Goal: Task Accomplishment & Management: Manage account settings

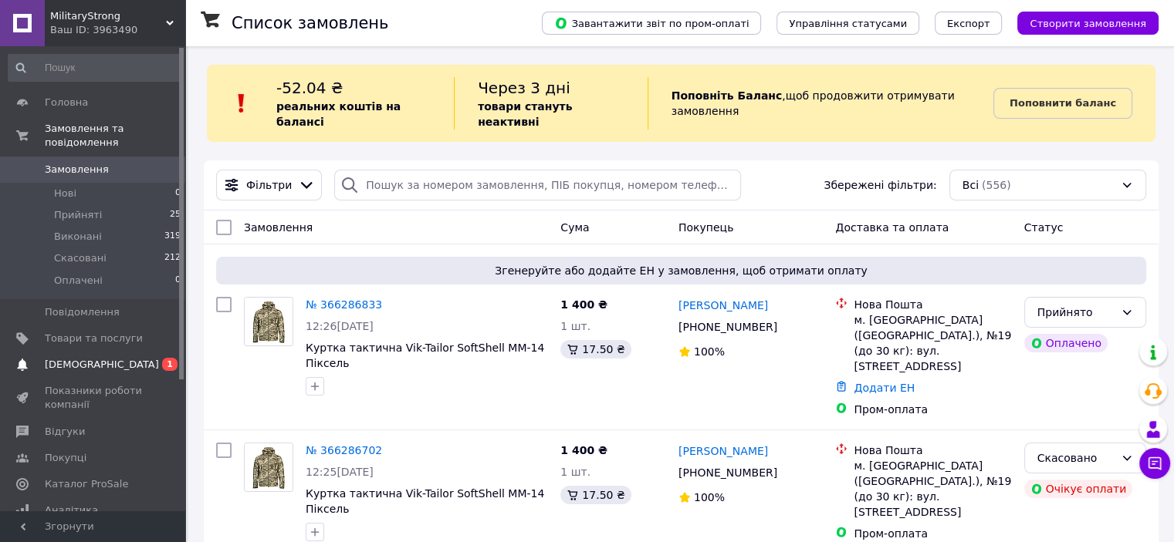
click at [92, 358] on span "[DEMOGRAPHIC_DATA]" at bounding box center [102, 365] width 114 height 14
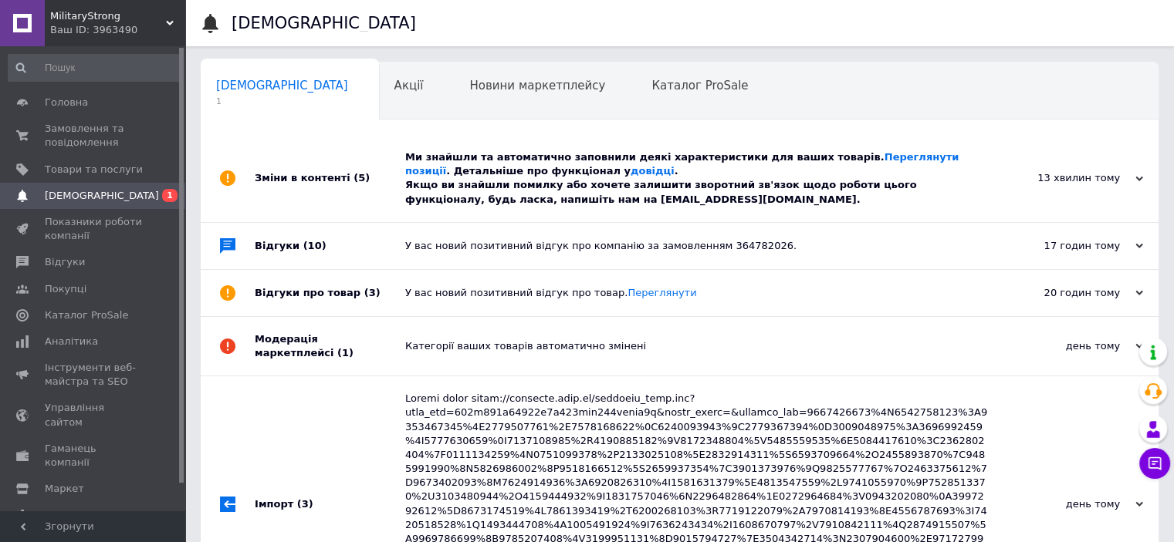
click at [630, 208] on div "Ми знайшли та автоматично заповнили деякі характеристики для ваших товарів. Пер…" at bounding box center [696, 178] width 583 height 87
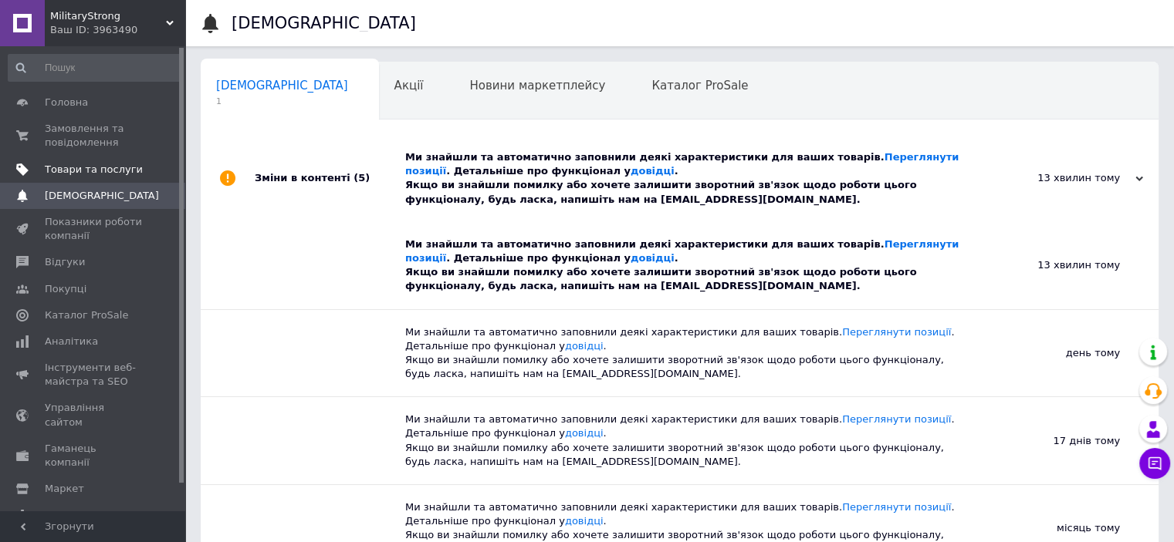
click at [112, 165] on span "Товари та послуги" at bounding box center [94, 170] width 98 height 14
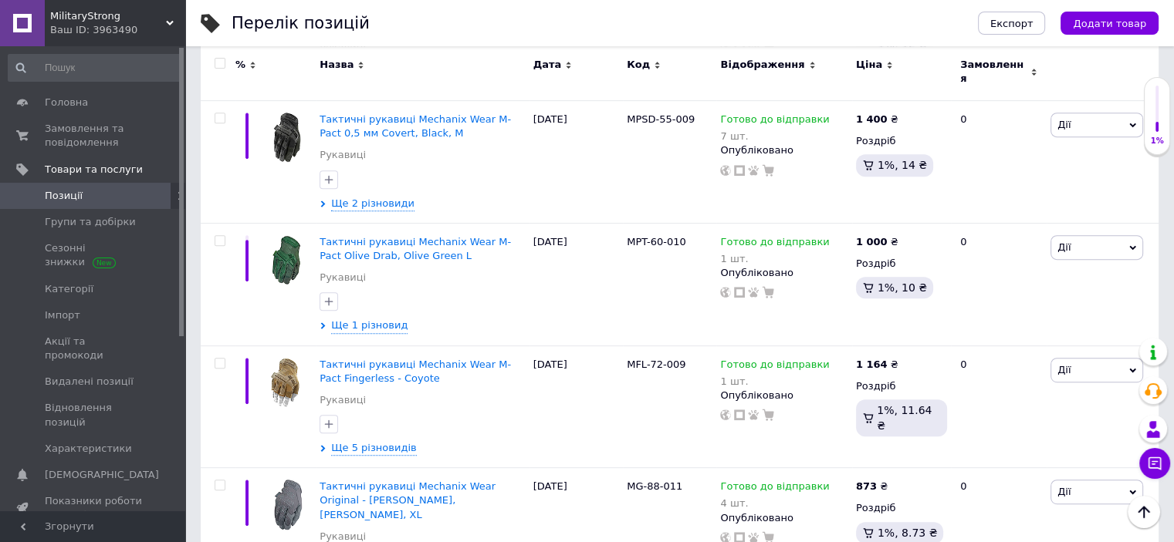
scroll to position [587, 0]
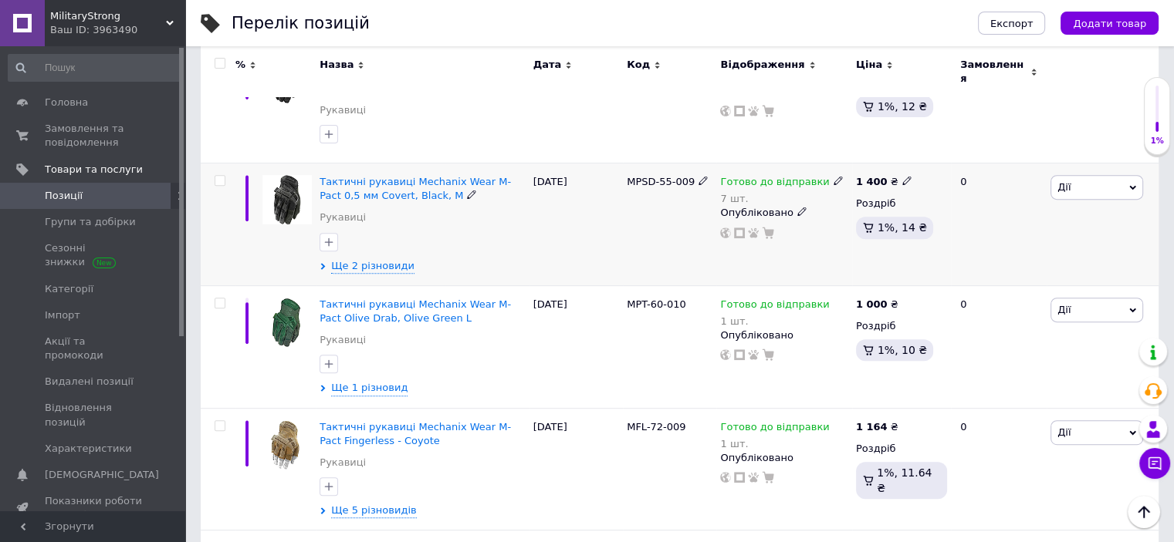
click at [648, 176] on span "MPSD-55-009" at bounding box center [661, 182] width 68 height 12
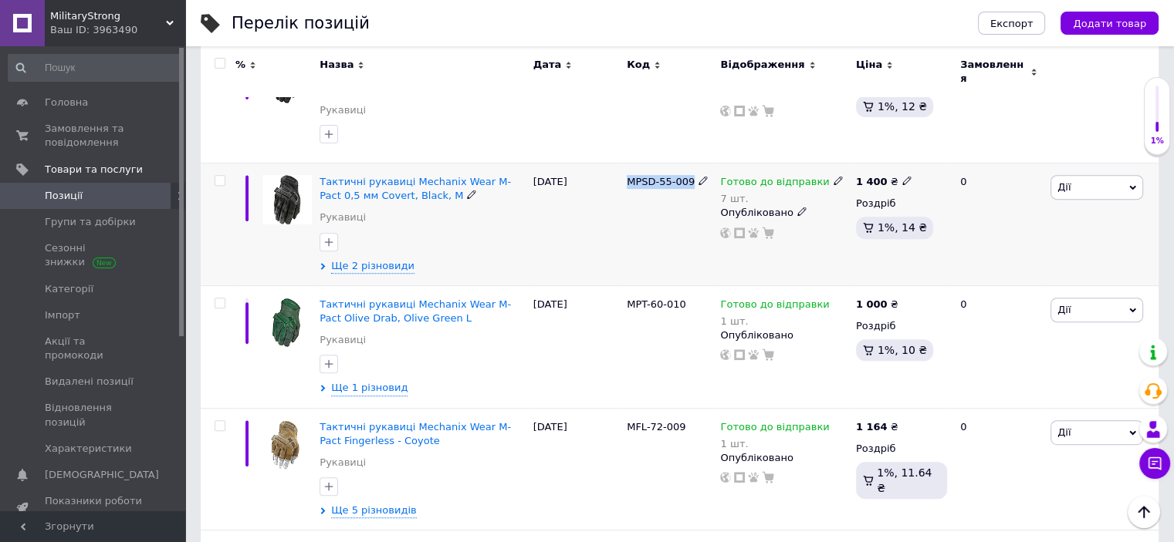
copy div "MPSD-55-009"
click at [672, 421] on span "MFL-72-009" at bounding box center [656, 427] width 59 height 12
copy div "MFL-72-009"
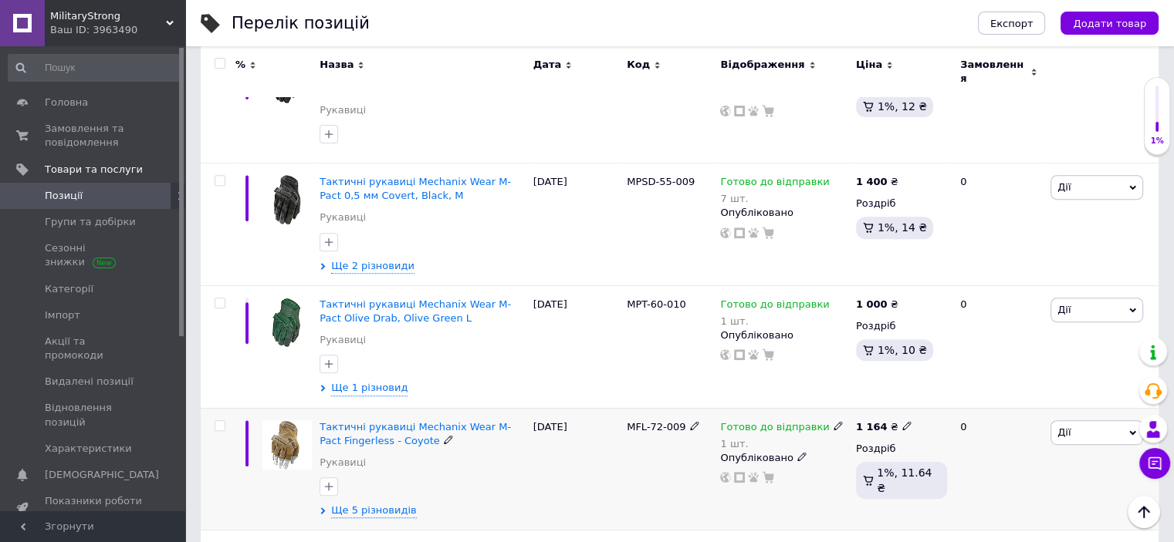
click at [902, 421] on use at bounding box center [906, 425] width 8 height 8
type input "1200"
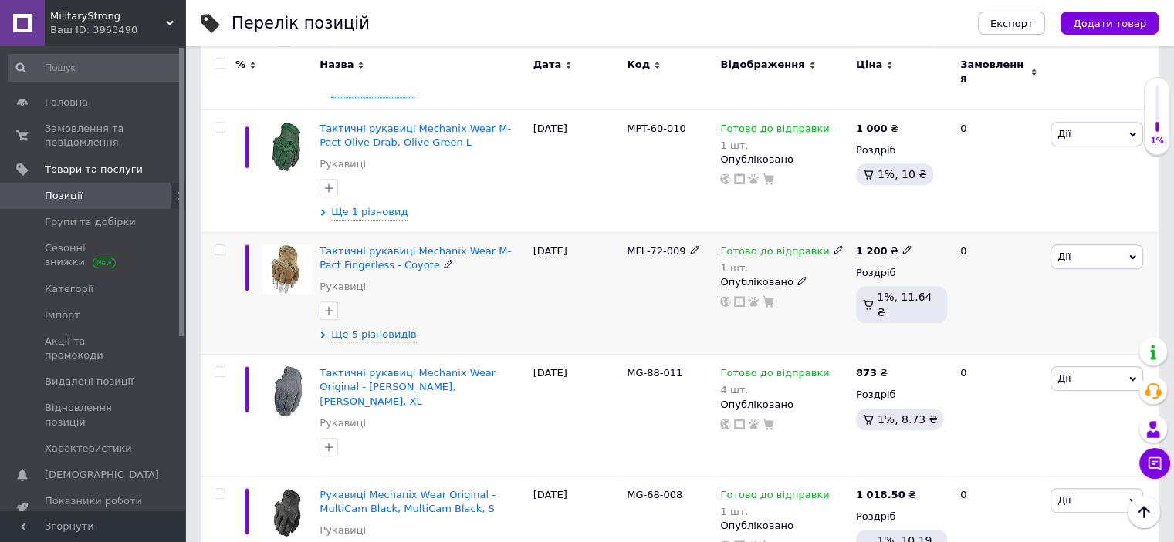
click at [375, 316] on div "Тактичні рукавиці Mechanix Wear M-Pact Fingerless - Coyote Рукавиці Ще 5 різнов…" at bounding box center [422, 293] width 213 height 123
click at [375, 328] on span "Ще 5 різновидів" at bounding box center [373, 335] width 85 height 14
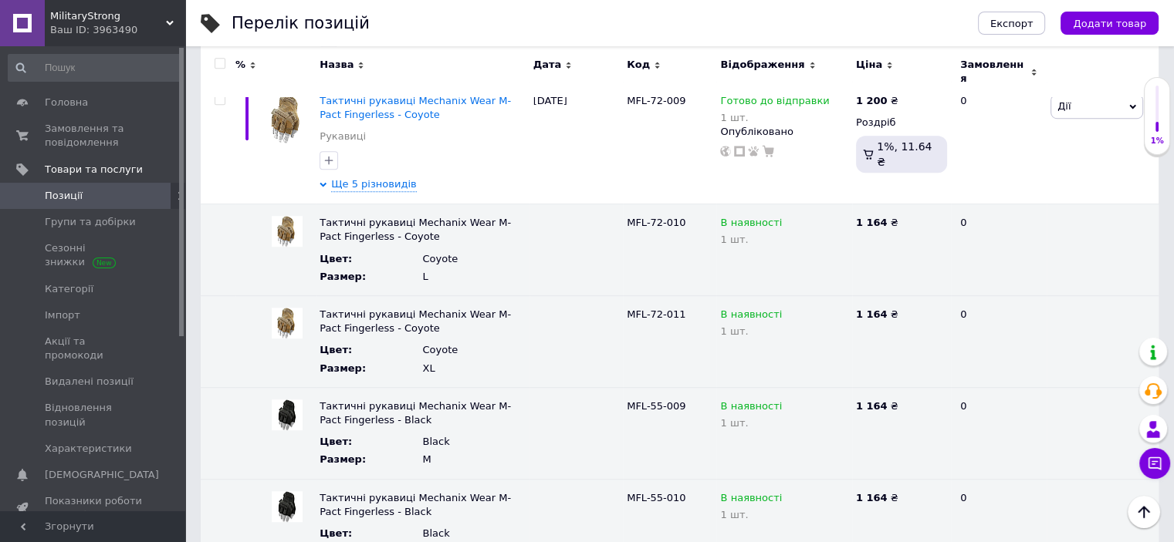
scroll to position [897, 0]
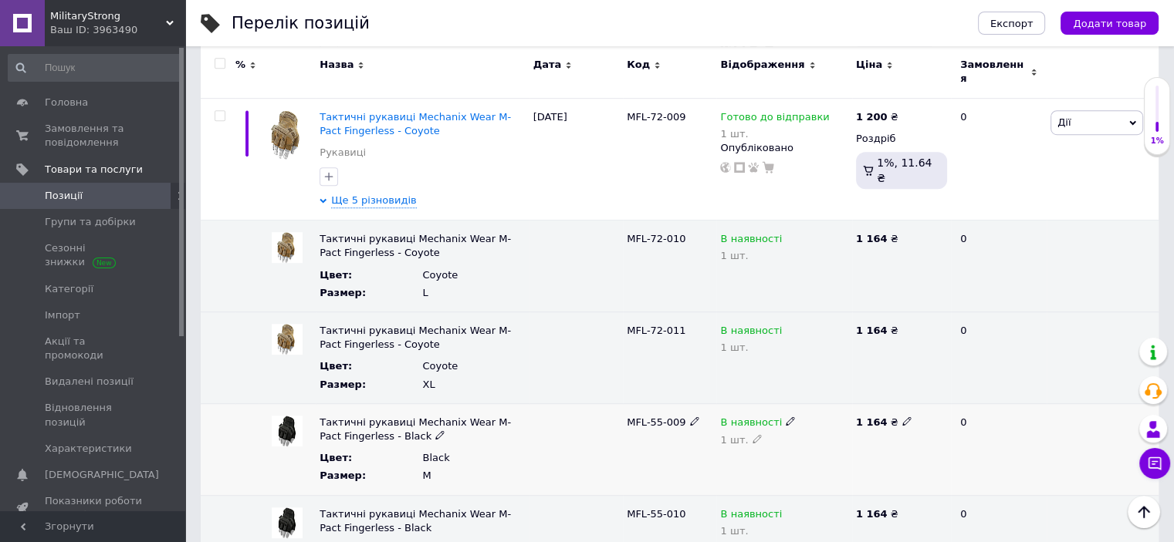
click at [785, 417] on use at bounding box center [789, 421] width 8 height 8
click at [768, 485] on li "Готово до відправки" at bounding box center [780, 496] width 133 height 22
click at [785, 325] on icon at bounding box center [789, 329] width 9 height 9
click at [771, 394] on li "Готово до відправки" at bounding box center [780, 405] width 133 height 22
click at [785, 233] on icon at bounding box center [789, 237] width 9 height 9
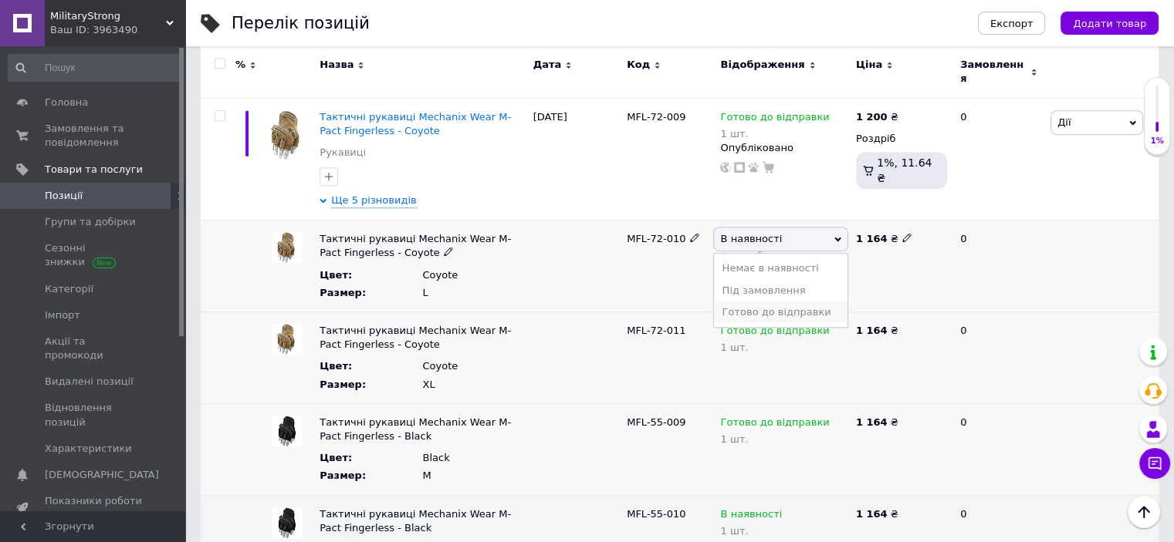
click at [783, 302] on li "Готово до відправки" at bounding box center [780, 313] width 133 height 22
click at [902, 233] on icon at bounding box center [906, 237] width 9 height 9
type input "1200"
click at [902, 325] on icon at bounding box center [906, 329] width 9 height 9
type input "1200"
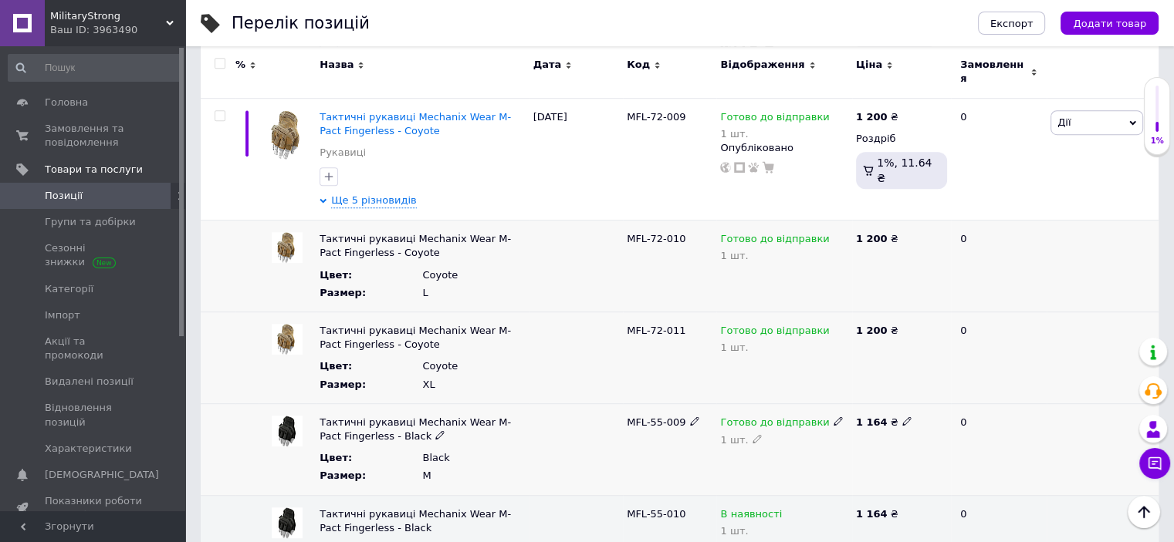
click at [902, 417] on icon at bounding box center [906, 421] width 9 height 9
type input "1200"
click at [902, 508] on use at bounding box center [906, 512] width 8 height 8
type input "1200"
click at [785, 508] on icon at bounding box center [789, 512] width 9 height 9
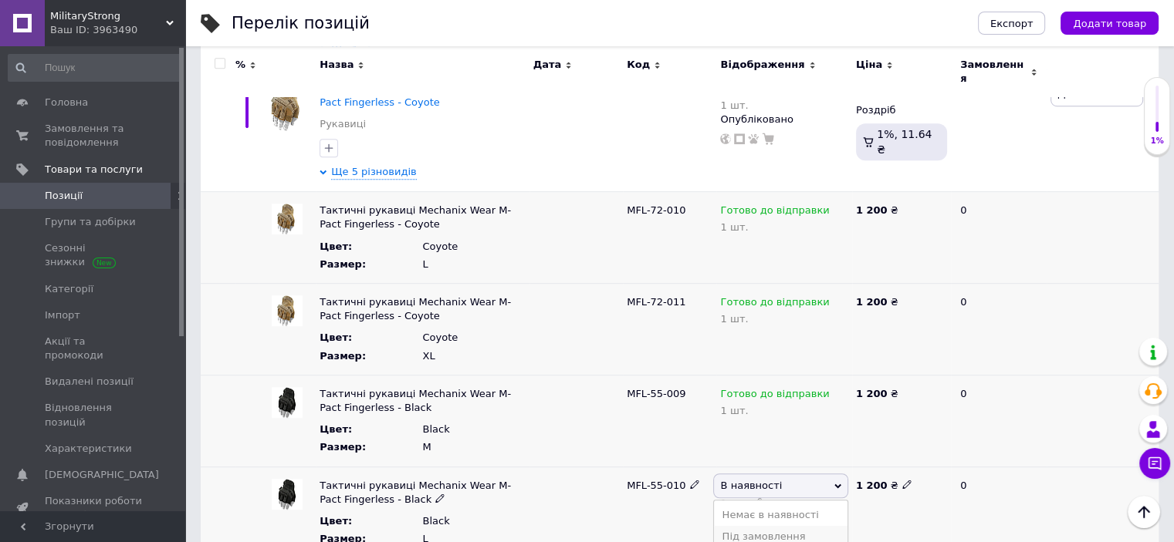
scroll to position [959, 0]
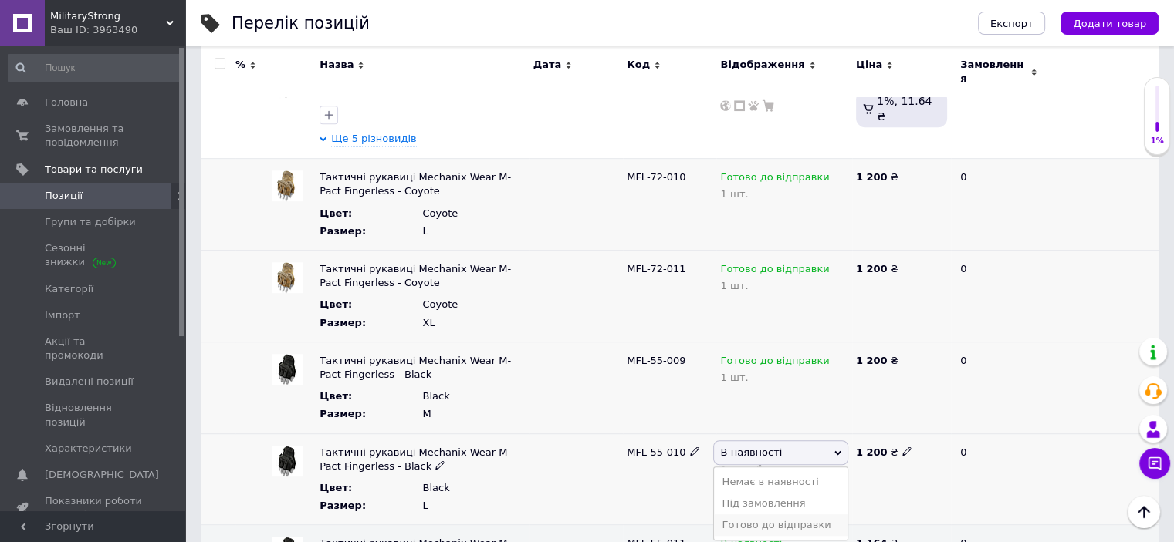
click at [775, 515] on li "Готово до відправки" at bounding box center [780, 526] width 133 height 22
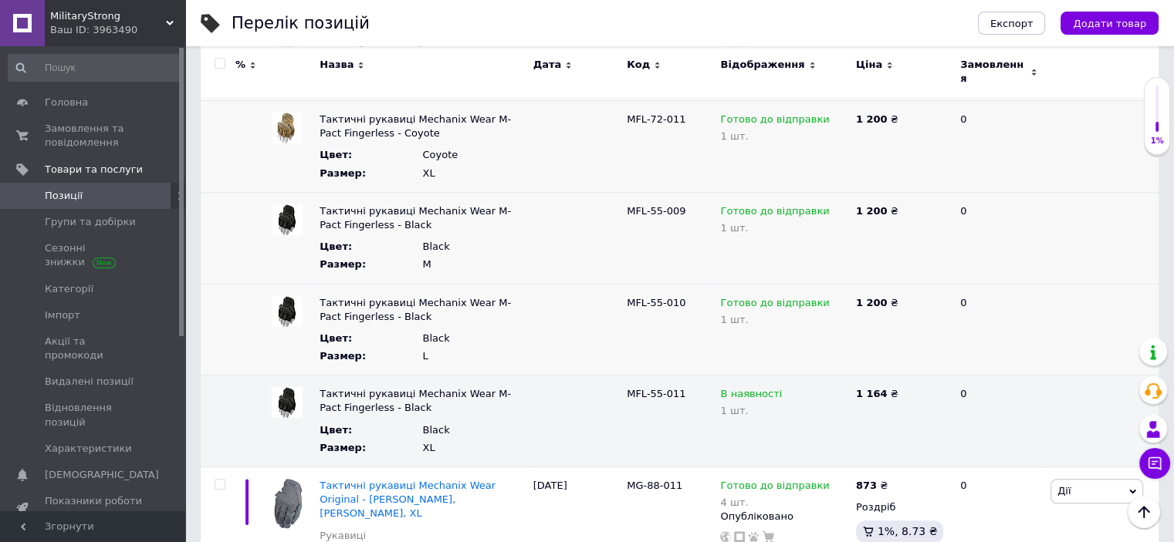
scroll to position [1157, 0]
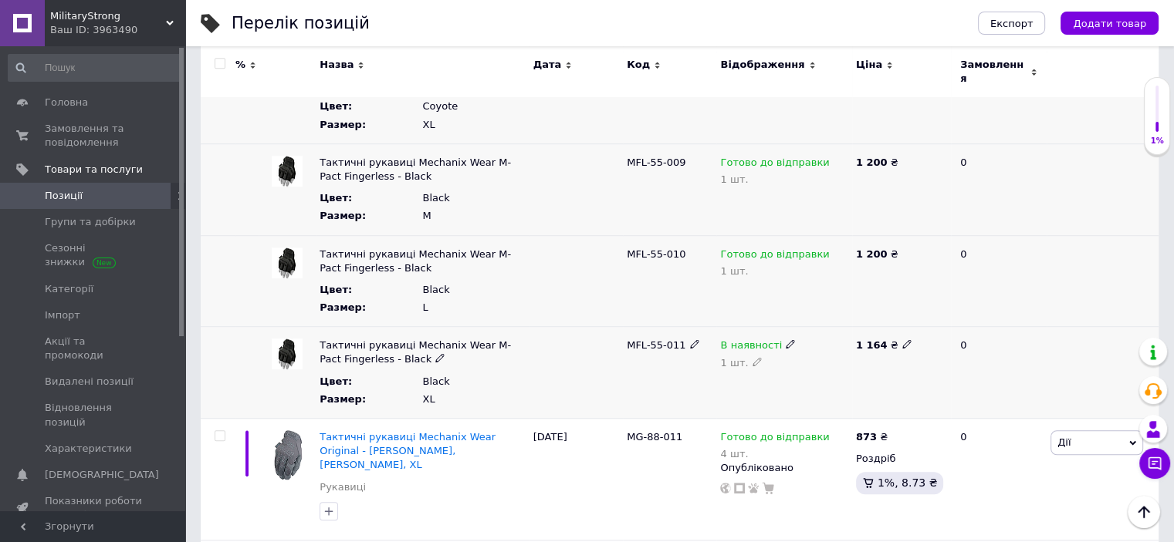
click at [785, 340] on icon at bounding box center [789, 344] width 9 height 9
click at [770, 408] on li "Готово до відправки" at bounding box center [780, 419] width 133 height 22
click at [902, 340] on icon at bounding box center [906, 344] width 9 height 9
type input "1200"
click at [657, 431] on span "MG-88-011" at bounding box center [655, 437] width 56 height 12
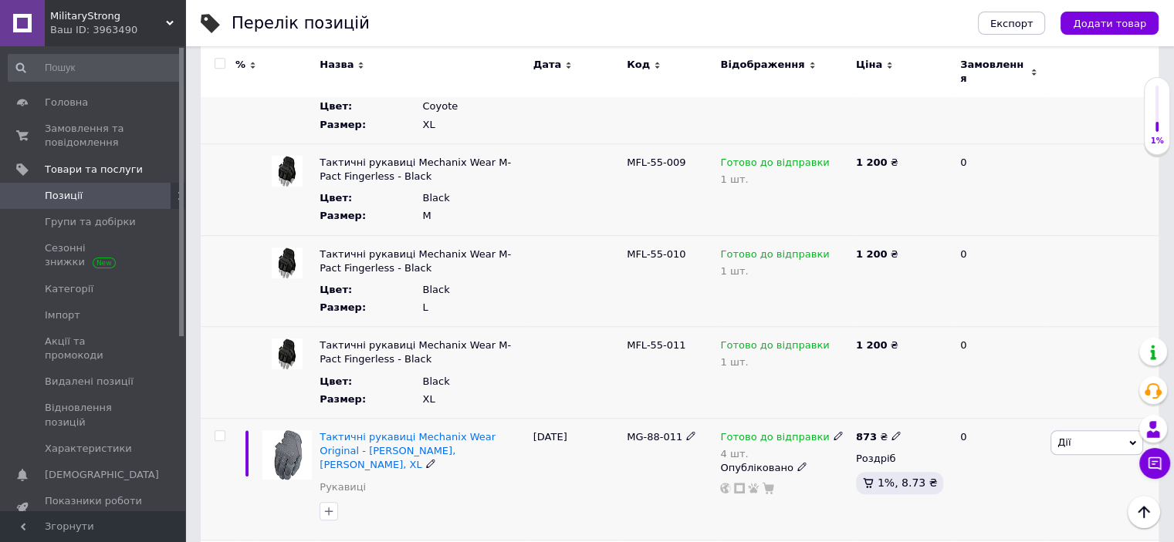
click at [657, 431] on span "MG-88-011" at bounding box center [655, 437] width 56 height 12
copy div "MG-88-011"
click at [891, 431] on icon at bounding box center [895, 435] width 9 height 9
type input "8"
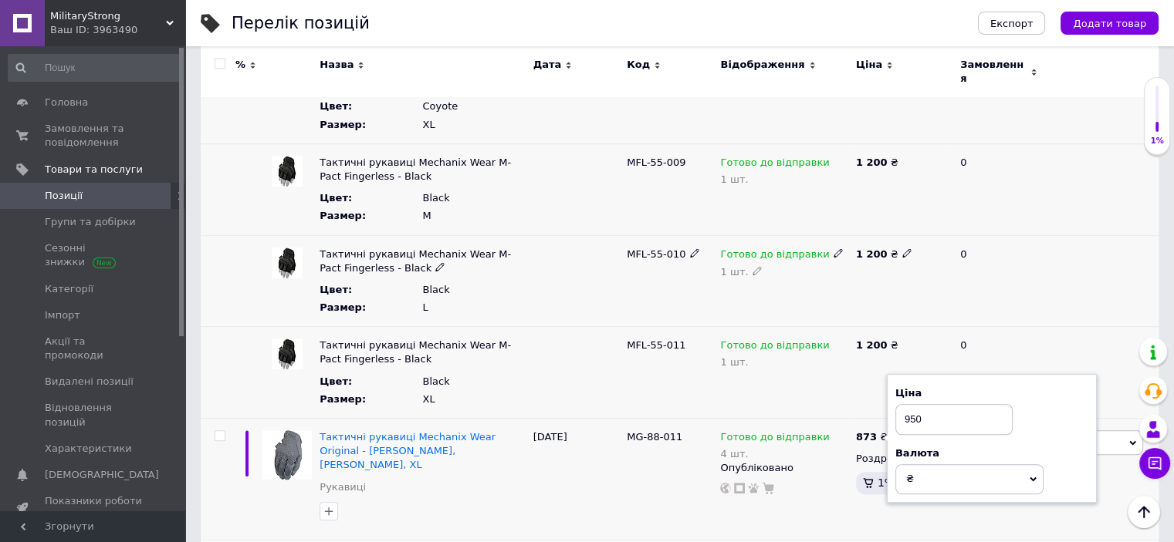
type input "950"
click at [1071, 293] on div at bounding box center [1102, 281] width 112 height 92
drag, startPoint x: 181, startPoint y: 316, endPoint x: 165, endPoint y: 353, distance: 39.7
click at [181, 420] on div at bounding box center [181, 282] width 5 height 289
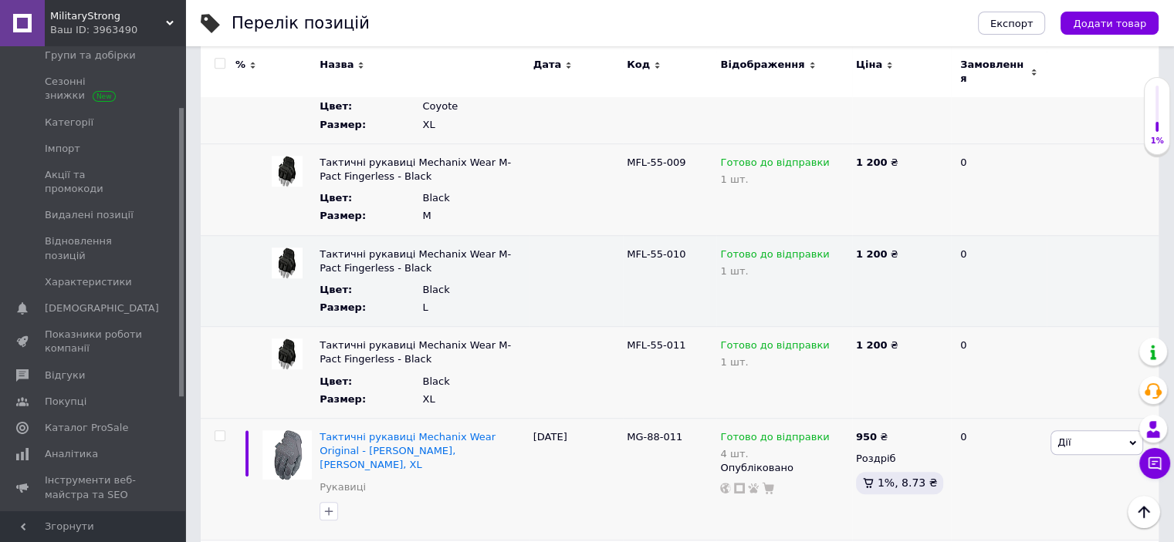
scroll to position [97, 0]
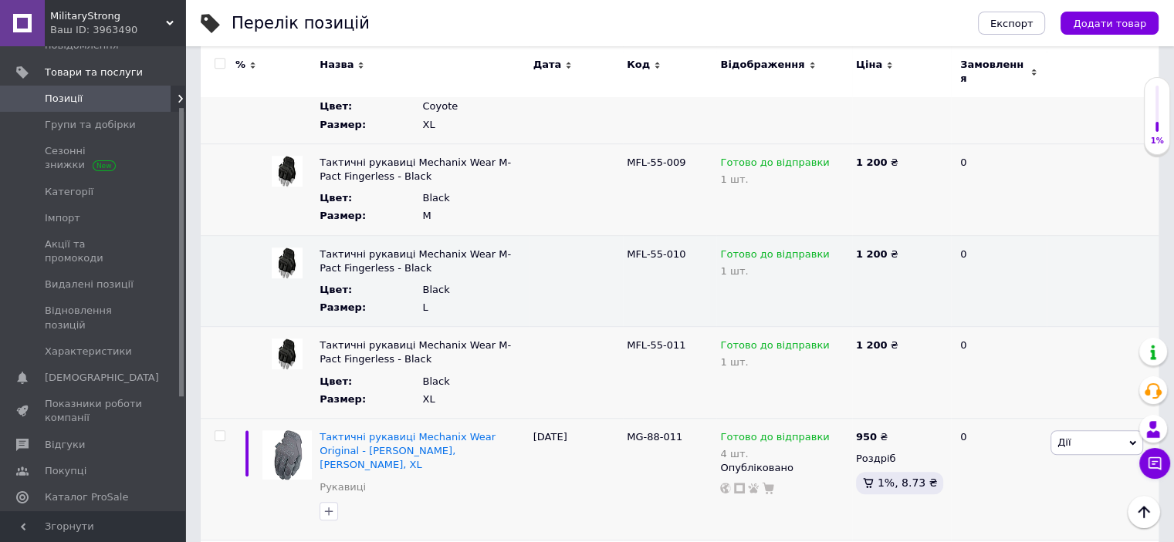
drag, startPoint x: 181, startPoint y: 404, endPoint x: 180, endPoint y: 361, distance: 43.2
click at [180, 361] on div at bounding box center [181, 252] width 5 height 289
click at [145, 92] on span at bounding box center [164, 99] width 42 height 14
click at [171, 102] on span at bounding box center [180, 99] width 19 height 26
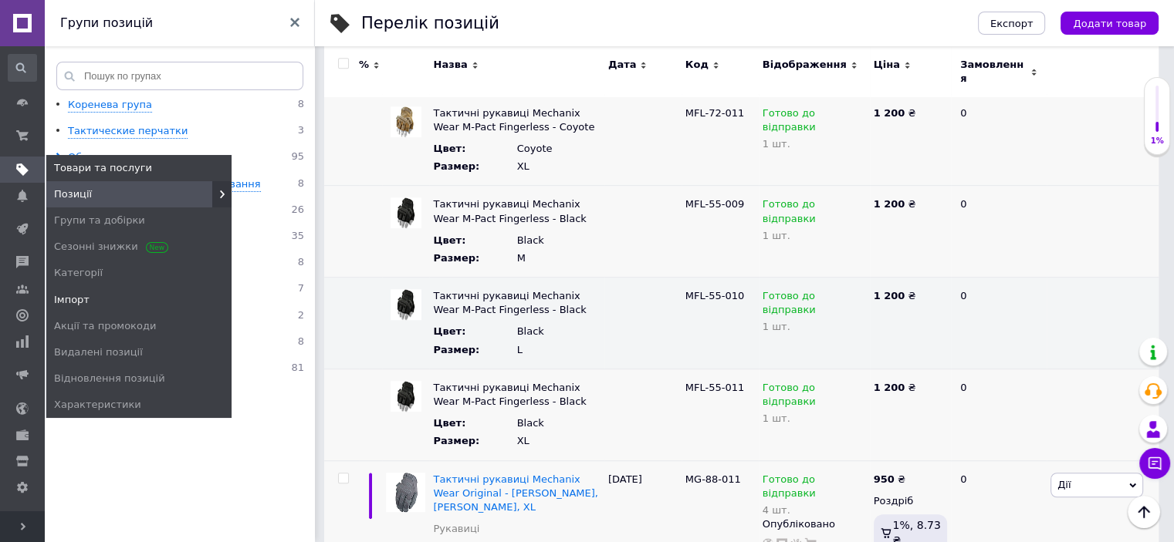
click at [90, 299] on span "Імпорт" at bounding box center [138, 300] width 185 height 14
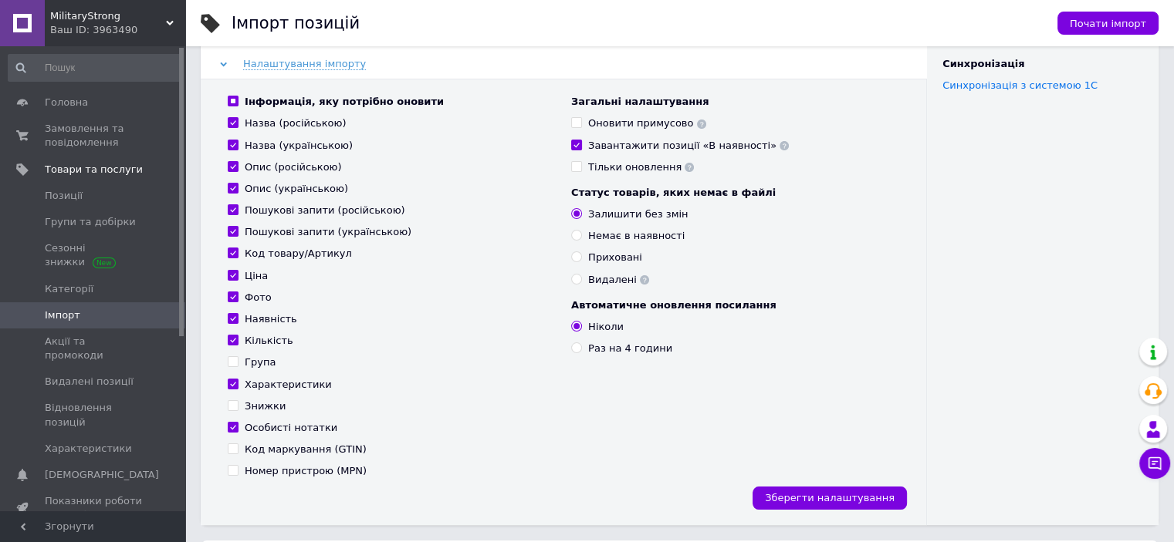
scroll to position [188, 0]
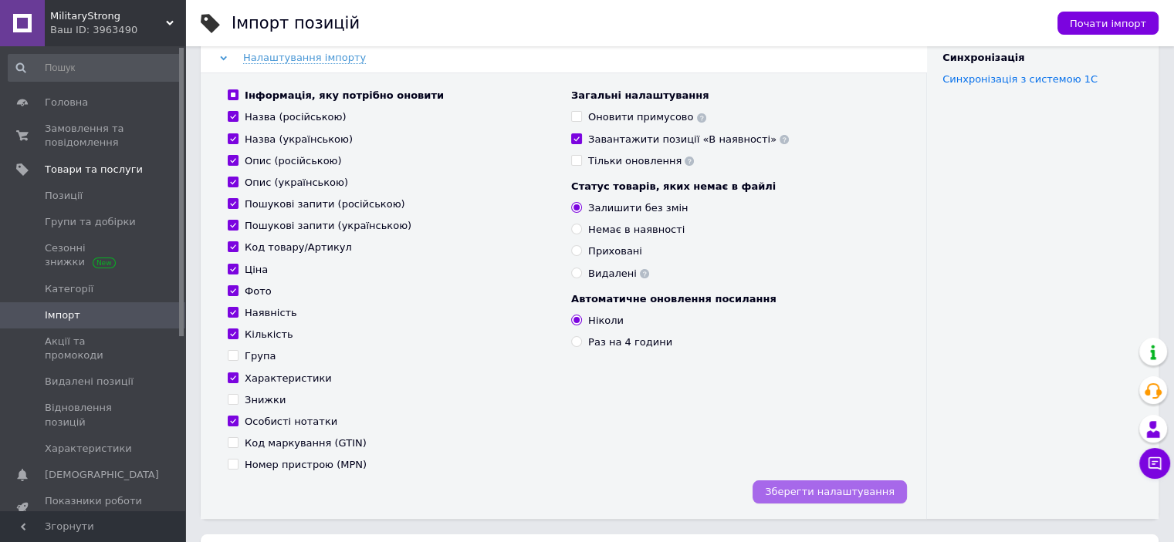
click at [806, 493] on span "Зберегти налаштування" at bounding box center [830, 492] width 130 height 12
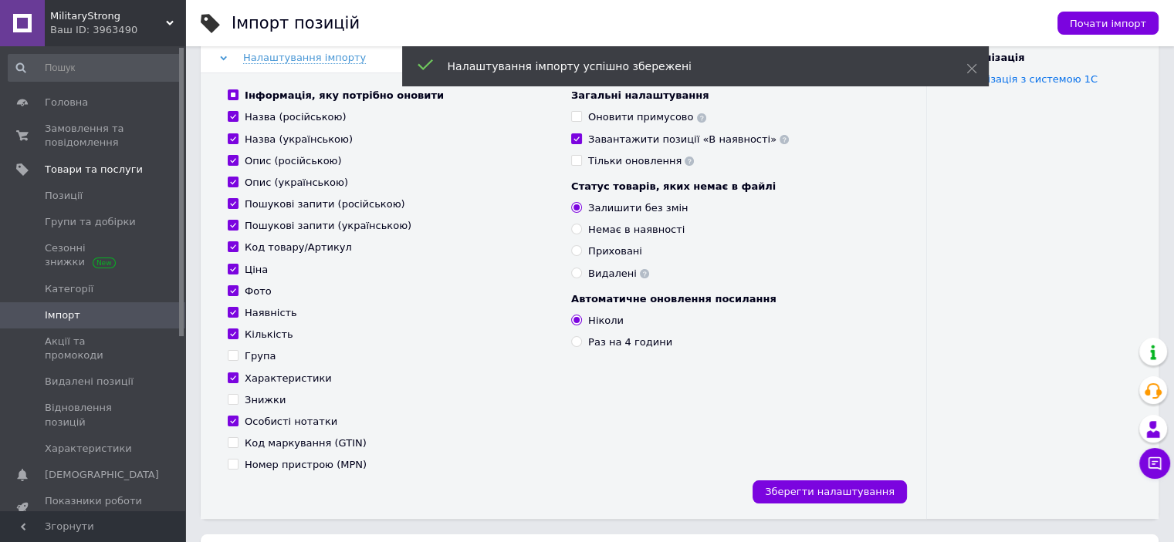
click at [235, 96] on input "Інформація, яку потрібно оновити" at bounding box center [233, 95] width 10 height 10
checkbox input "false"
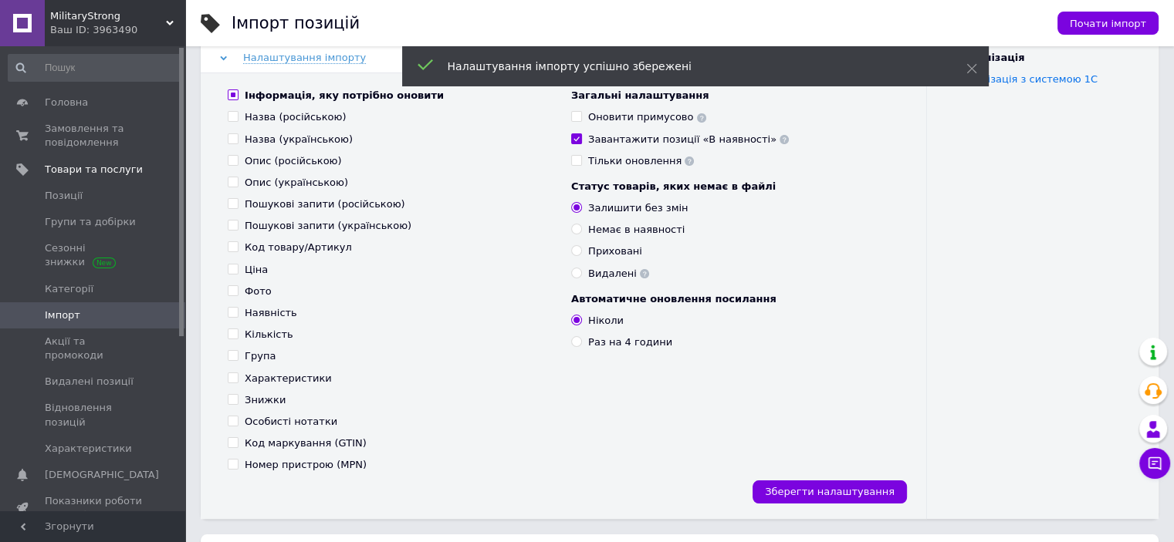
checkbox input "false"
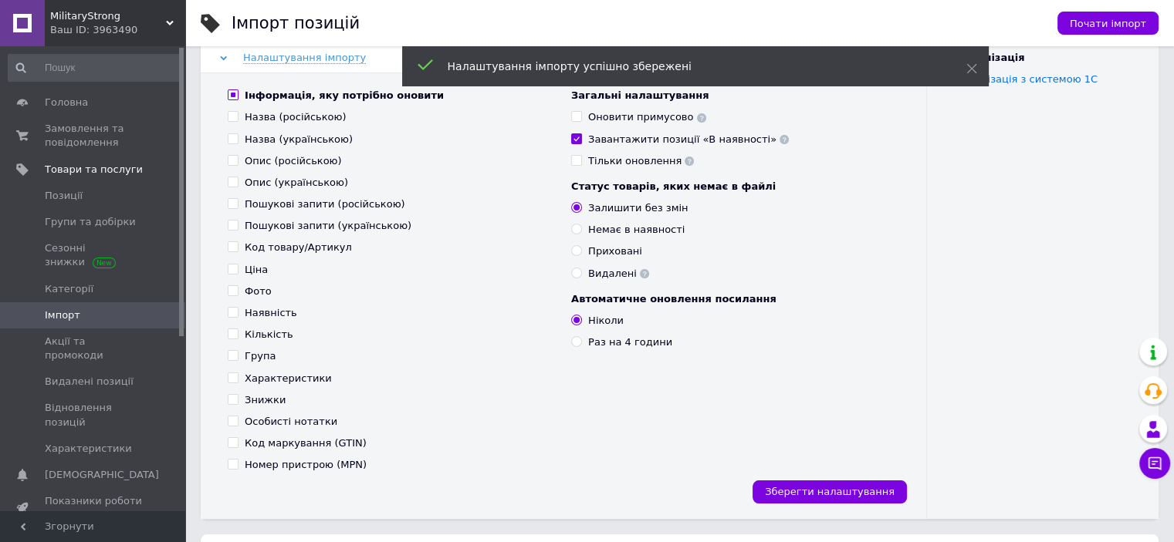
checkbox input "false"
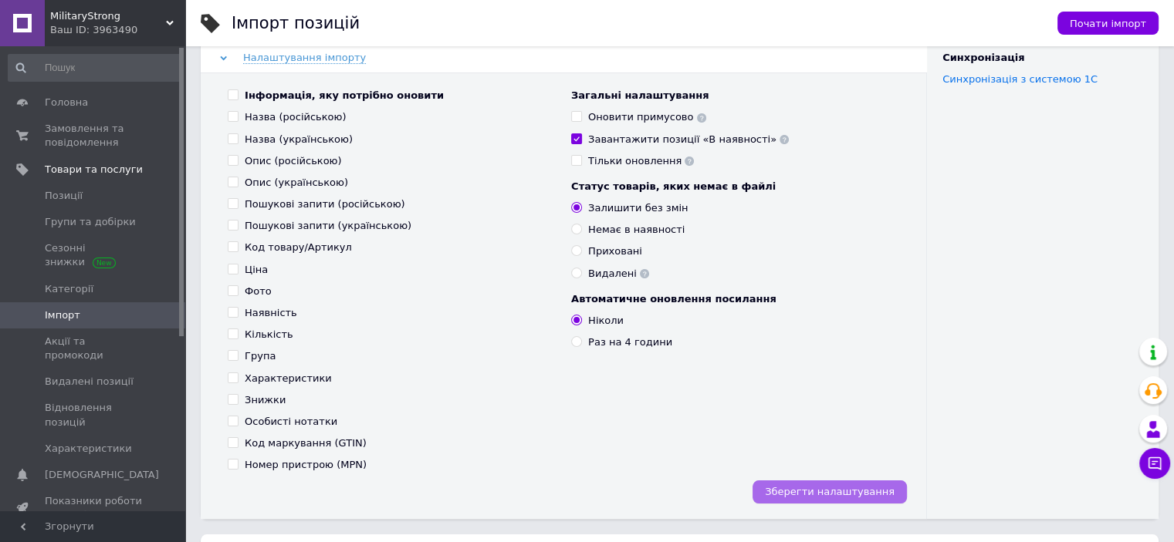
click at [816, 497] on span "Зберегти налаштування" at bounding box center [830, 492] width 130 height 12
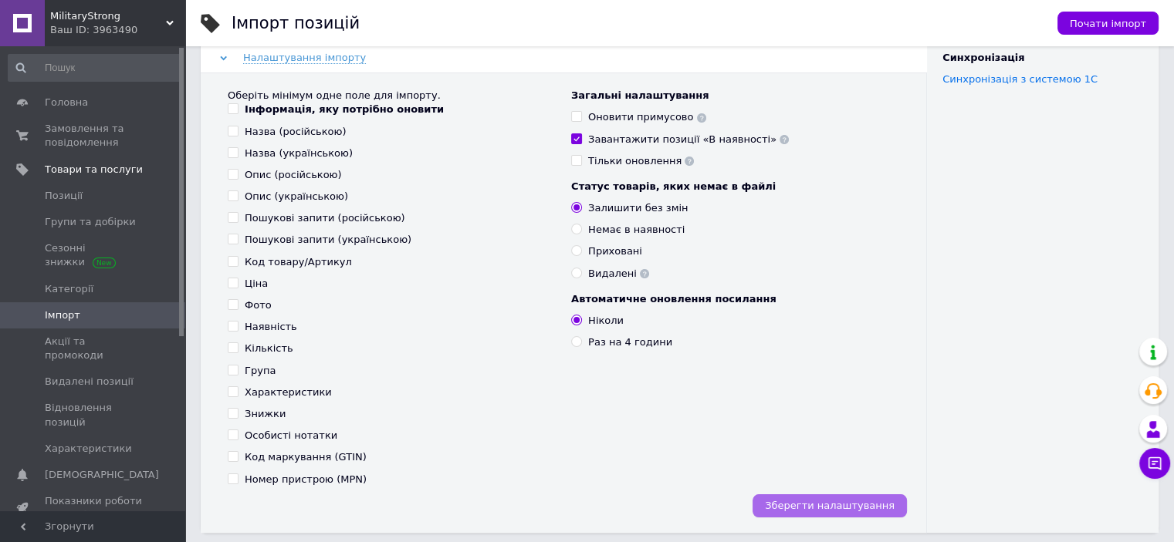
click at [809, 512] on span "Зберегти налаштування" at bounding box center [830, 506] width 130 height 12
click at [810, 507] on span "Зберегти налаштування" at bounding box center [830, 506] width 130 height 12
click at [71, 133] on span "Замовлення та повідомлення" at bounding box center [94, 136] width 98 height 28
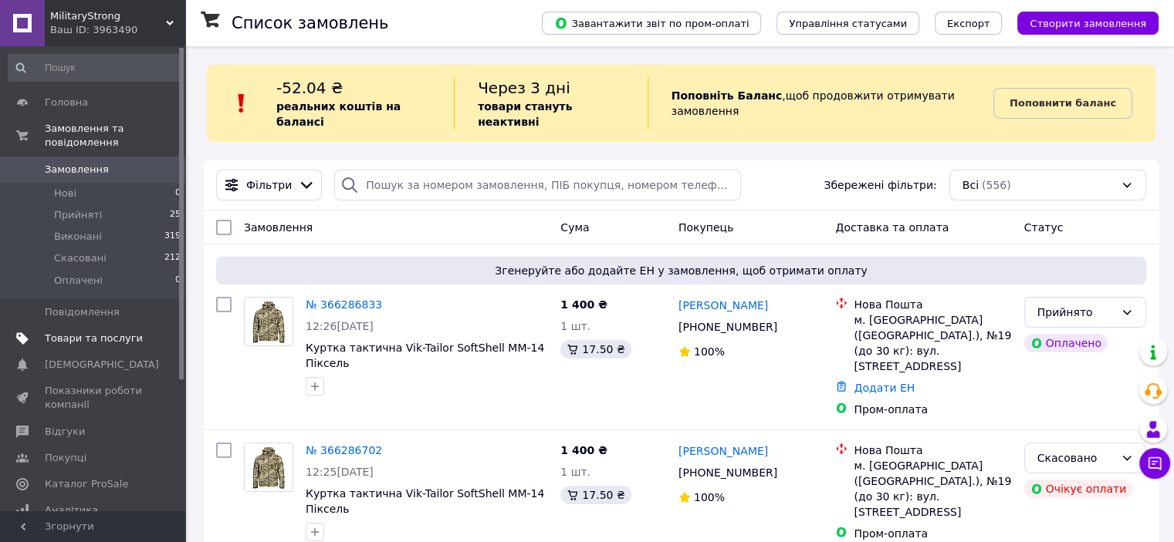
click at [106, 336] on link "Товари та послуги" at bounding box center [95, 339] width 190 height 26
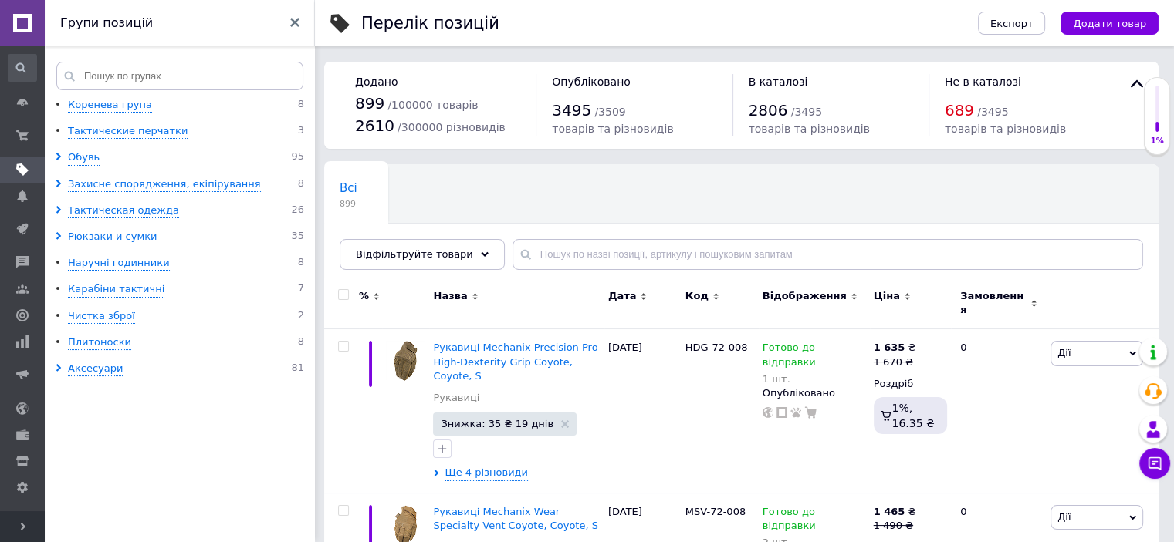
click at [294, 23] on use at bounding box center [294, 22] width 9 height 9
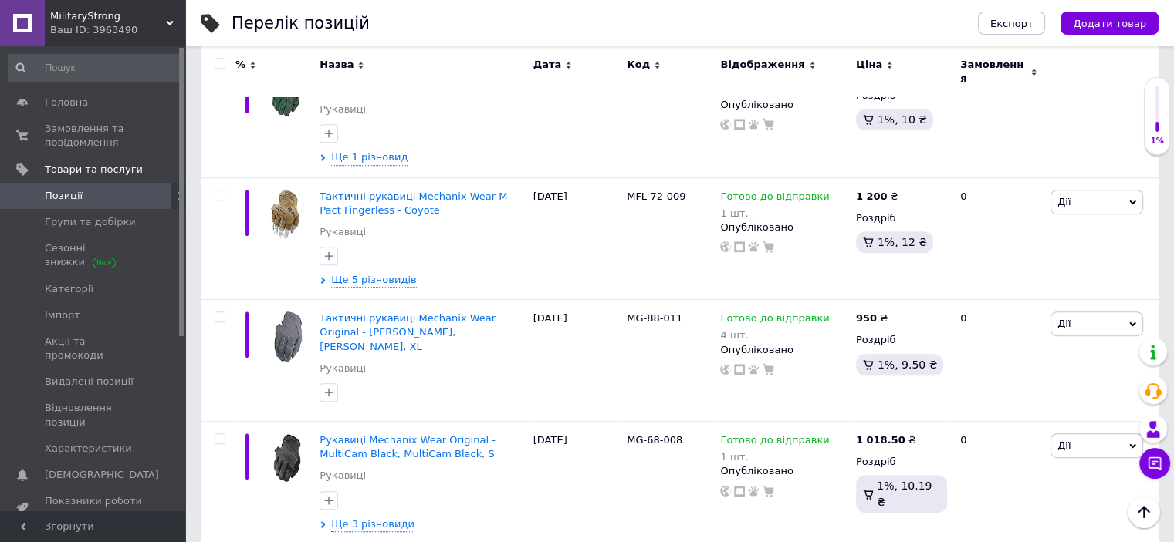
scroll to position [865, 0]
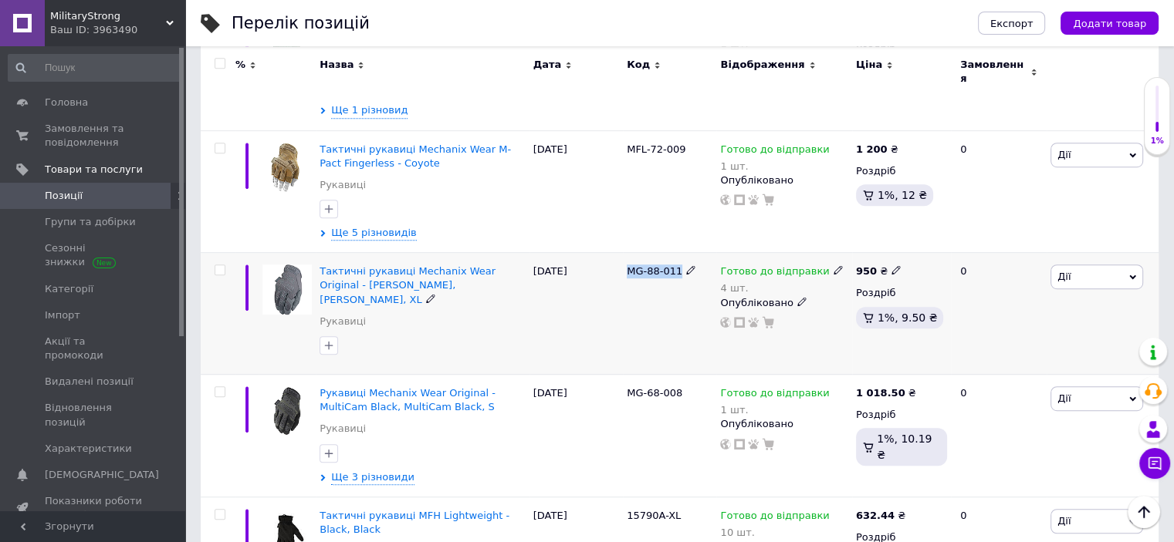
drag, startPoint x: 623, startPoint y: 245, endPoint x: 681, endPoint y: 244, distance: 57.9
click at [681, 253] on div "MG-88-011" at bounding box center [669, 314] width 93 height 122
copy div "MG-88-011"
drag, startPoint x: 654, startPoint y: 362, endPoint x: 677, endPoint y: 363, distance: 22.4
click at [677, 375] on div "Рукавиці Mechanix Wear Original - MultiCam Black, MultiCam Black, S Рукавиці Ще…" at bounding box center [680, 436] width 958 height 123
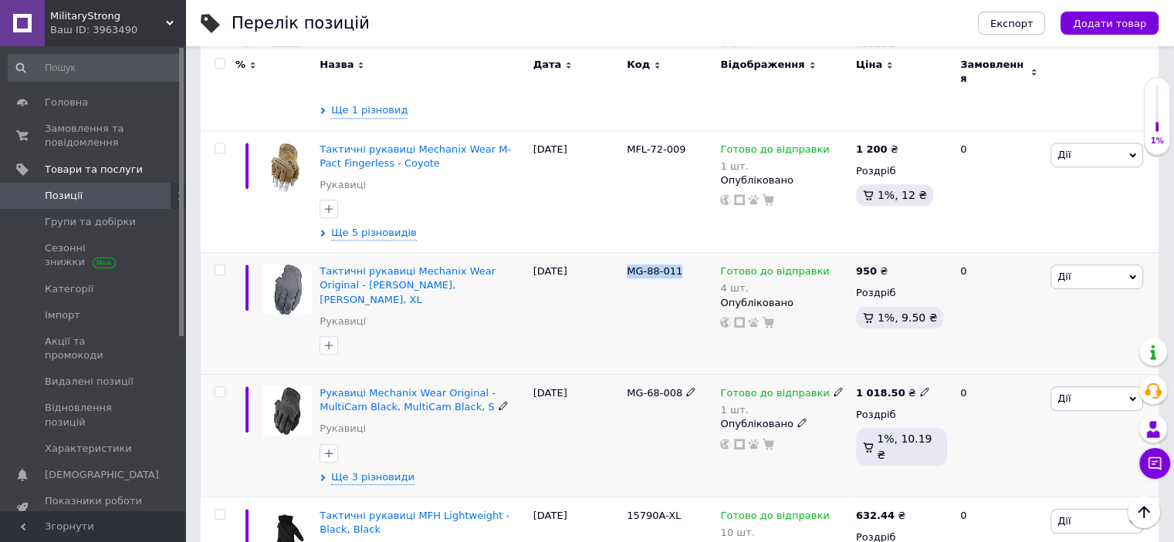
copy div "MG-68-008"
click at [920, 387] on icon at bounding box center [924, 391] width 9 height 9
type input "1050"
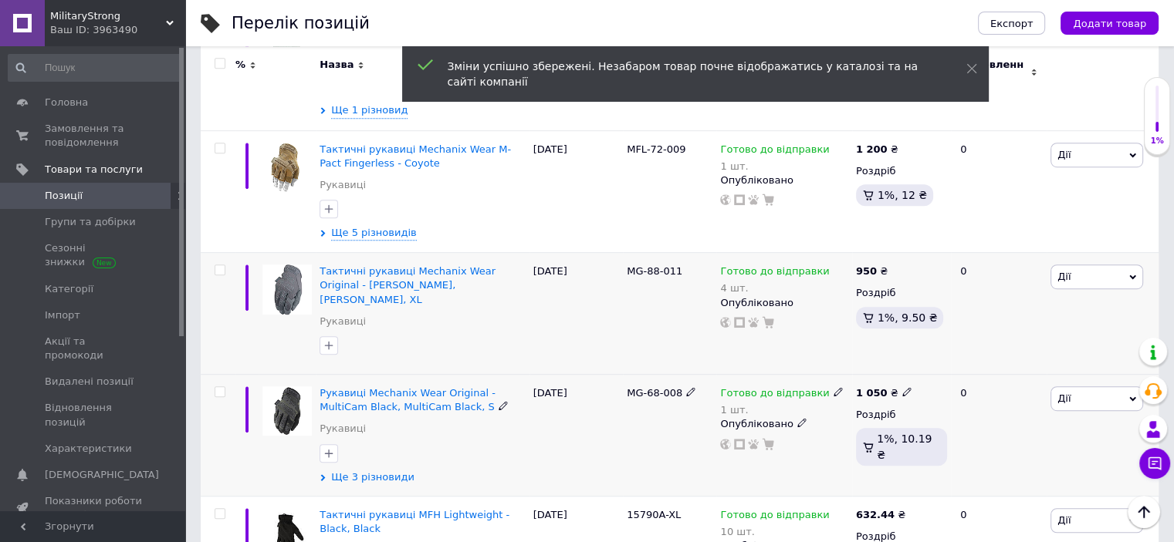
click at [383, 471] on span "Ще 3 різновиди" at bounding box center [372, 478] width 83 height 14
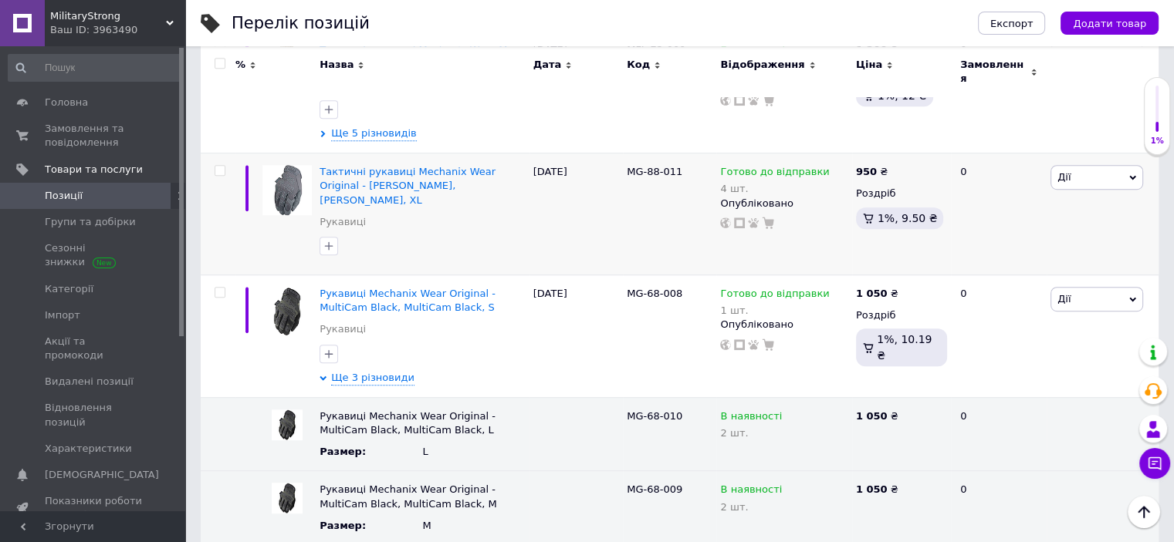
scroll to position [1076, 0]
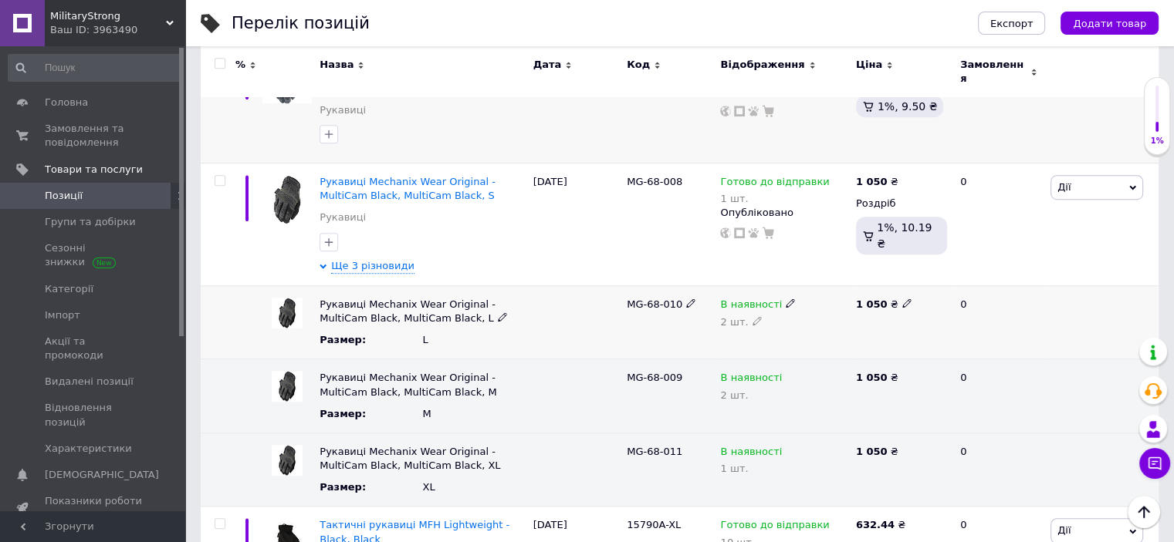
click at [785, 297] on span at bounding box center [789, 302] width 9 height 11
click at [748, 367] on li "Готово до відправки" at bounding box center [780, 378] width 133 height 22
click at [785, 372] on icon at bounding box center [789, 376] width 9 height 9
click at [774, 441] on li "Готово до відправки" at bounding box center [780, 452] width 133 height 22
click at [785, 447] on use at bounding box center [789, 451] width 8 height 8
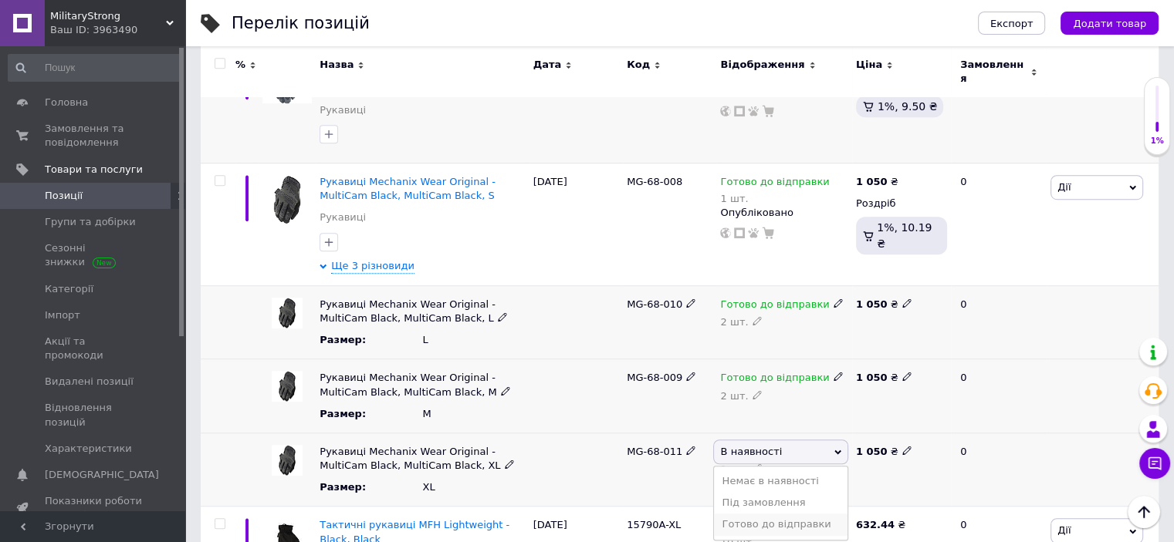
click at [783, 514] on li "Готово до відправки" at bounding box center [780, 525] width 133 height 22
click at [383, 259] on span "Ще 3 різновиди" at bounding box center [372, 266] width 83 height 14
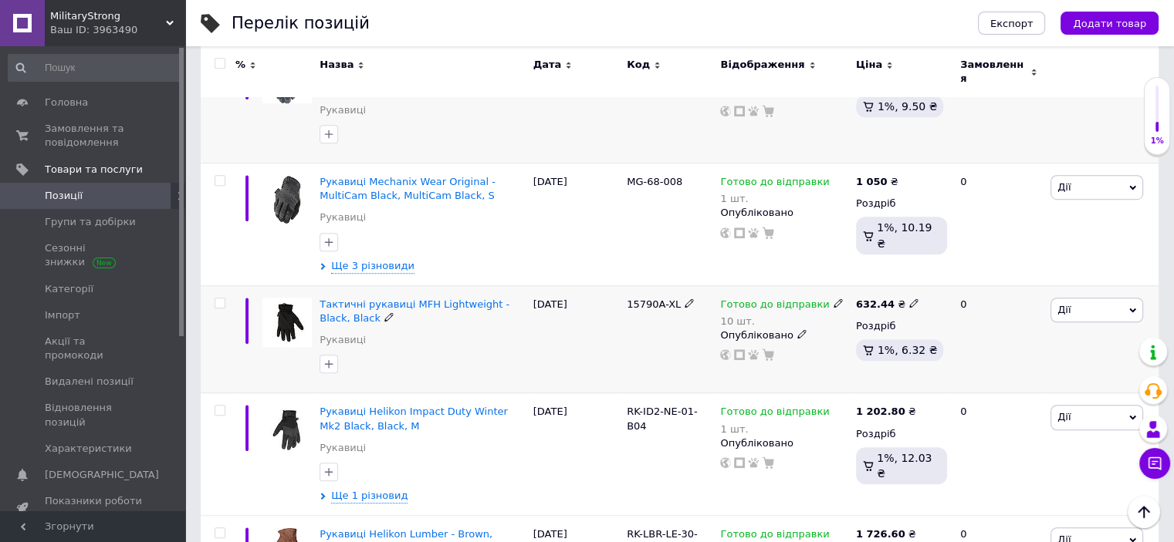
click at [631, 299] on span "15790A-XL" at bounding box center [654, 305] width 54 height 12
copy div "15790A-XL"
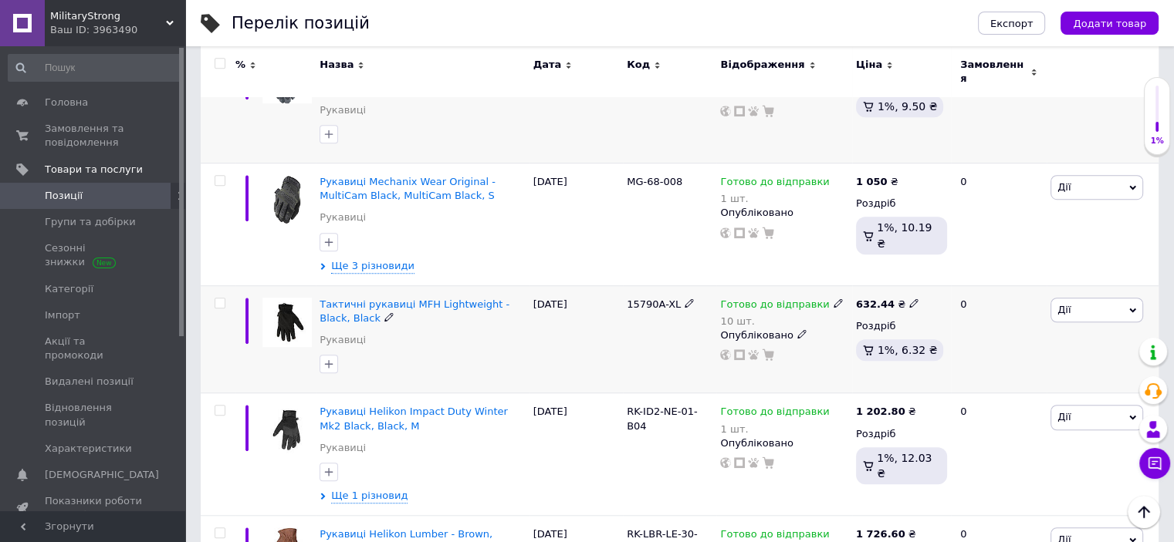
click at [909, 299] on use at bounding box center [913, 303] width 8 height 8
type input "652"
click at [668, 406] on span "RK-ID2-NE-01-B04" at bounding box center [662, 418] width 71 height 25
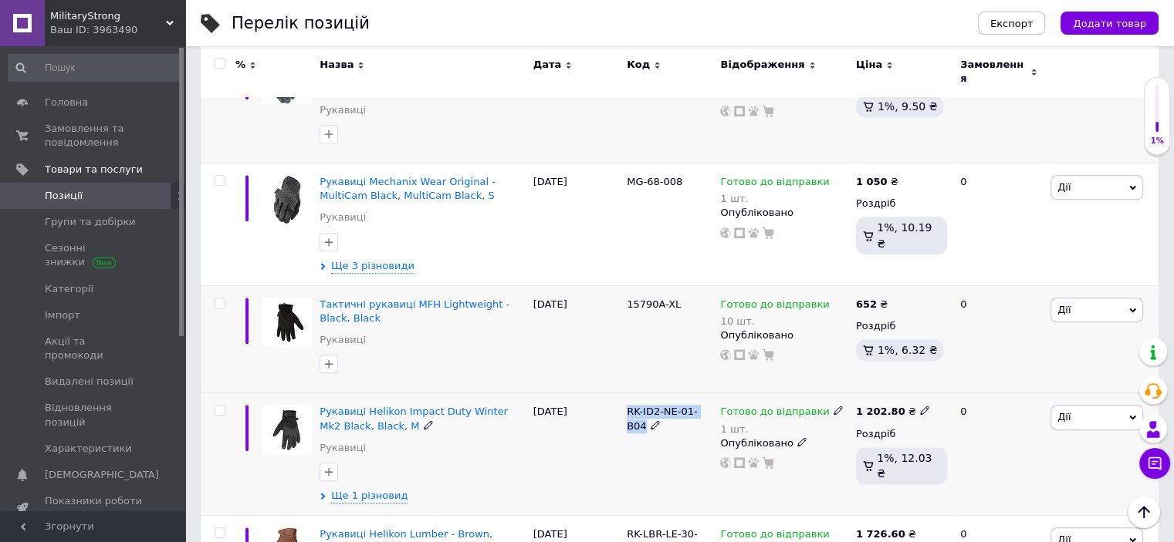
click at [668, 406] on span "RK-ID2-NE-01-B04" at bounding box center [662, 418] width 71 height 25
copy div "RK-ID2-NE-01-B04"
click at [833, 405] on span at bounding box center [837, 410] width 9 height 11
click at [870, 458] on li "Немає в наявності" at bounding box center [916, 469] width 147 height 22
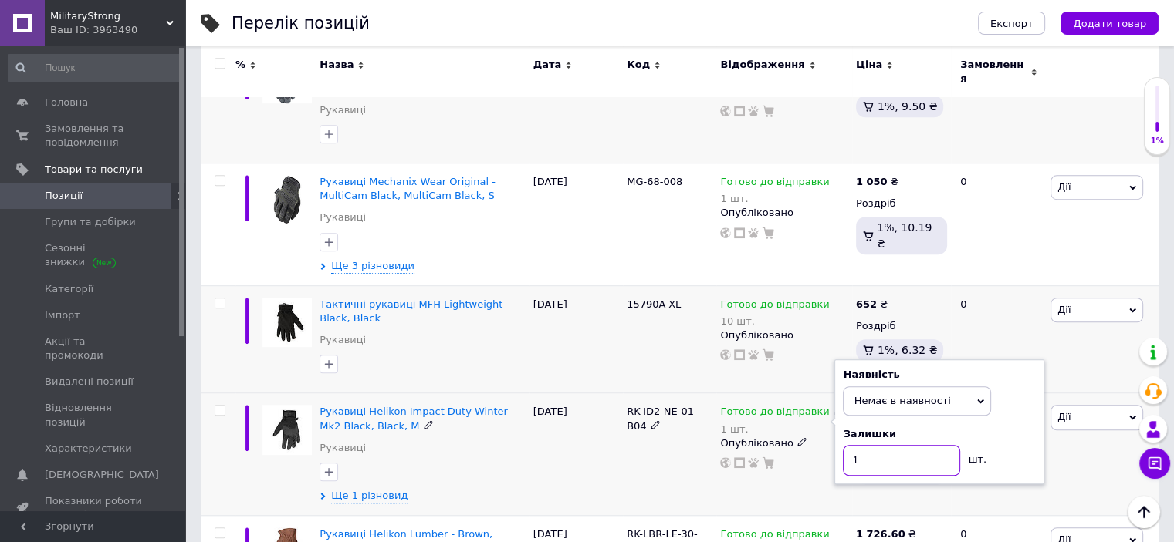
click at [867, 445] on input "1" at bounding box center [901, 460] width 117 height 31
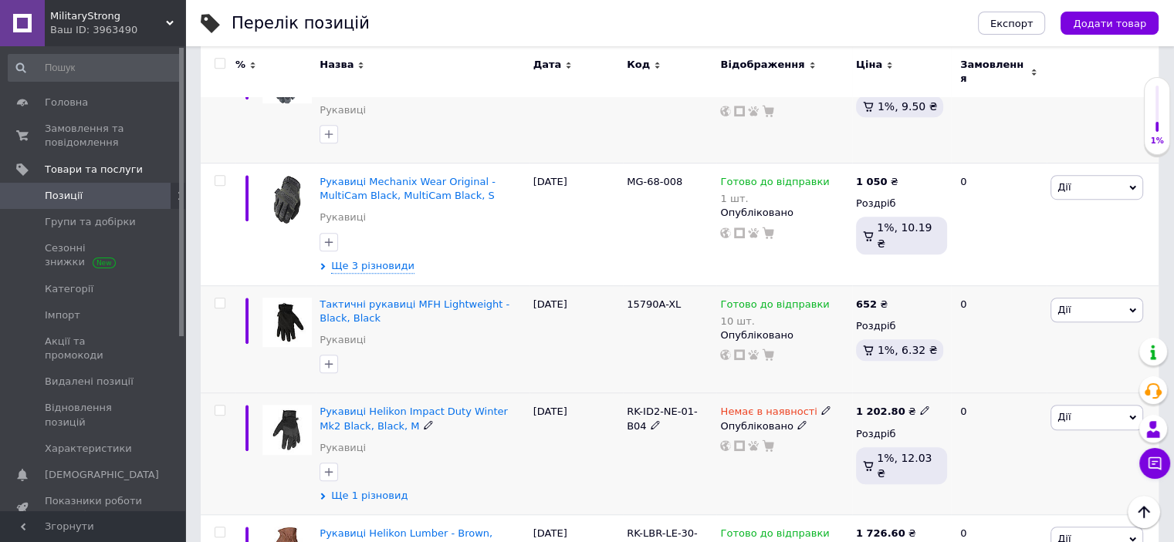
click at [383, 489] on span "Ще 1 різновид" at bounding box center [369, 496] width 76 height 14
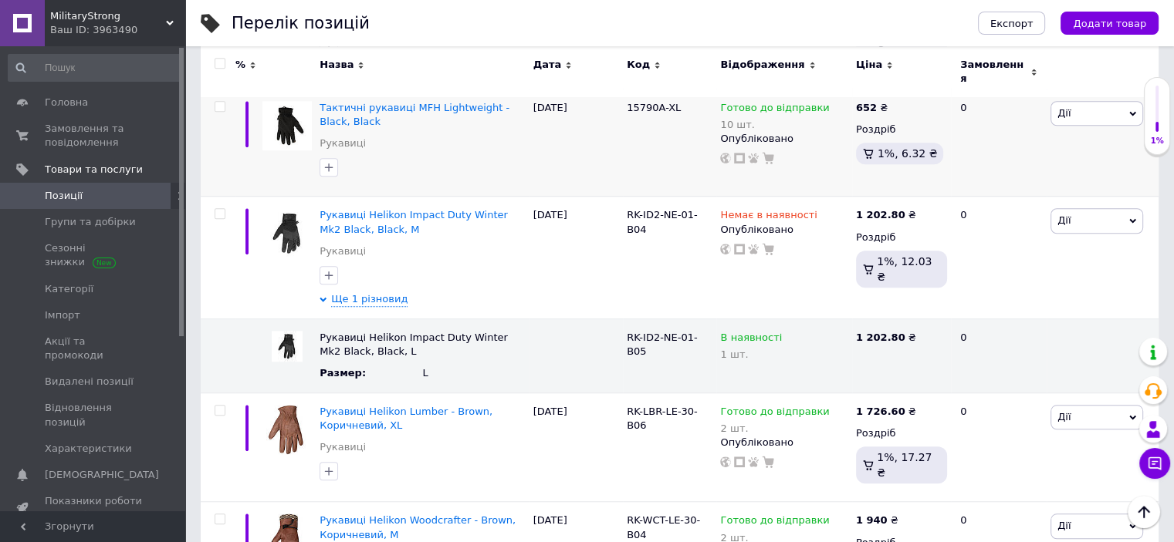
scroll to position [1225, 0]
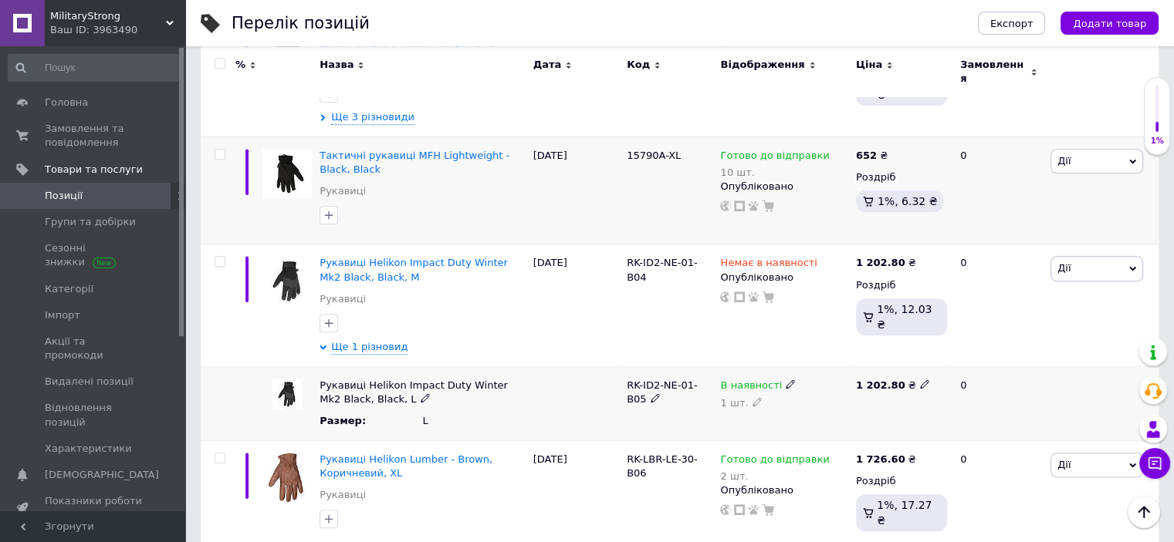
click at [785, 380] on use at bounding box center [789, 384] width 8 height 8
click at [796, 404] on li "Немає в наявності" at bounding box center [780, 415] width 133 height 22
click at [752, 397] on icon at bounding box center [756, 401] width 9 height 9
click at [672, 454] on span "RK-LBR-LE-30-B06" at bounding box center [662, 466] width 71 height 25
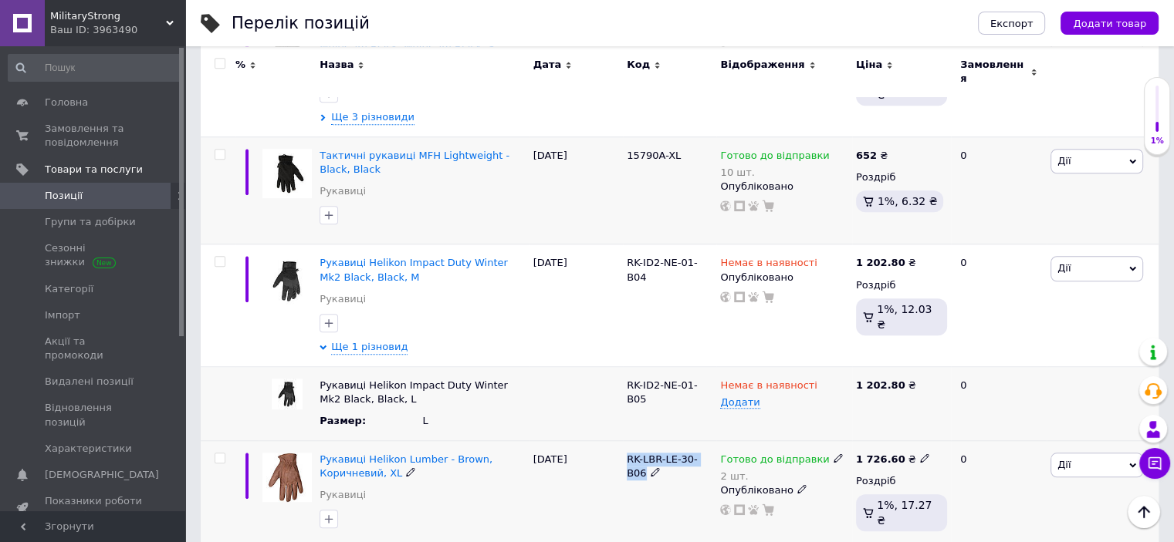
click at [672, 454] on span "RK-LBR-LE-30-B06" at bounding box center [662, 466] width 71 height 25
copy div "RK-LBR-LE-30-B06"
click at [920, 454] on icon at bounding box center [924, 458] width 9 height 9
type input "1780"
click at [920, 454] on icon at bounding box center [924, 458] width 9 height 9
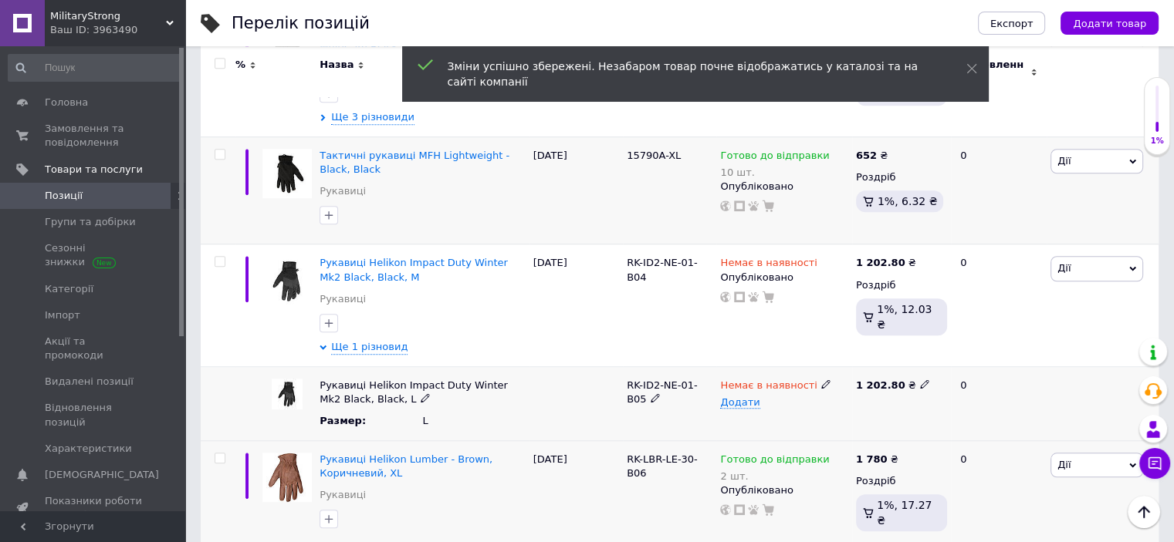
click at [975, 395] on div "0" at bounding box center [999, 404] width 96 height 74
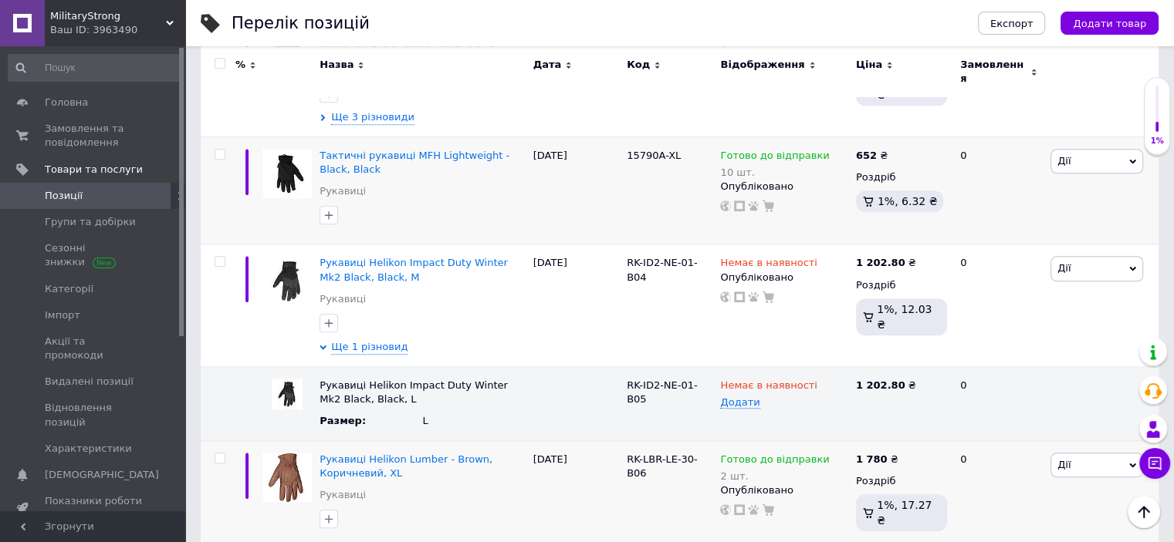
copy div "RK-WCT-LE-30-B04"
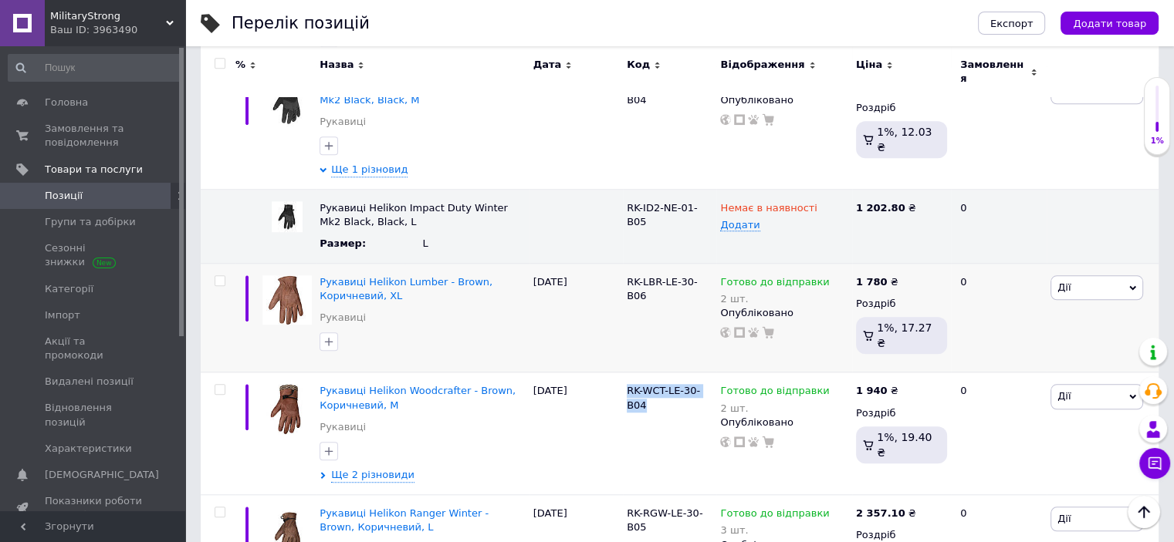
scroll to position [1418, 0]
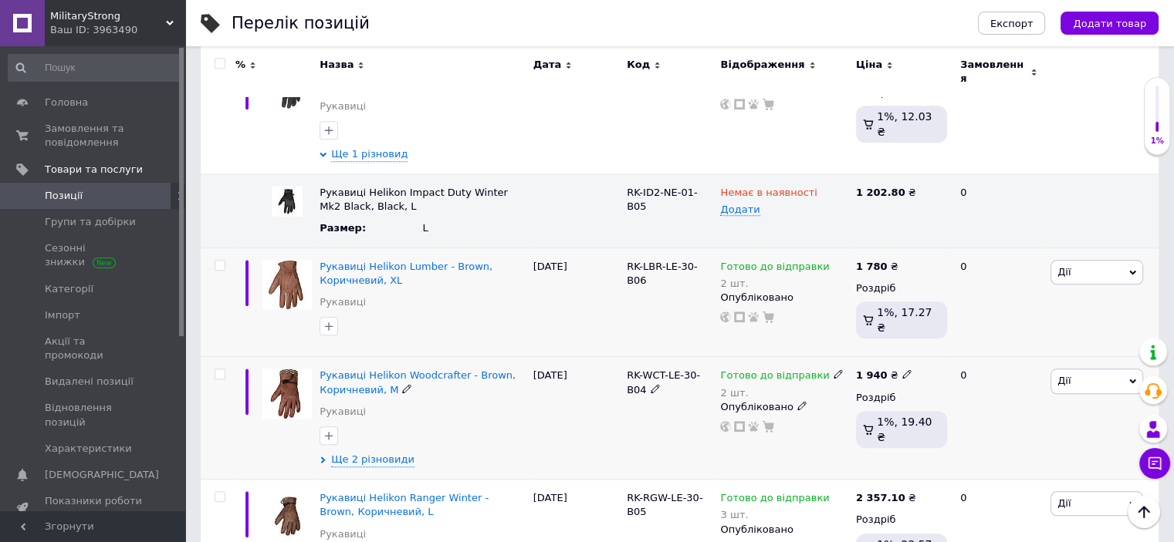
click at [902, 370] on use at bounding box center [906, 374] width 8 height 8
type input "1"
type input "2000"
click at [383, 453] on span "Ще 2 різновиди" at bounding box center [372, 460] width 83 height 14
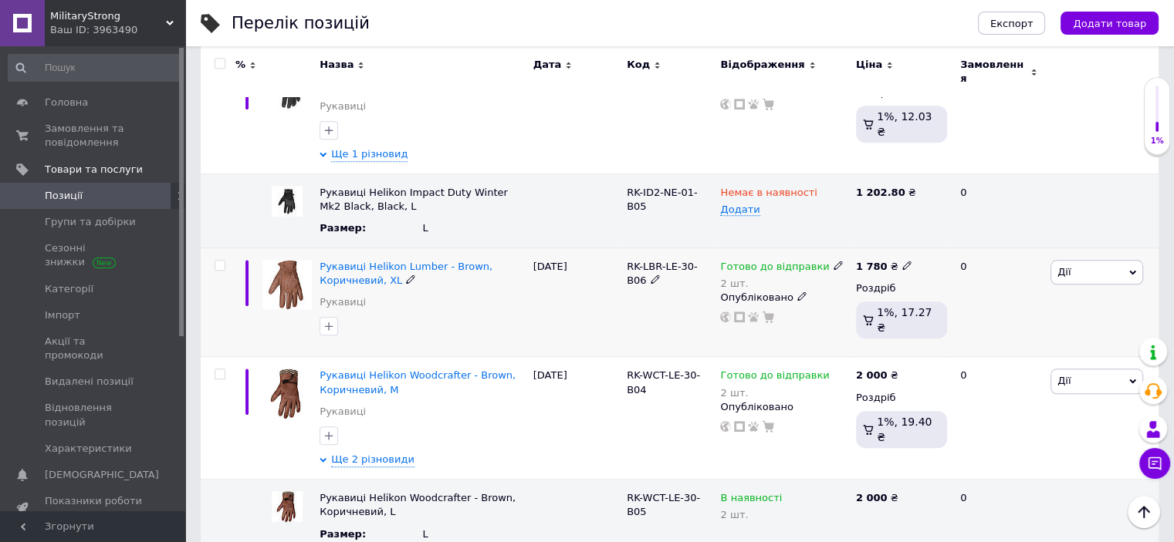
click at [902, 261] on icon at bounding box center [906, 265] width 9 height 9
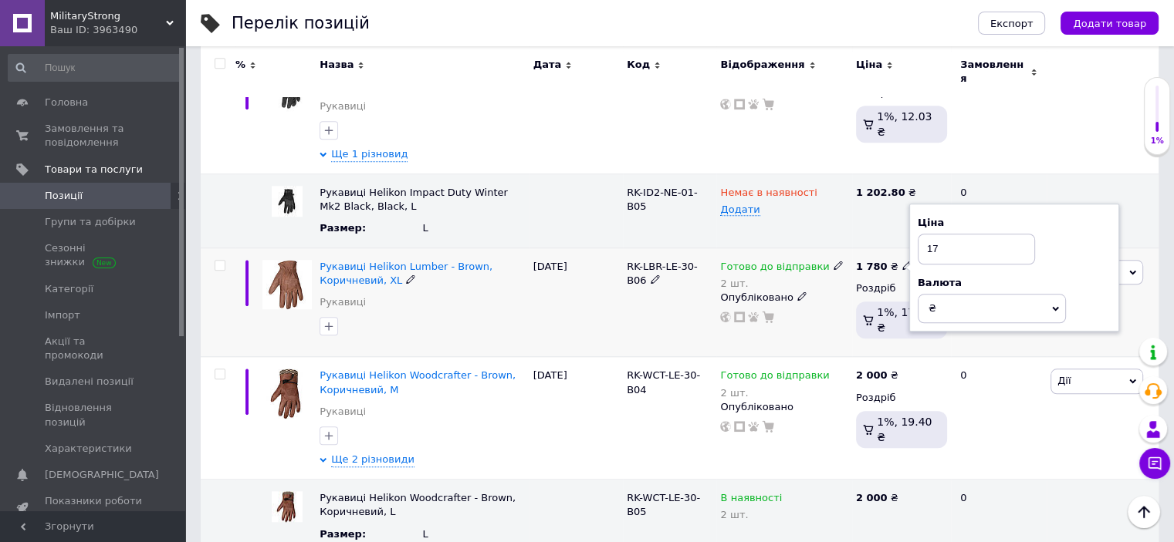
type input "1"
type input "2000"
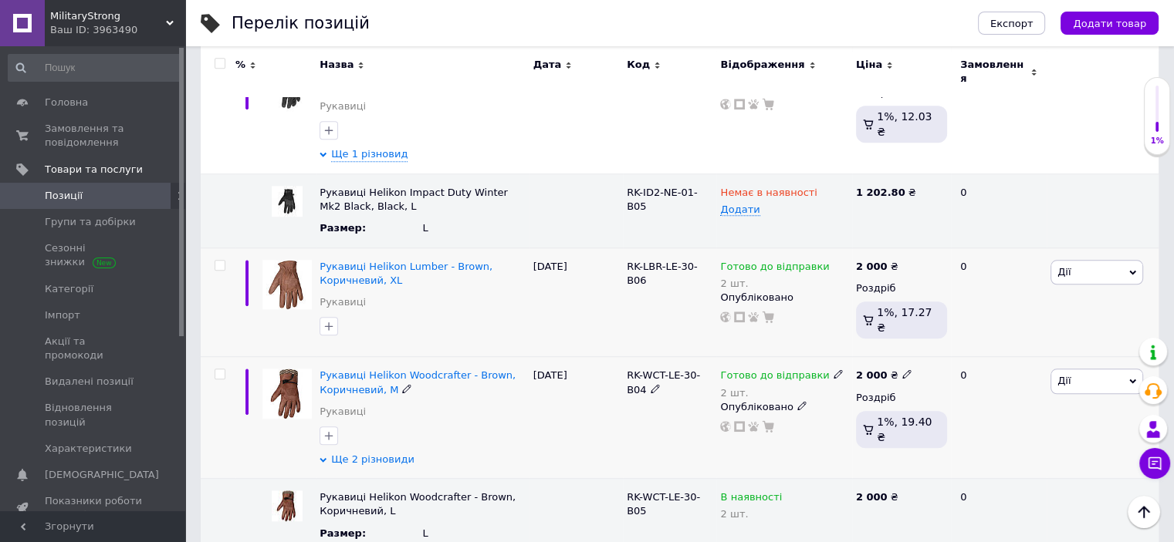
click at [399, 453] on span "Ще 2 різновиди" at bounding box center [372, 460] width 83 height 14
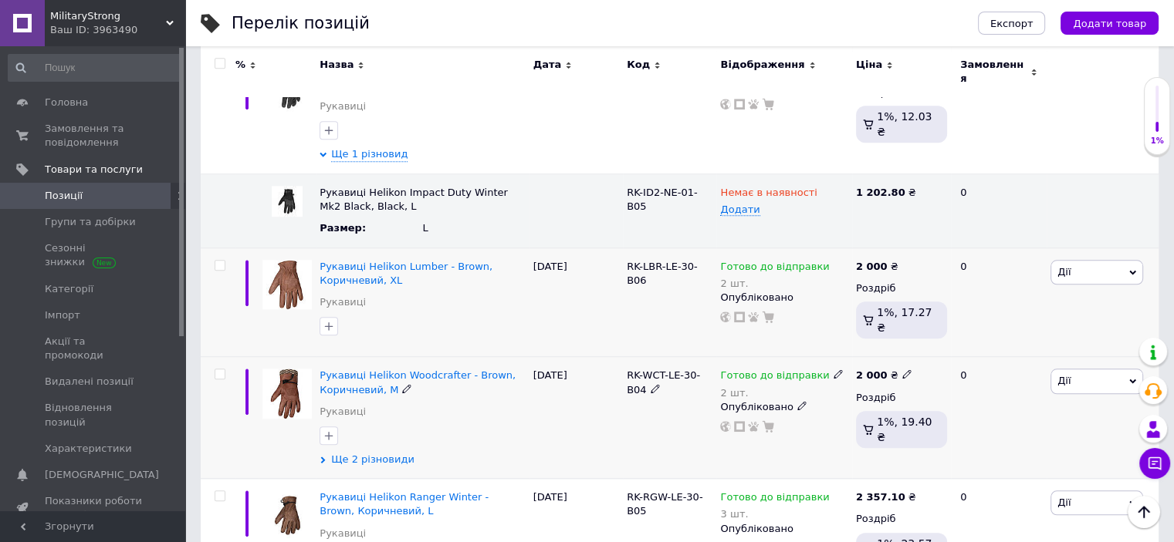
click at [386, 453] on span "Ще 2 різновиди" at bounding box center [372, 460] width 83 height 14
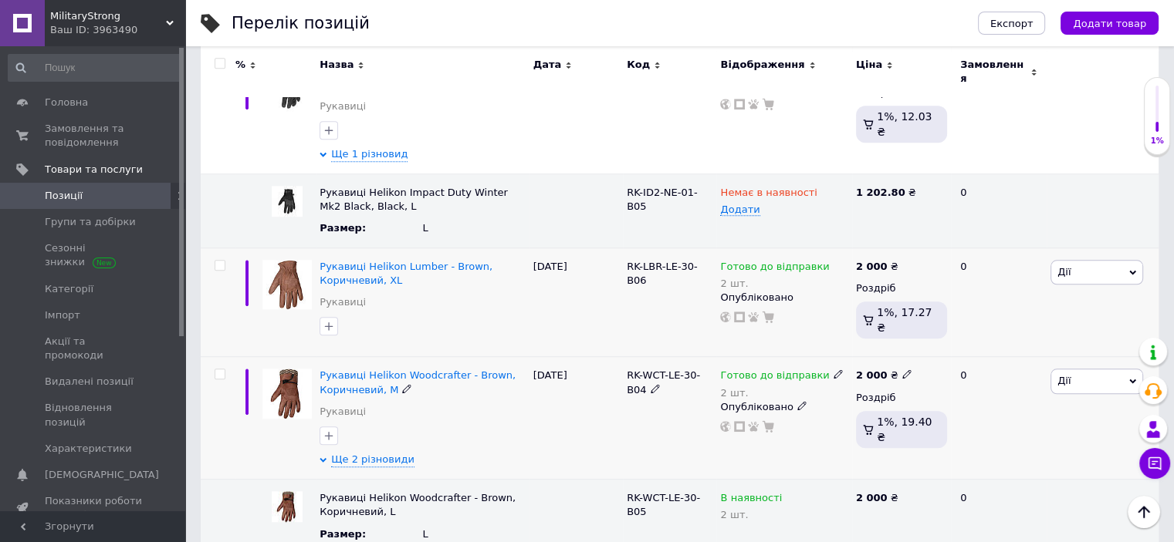
click at [833, 369] on span at bounding box center [837, 374] width 9 height 11
click at [883, 350] on span "Готово до відправки" at bounding box center [917, 371] width 148 height 43
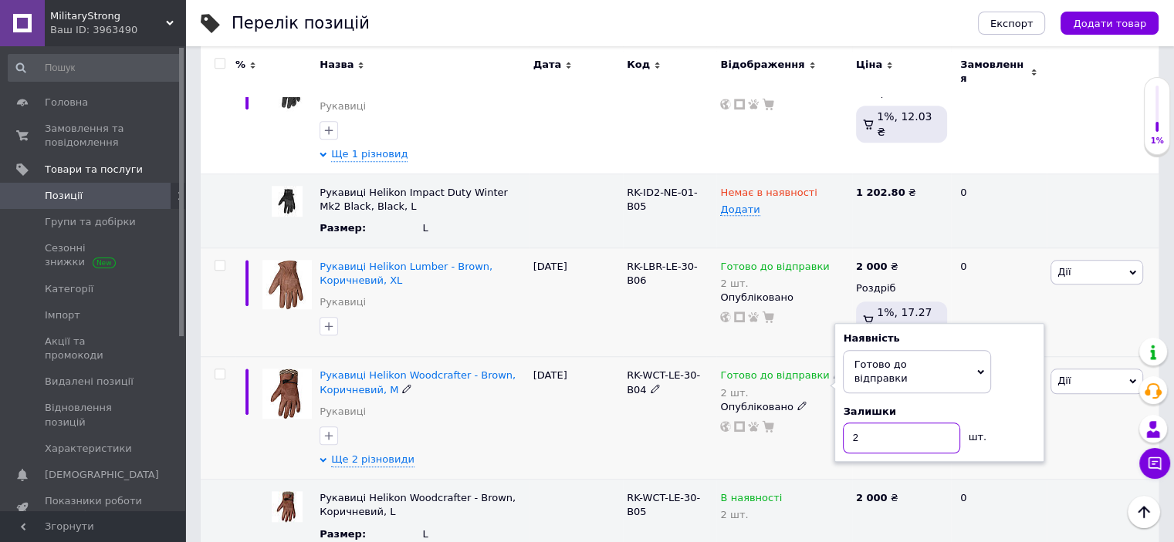
click at [860, 423] on input "2" at bounding box center [901, 438] width 117 height 31
type input "1"
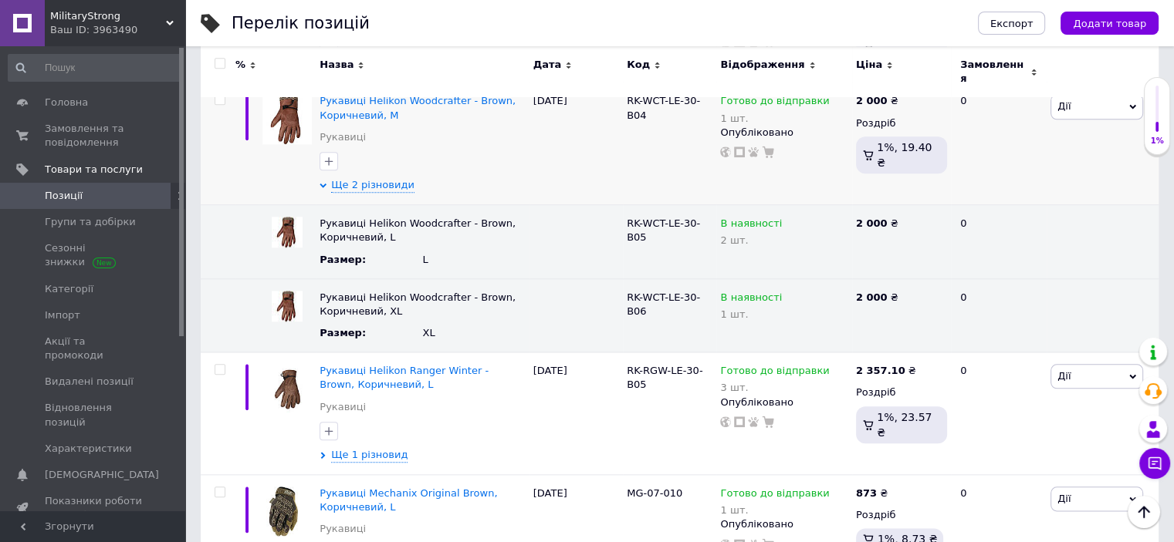
scroll to position [1725, 0]
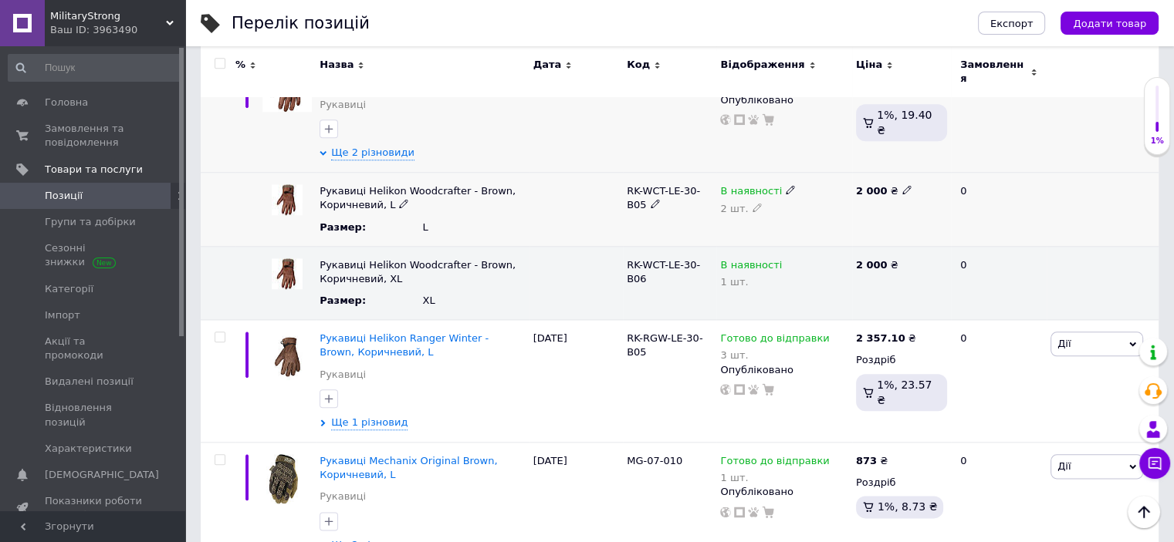
click at [775, 184] on div "В наявності" at bounding box center [783, 191] width 127 height 14
click at [778, 179] on span "В наявності" at bounding box center [780, 191] width 134 height 25
click at [785, 185] on icon at bounding box center [789, 189] width 9 height 9
click at [779, 254] on li "Готово до відправки" at bounding box center [780, 265] width 133 height 22
click at [775, 258] on div "В наявності" at bounding box center [783, 265] width 127 height 14
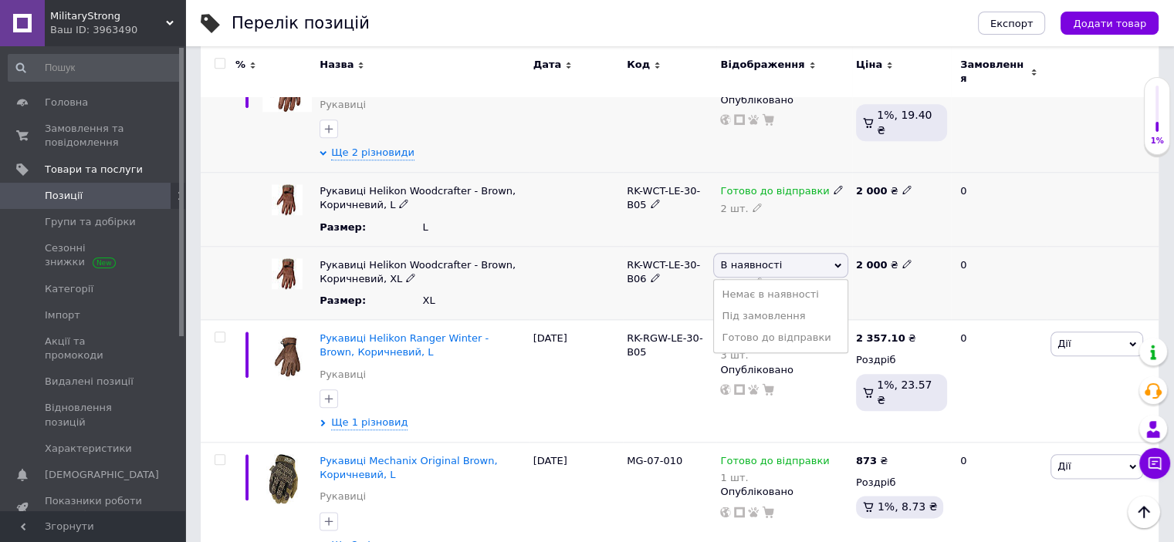
click at [782, 253] on span "В наявності" at bounding box center [780, 265] width 134 height 25
click at [785, 259] on icon at bounding box center [789, 263] width 9 height 9
click at [789, 327] on li "Готово до відправки" at bounding box center [780, 338] width 133 height 22
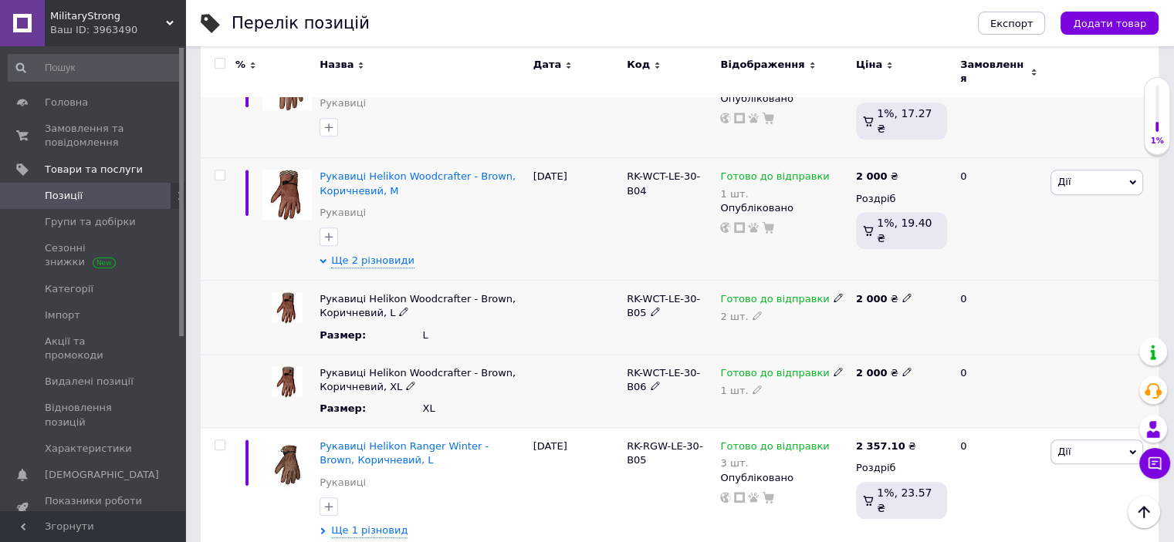
scroll to position [1554, 0]
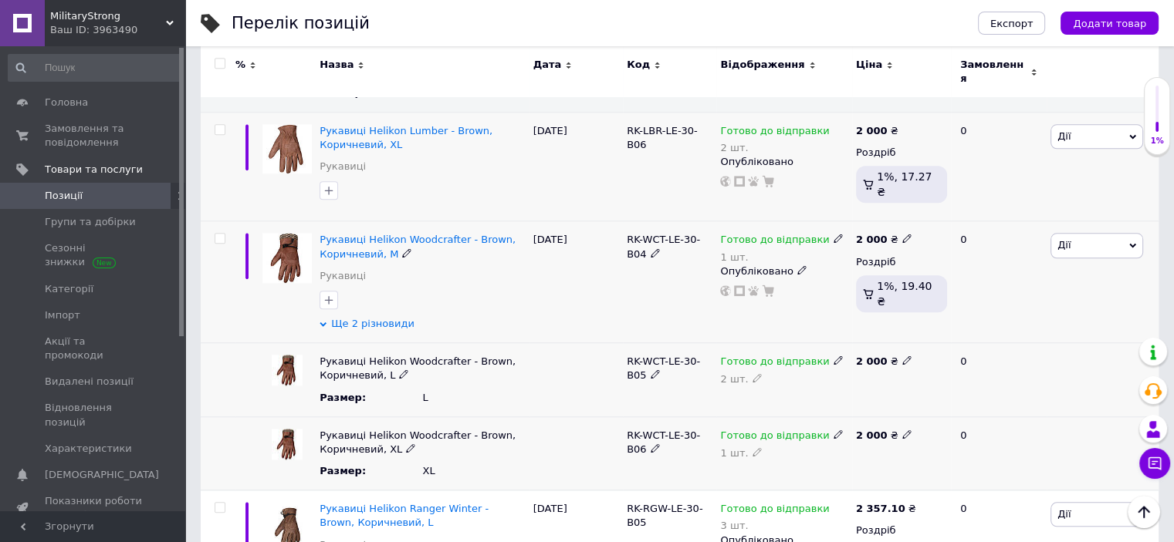
click at [377, 317] on span "Ще 2 різновиди" at bounding box center [372, 324] width 83 height 14
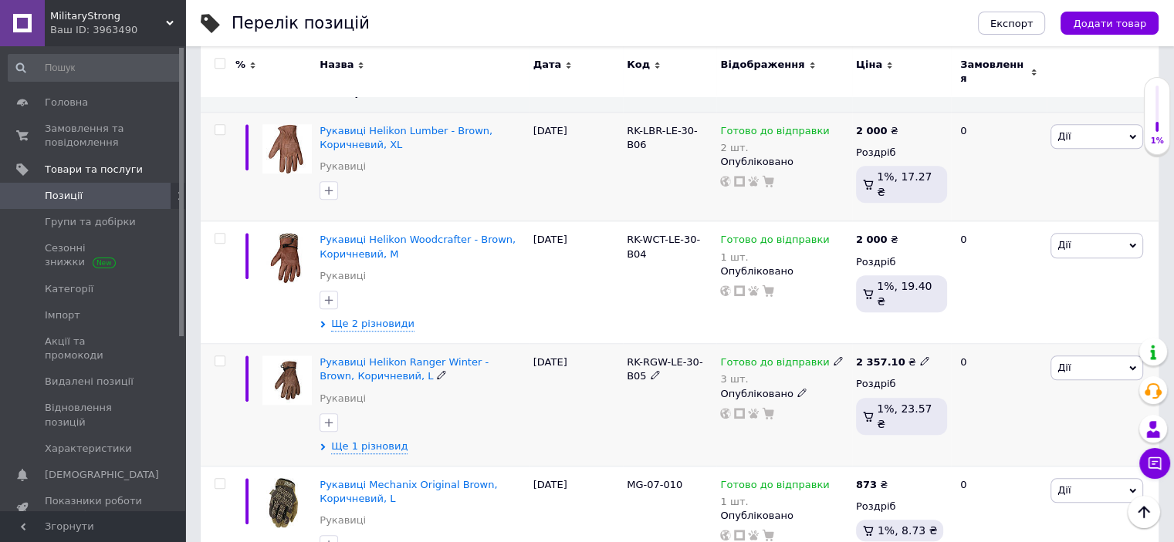
click at [637, 356] on span "RK-RGW-LE-30-B05" at bounding box center [665, 368] width 76 height 25
copy div "RK-RGW-LE-30-B05"
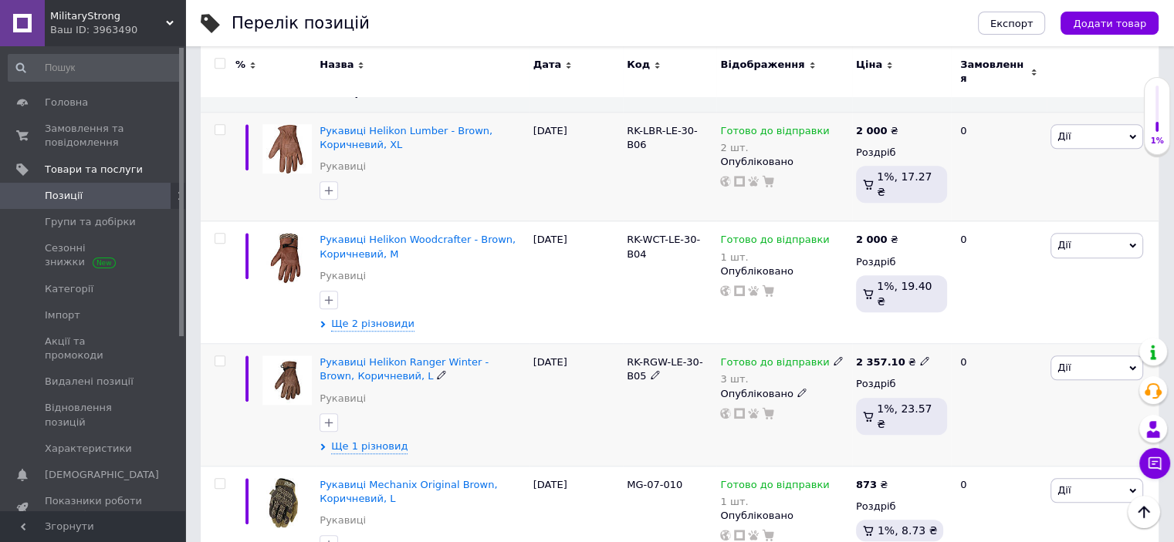
click at [920, 356] on icon at bounding box center [924, 360] width 9 height 9
type input "2430"
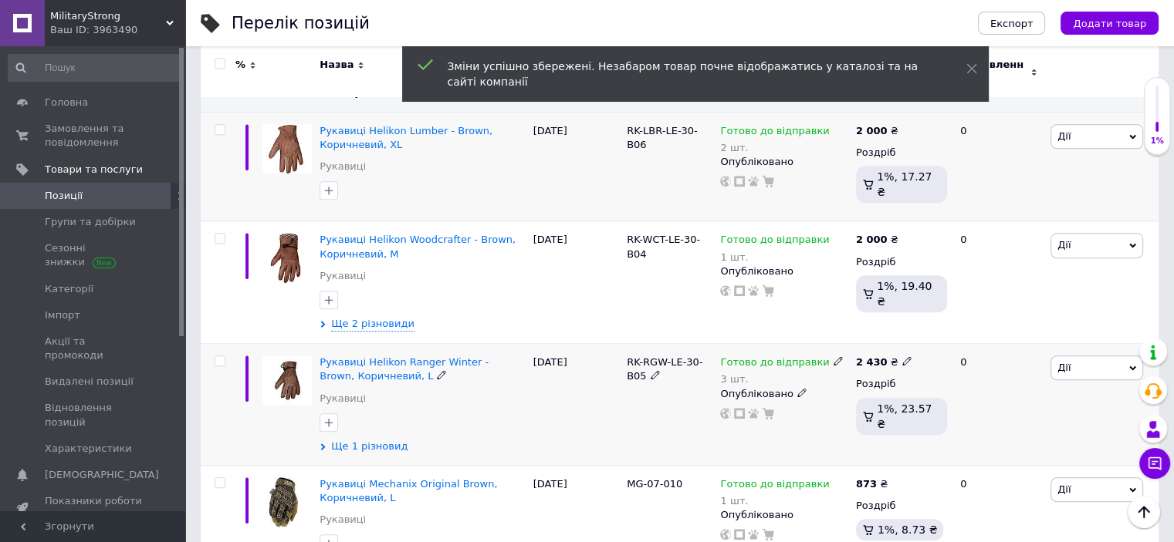
click at [370, 440] on span "Ще 1 різновид" at bounding box center [369, 447] width 76 height 14
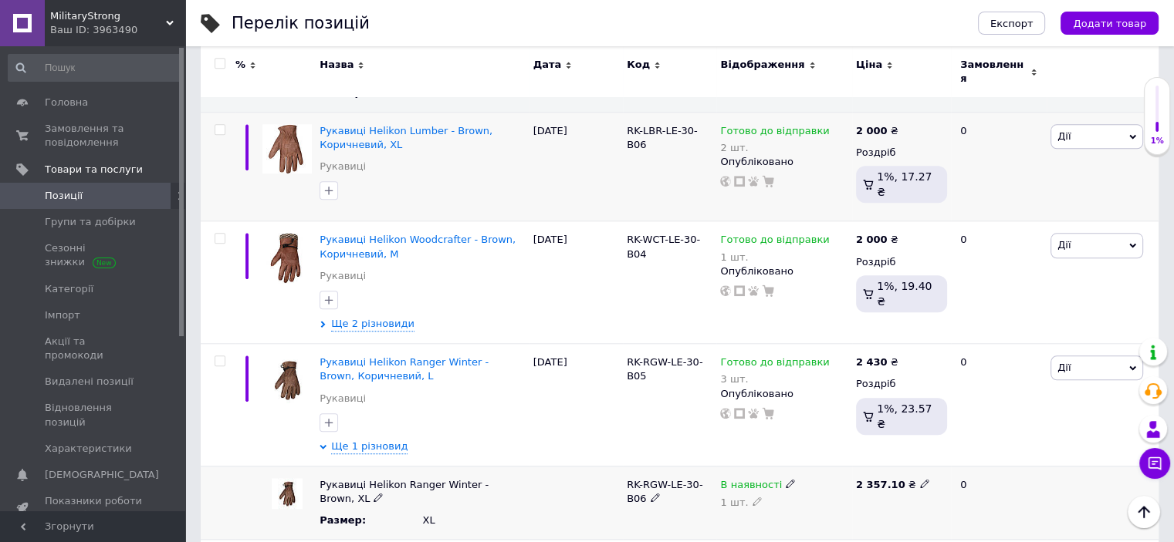
click at [785, 479] on icon at bounding box center [789, 483] width 9 height 9
click at [920, 480] on use at bounding box center [924, 484] width 8 height 8
type input "2430"
click at [390, 440] on span "Ще 1 різновид" at bounding box center [369, 447] width 76 height 14
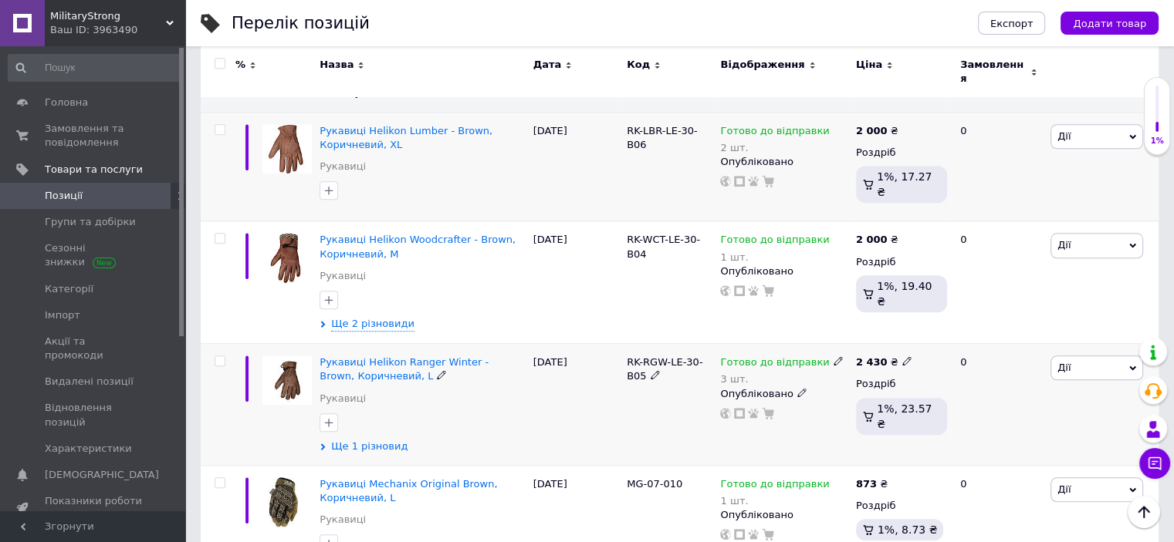
click at [390, 440] on span "Ще 1 різновид" at bounding box center [369, 447] width 76 height 14
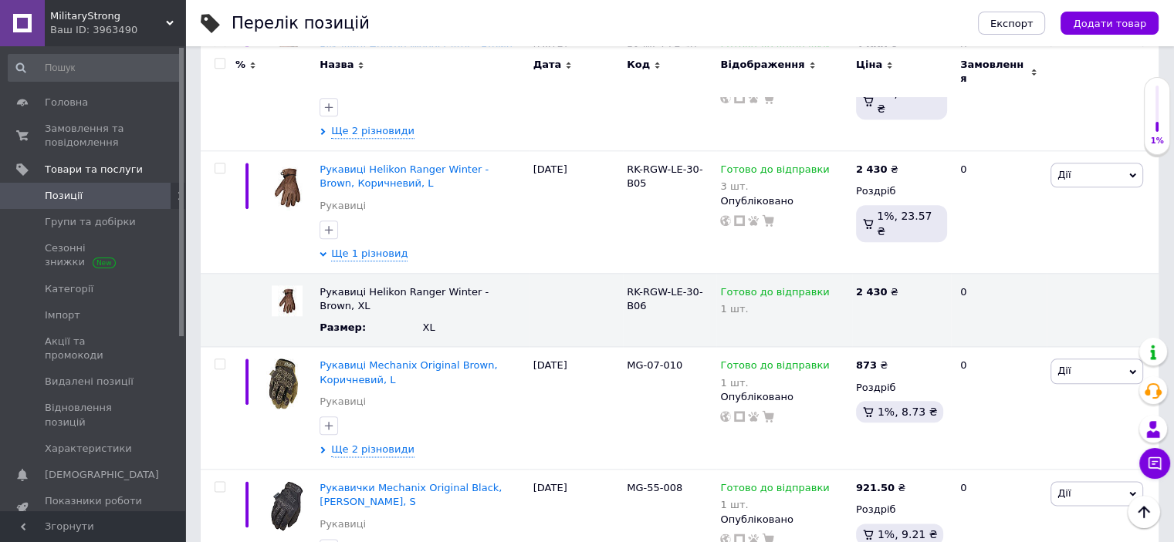
scroll to position [1763, 0]
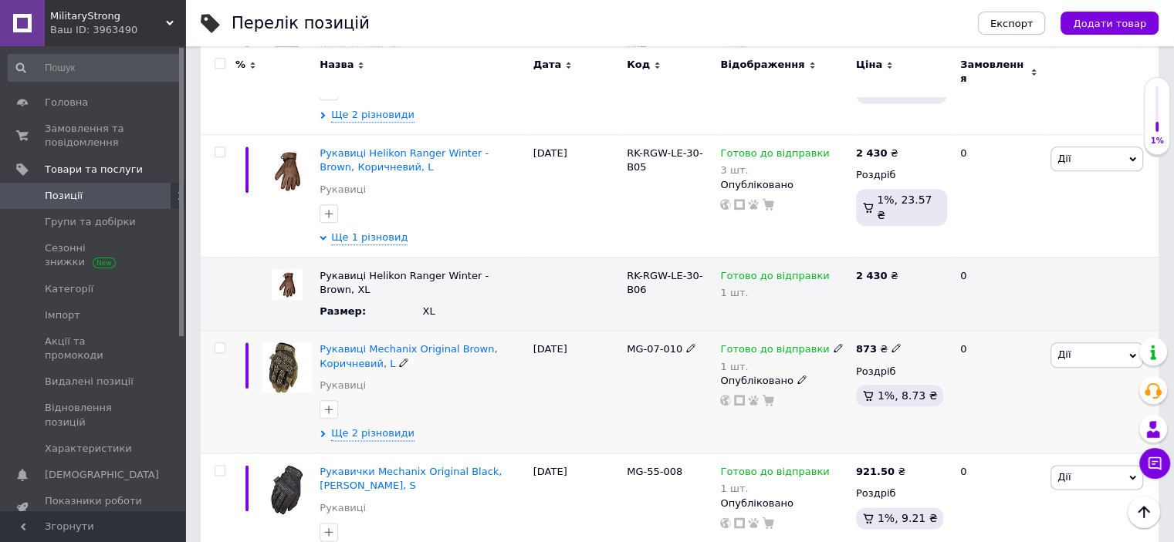
click at [631, 343] on span "MG-07-010" at bounding box center [655, 349] width 56 height 12
click at [392, 427] on span "Ще 2 різновиди" at bounding box center [372, 434] width 83 height 14
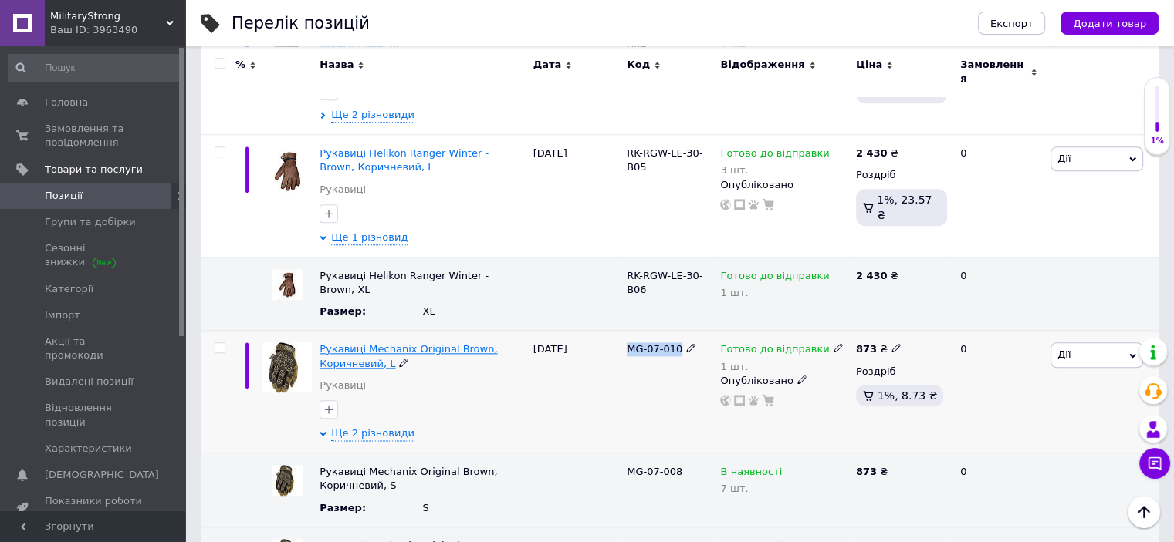
click at [383, 343] on span "Рукавиці Mechanix Original Brown, Коричневий, L" at bounding box center [407, 355] width 177 height 25
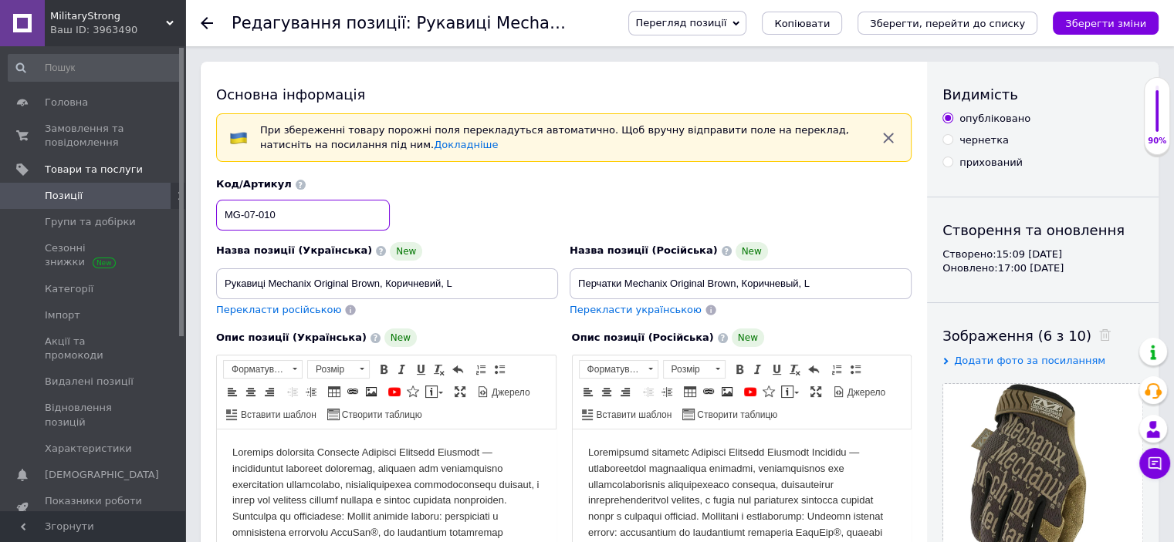
click at [280, 225] on input "MG-07-010" at bounding box center [303, 215] width 174 height 31
paste input "08"
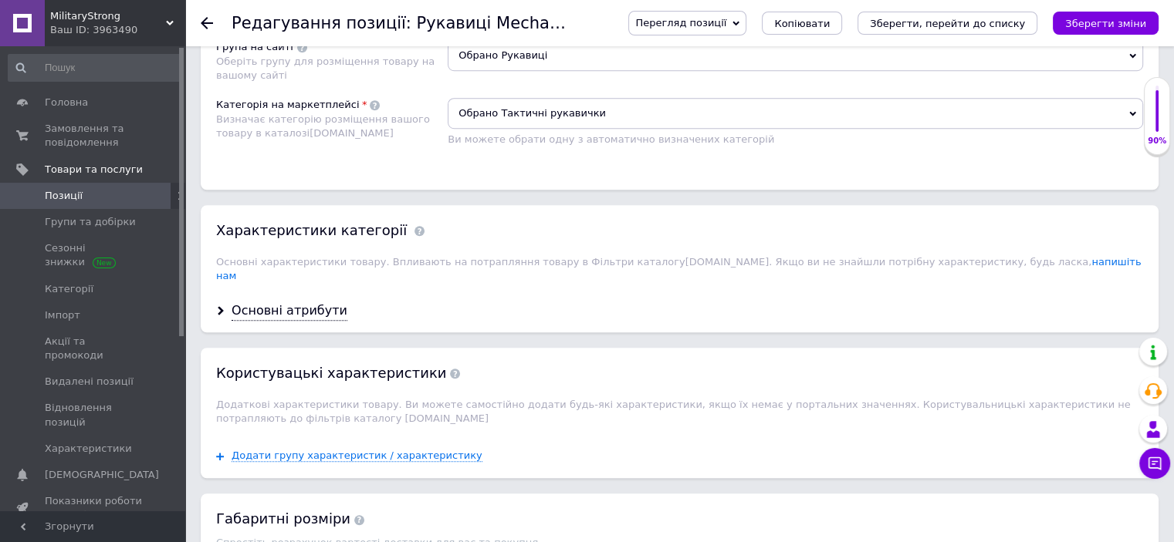
scroll to position [1152, 0]
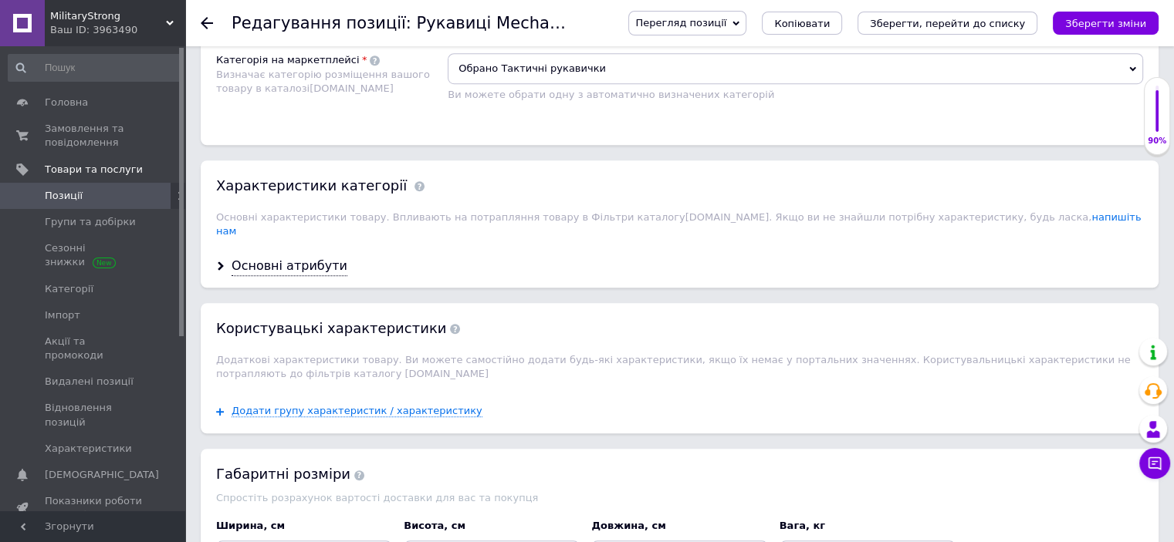
type input "MG-07-008"
click at [319, 257] on div "Основні атрибути" at bounding box center [680, 266] width 958 height 41
click at [319, 258] on div "Основні атрибути" at bounding box center [289, 267] width 116 height 18
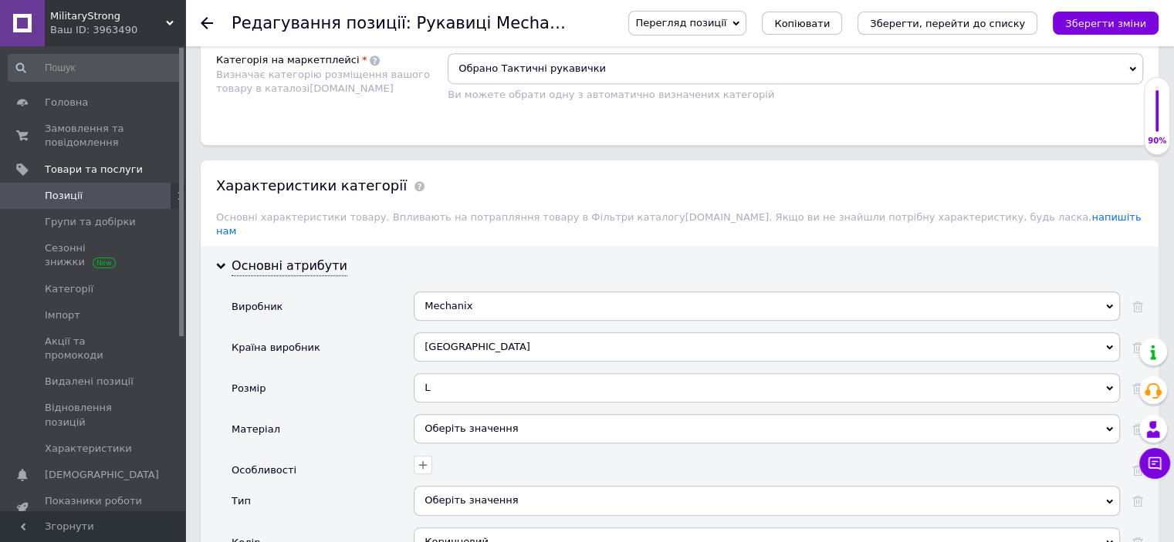
click at [608, 373] on div "L" at bounding box center [767, 387] width 706 height 29
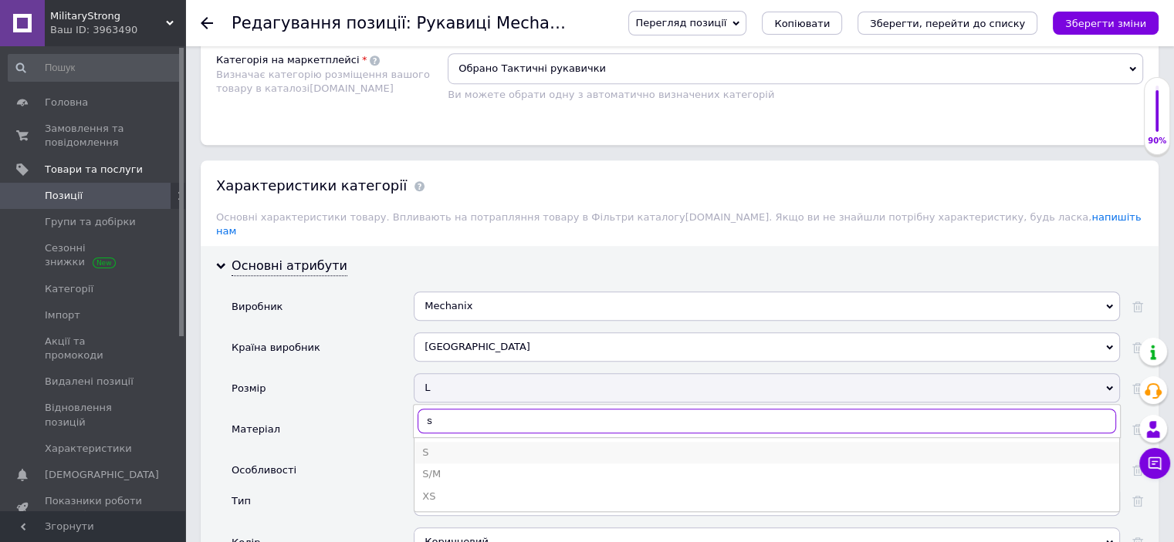
type input "s"
click at [437, 446] on div "S" at bounding box center [766, 453] width 689 height 14
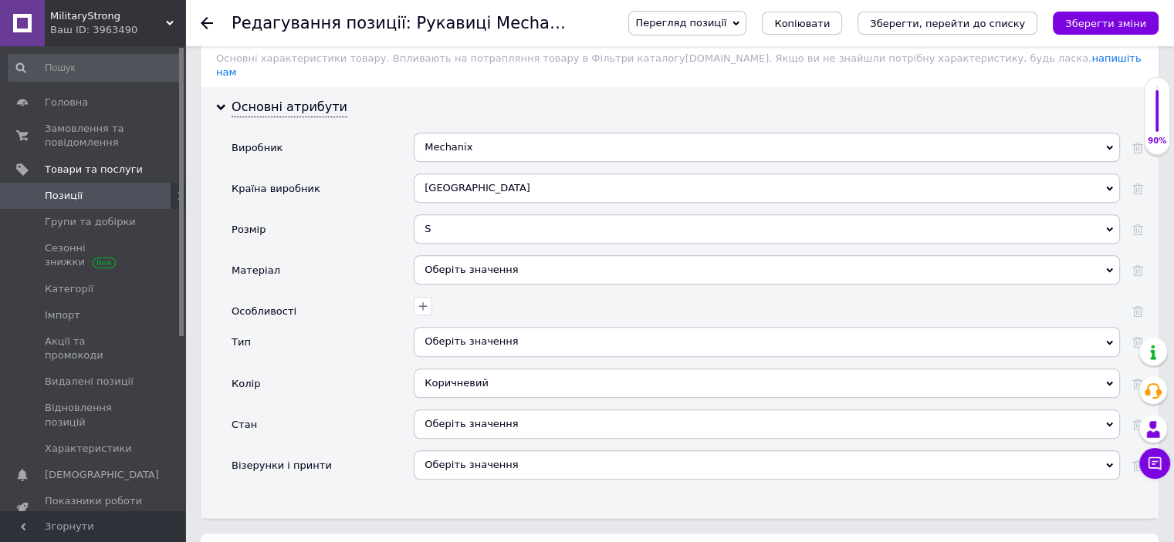
scroll to position [1614, 0]
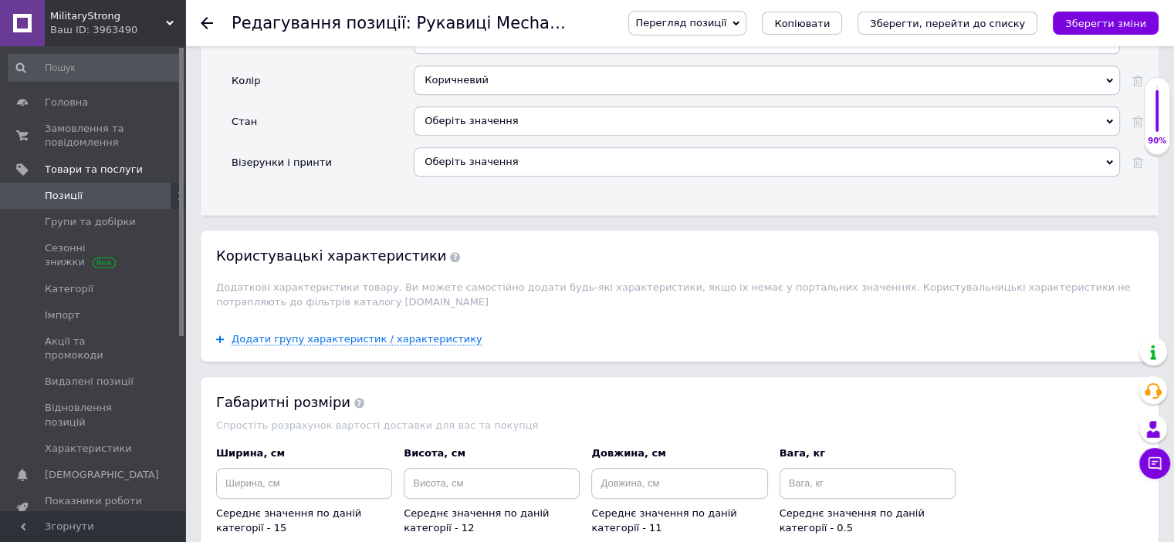
click at [493, 106] on div "Оберіть значення" at bounding box center [767, 120] width 706 height 29
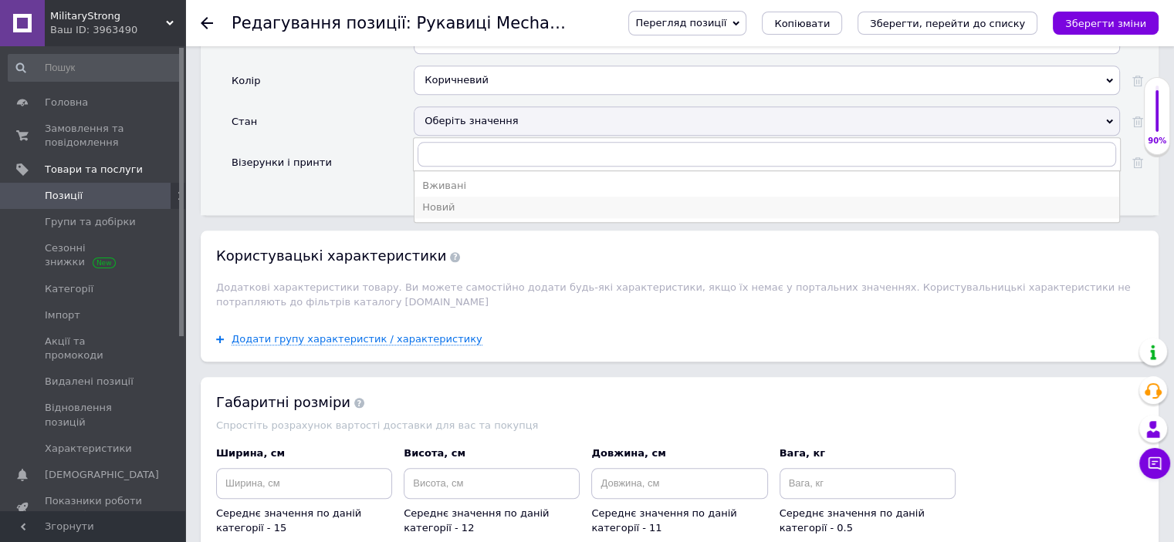
click at [462, 201] on div "Новий" at bounding box center [766, 208] width 689 height 14
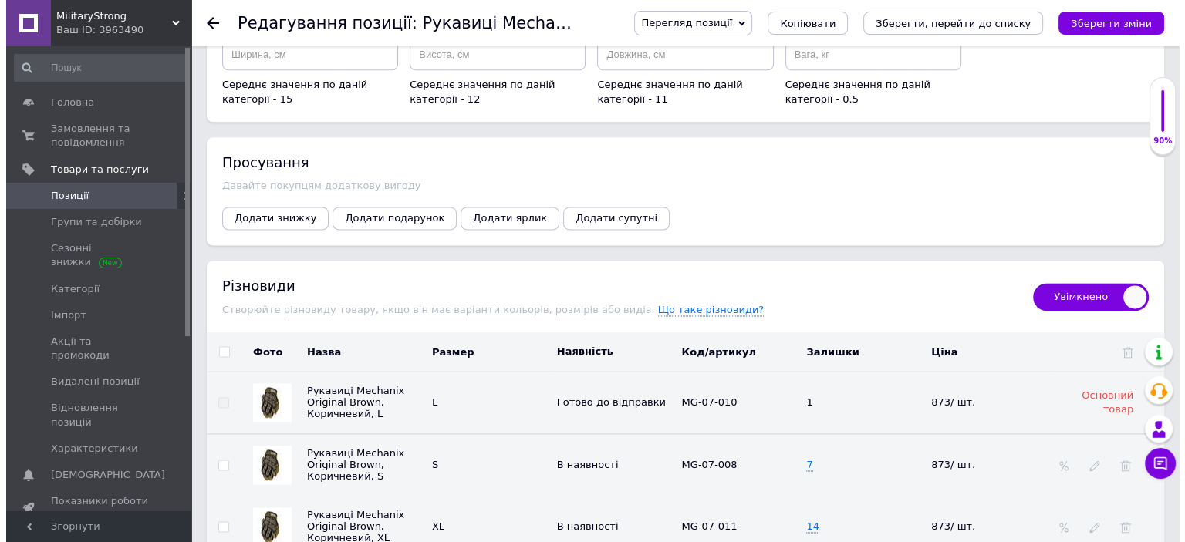
scroll to position [2170, 0]
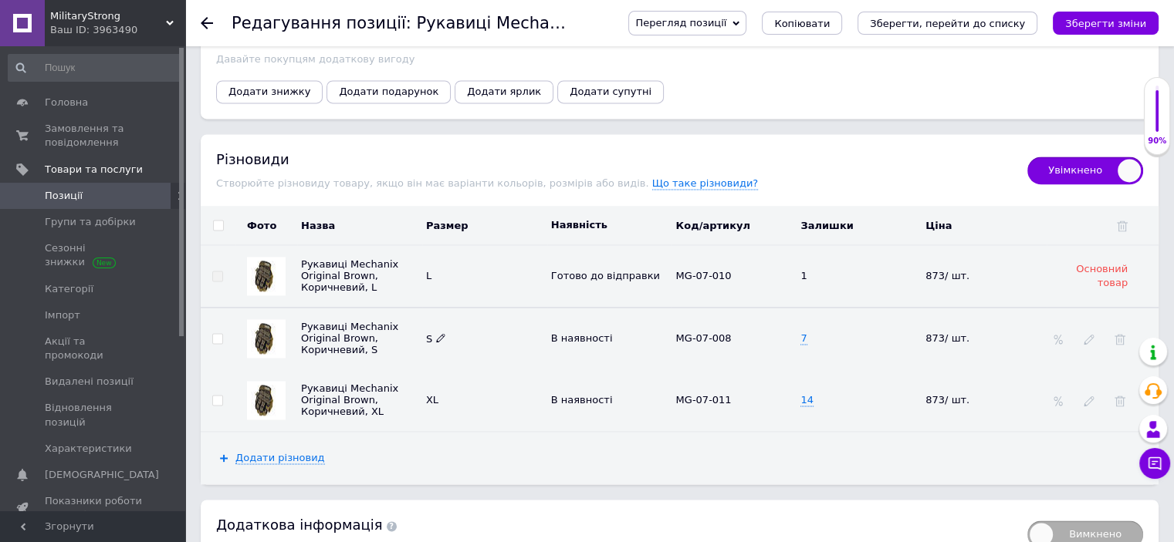
click at [436, 333] on icon at bounding box center [440, 337] width 9 height 9
click at [433, 270] on div "L" at bounding box center [484, 276] width 117 height 12
click at [438, 319] on input at bounding box center [476, 330] width 110 height 23
paste input "L"
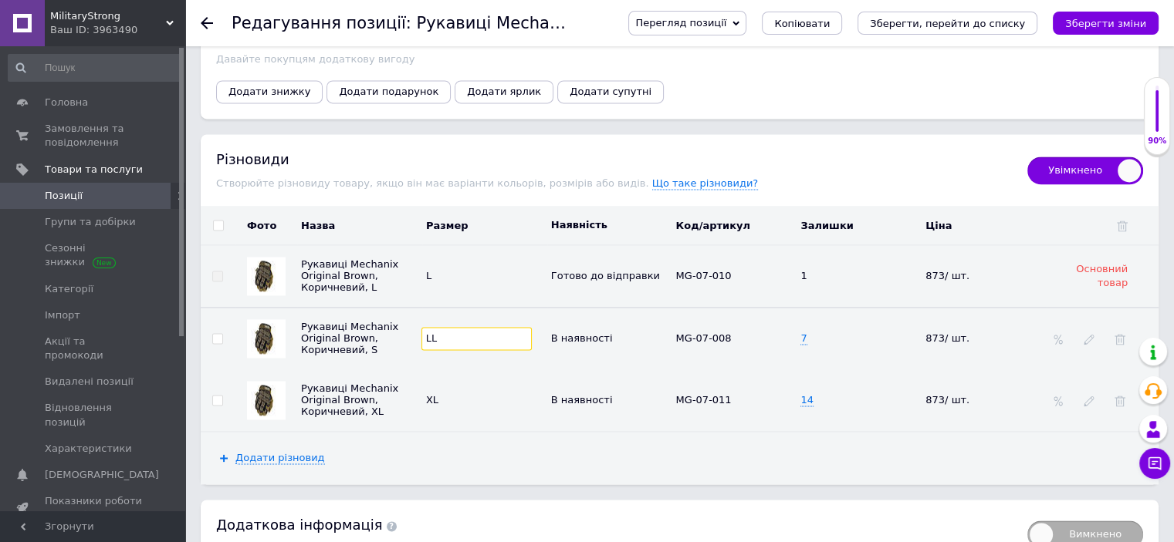
type input "LL"
click at [616, 333] on icon at bounding box center [620, 337] width 9 height 9
click at [623, 357] on li "Немає в наявності" at bounding box center [606, 368] width 123 height 22
click at [805, 333] on span "7" at bounding box center [803, 339] width 6 height 12
click at [1086, 334] on icon at bounding box center [1088, 339] width 11 height 11
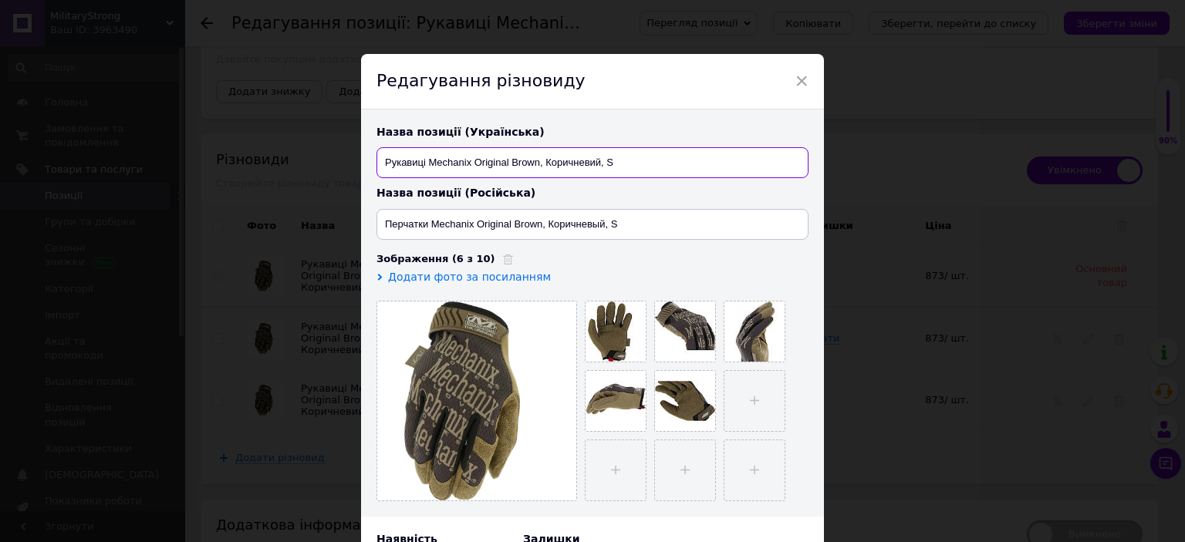
click at [623, 161] on input "Рукавиці Mechanix Original Brown, Коричневий, S" at bounding box center [593, 162] width 432 height 31
paste input "L"
type input "Рукавиці Mechanix Original Brown, Коричневий, L"
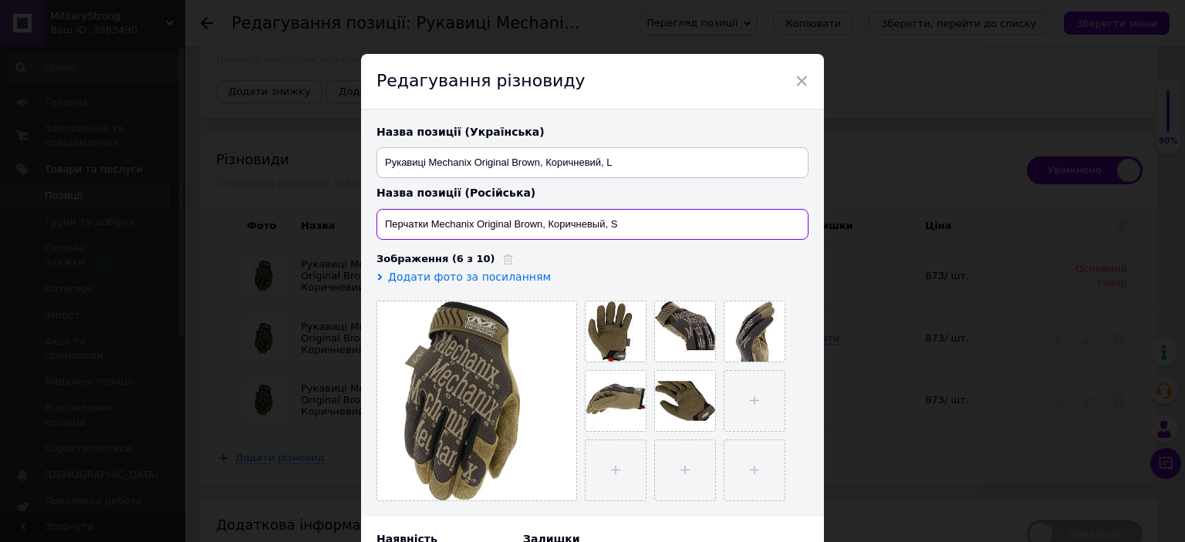
click at [620, 228] on input "Перчатки Mechanix Original Brown, Коричневый, S" at bounding box center [593, 224] width 432 height 31
paste input "L"
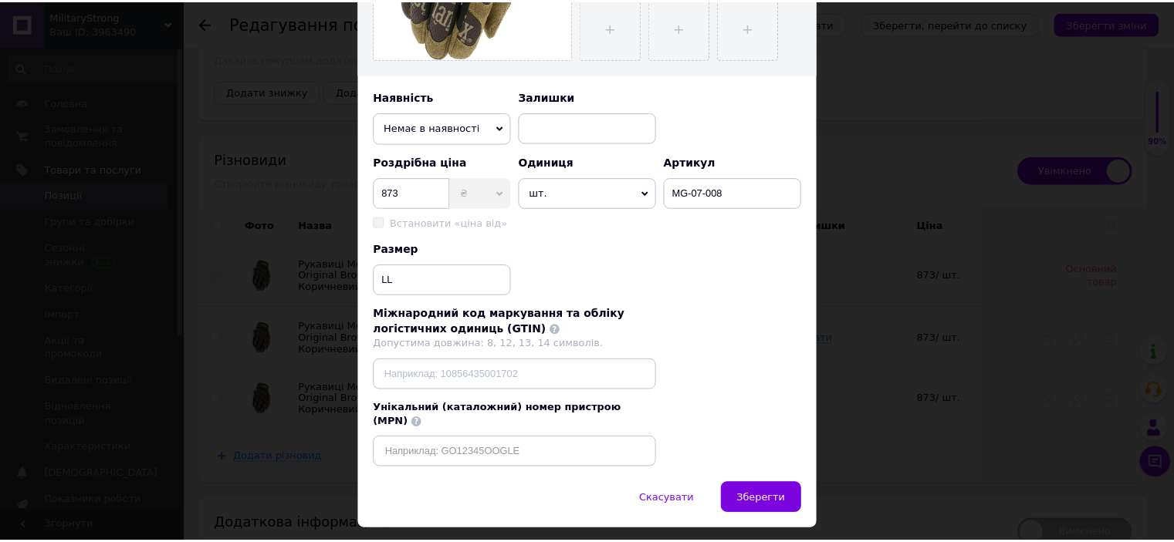
scroll to position [457, 0]
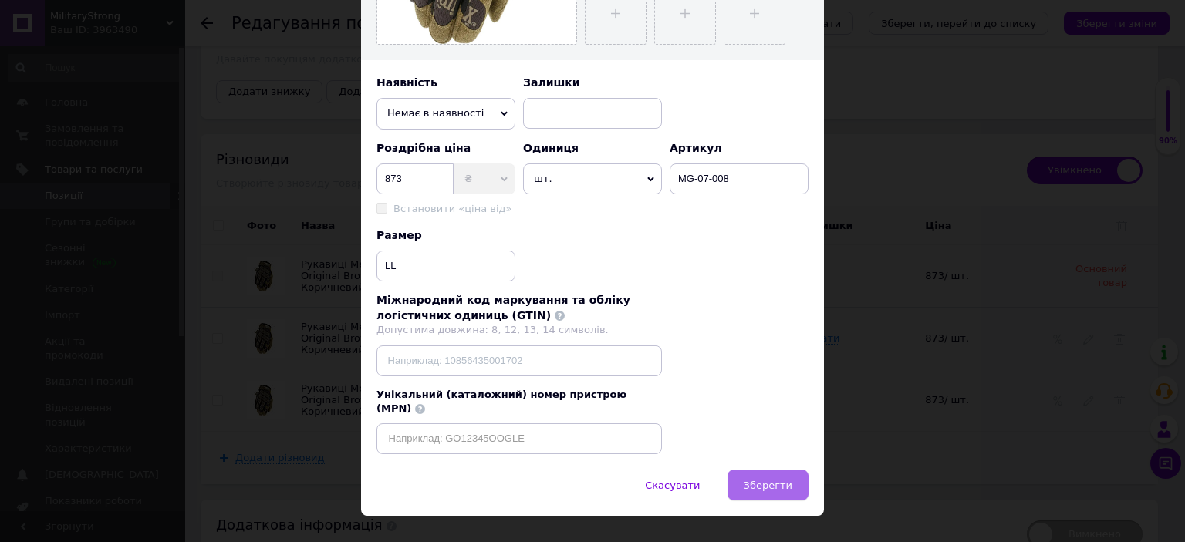
type input "Перчатки Mechanix Original Brown, Коричневый, L"
click at [778, 480] on span "Зберегти" at bounding box center [768, 486] width 49 height 12
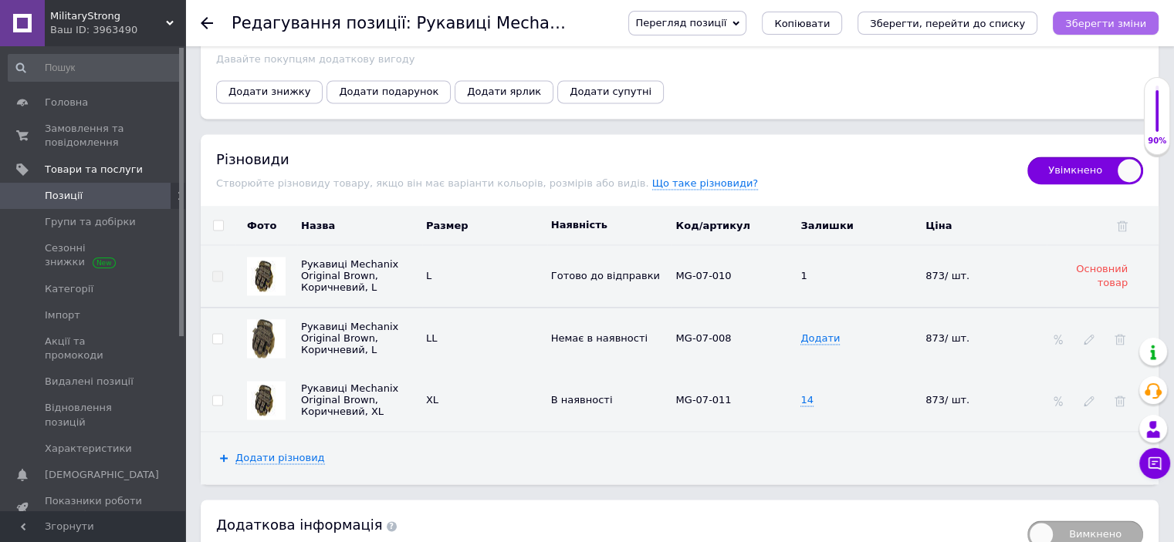
click at [1111, 15] on button "Зберегти зміни" at bounding box center [1105, 23] width 106 height 23
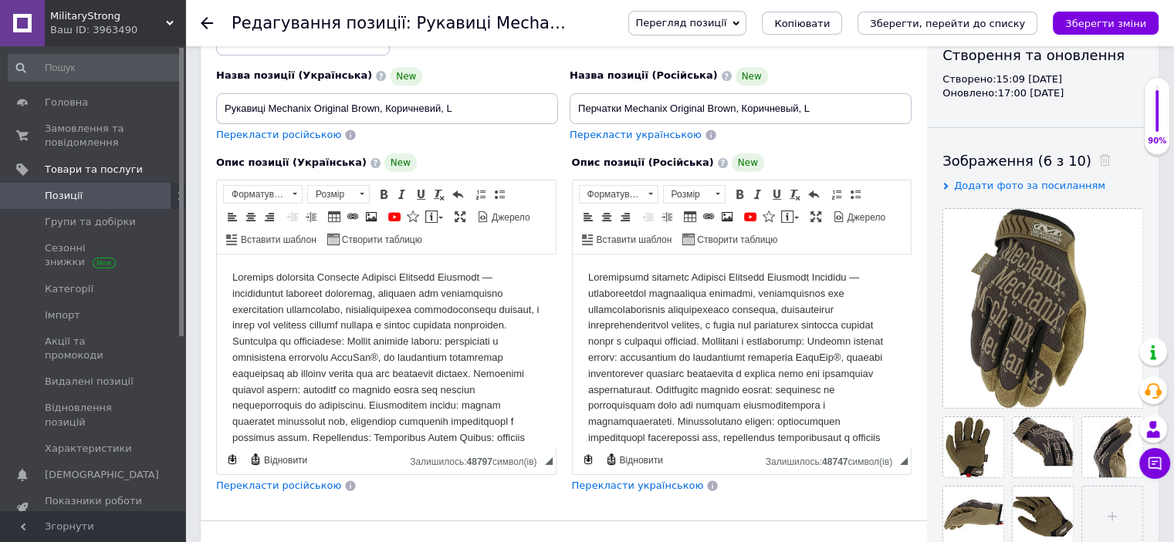
scroll to position [132, 0]
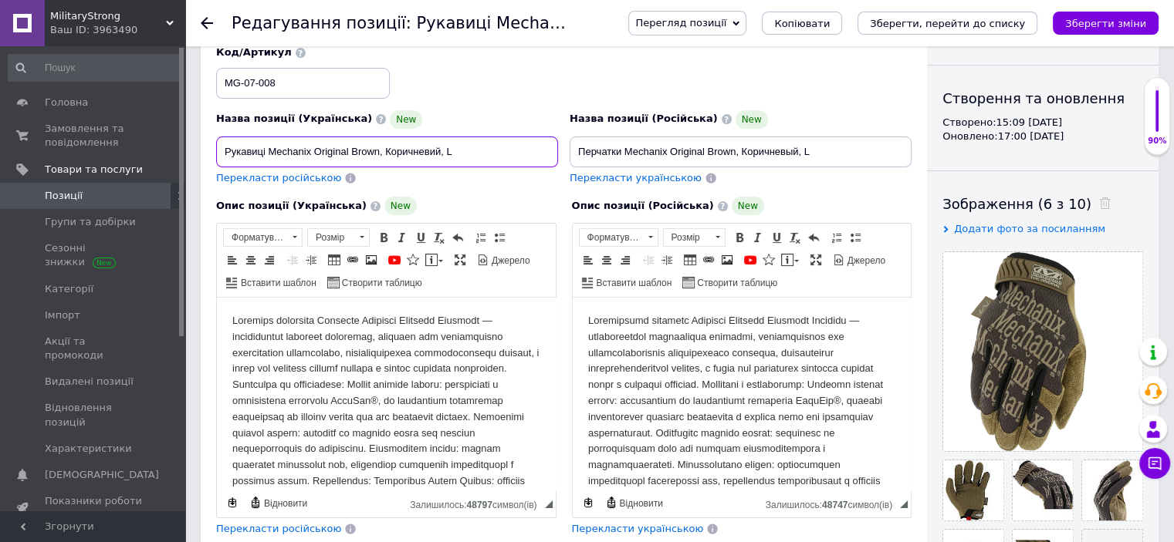
drag, startPoint x: 456, startPoint y: 144, endPoint x: 440, endPoint y: 147, distance: 16.4
click at [440, 147] on input "Рукавиці Mechanix Original Brown, Коричневий, L" at bounding box center [387, 152] width 342 height 31
type input "Рукавиці Mechanix Original Brown, Коричневий"
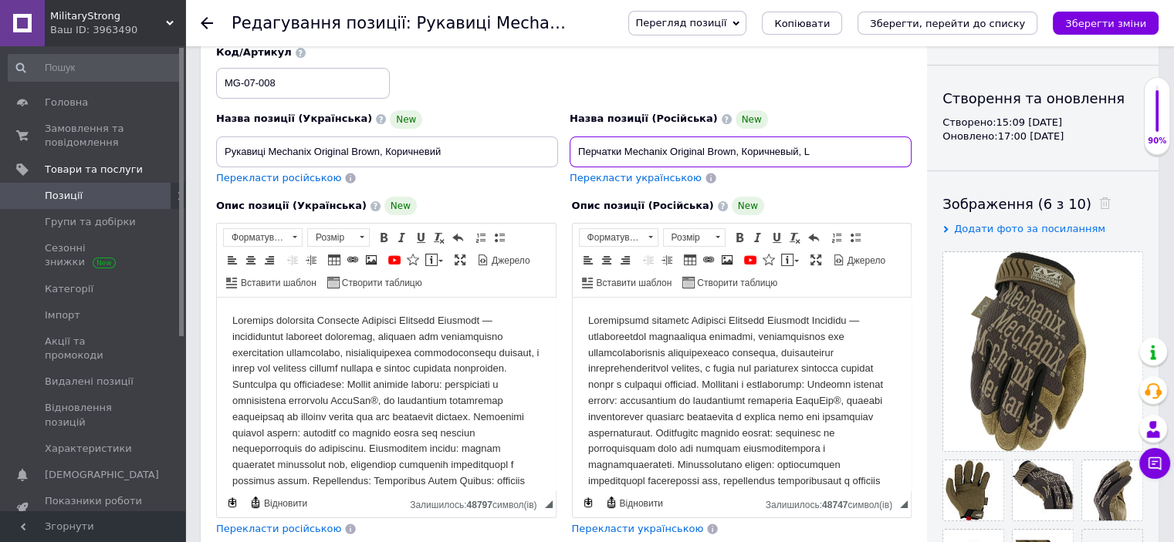
drag, startPoint x: 799, startPoint y: 149, endPoint x: 814, endPoint y: 149, distance: 15.4
click at [814, 149] on input "Перчатки Mechanix Original Brown, Коричневый, L" at bounding box center [740, 152] width 342 height 31
type input "Перчатки Mechanix Original Brown, Коричневый"
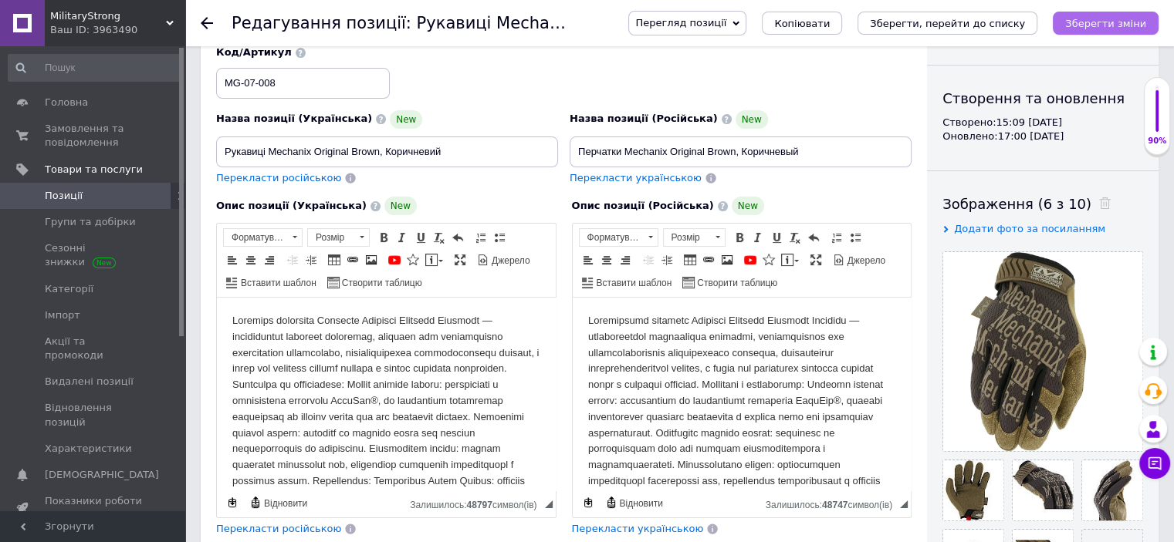
click at [1089, 27] on icon "Зберегти зміни" at bounding box center [1105, 24] width 81 height 12
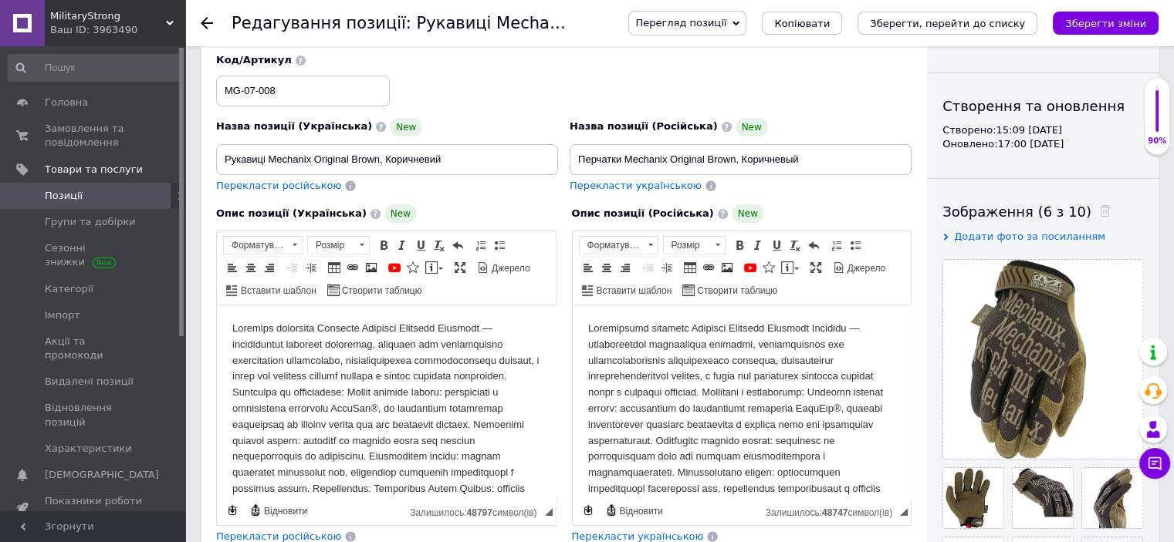
scroll to position [0, 0]
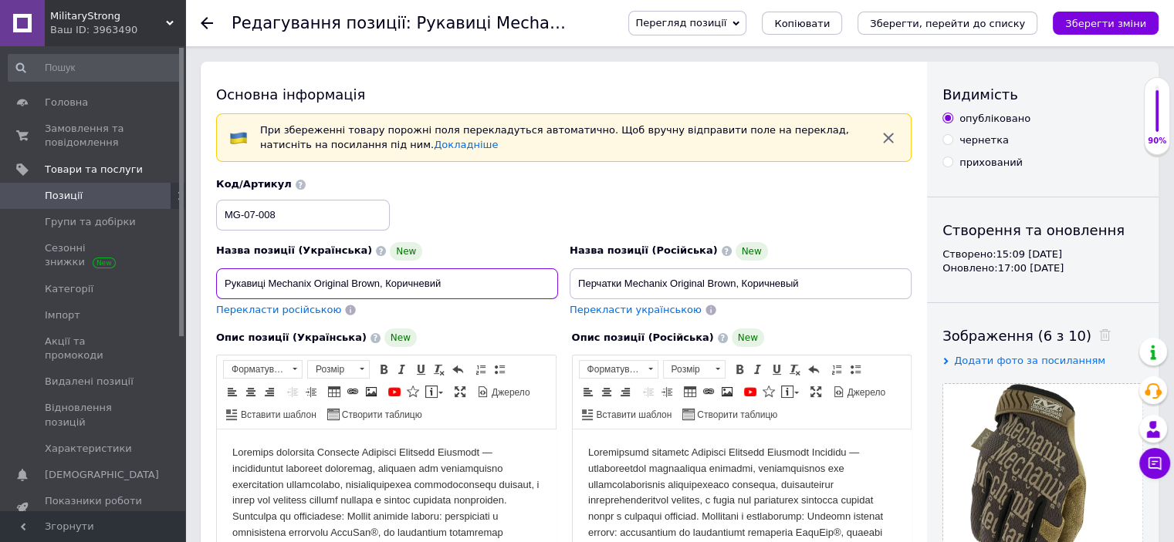
drag, startPoint x: 448, startPoint y: 279, endPoint x: 227, endPoint y: 275, distance: 221.5
click at [227, 275] on input "Рукавиці Mechanix Original Brown, Коричневий" at bounding box center [387, 284] width 342 height 31
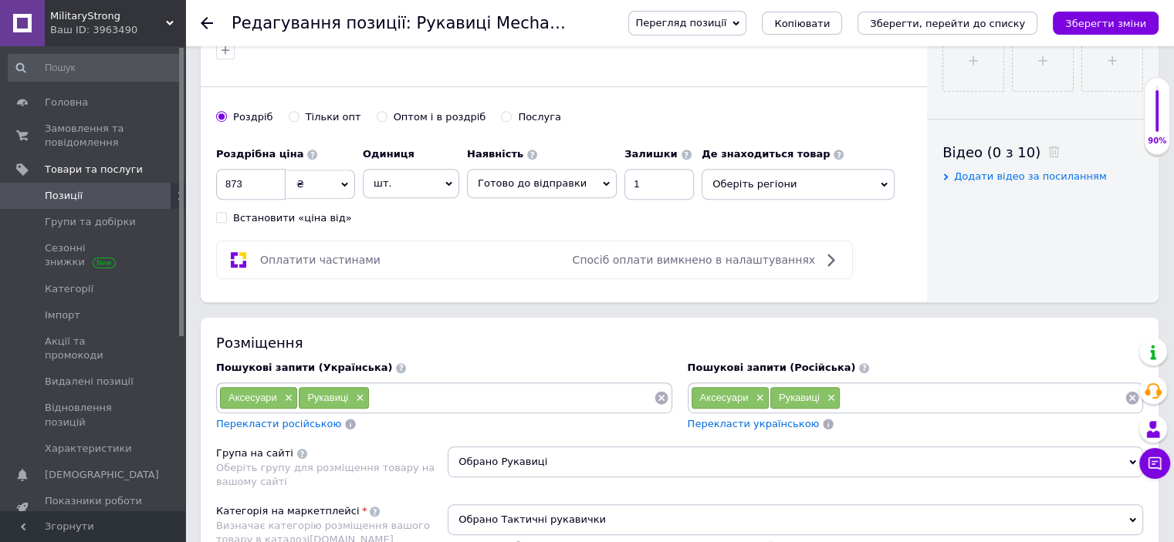
scroll to position [760, 0]
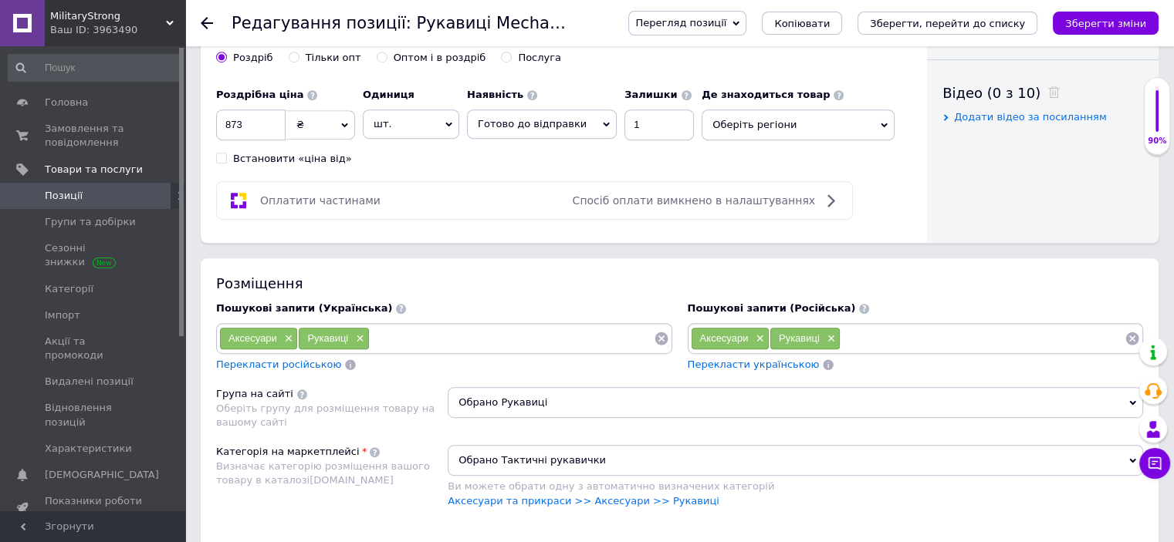
click at [444, 314] on div "Пошукові запити (Українська) Аксесуари × Рукавиці × Перекласти російською" at bounding box center [444, 337] width 456 height 71
click at [444, 327] on input at bounding box center [512, 338] width 284 height 23
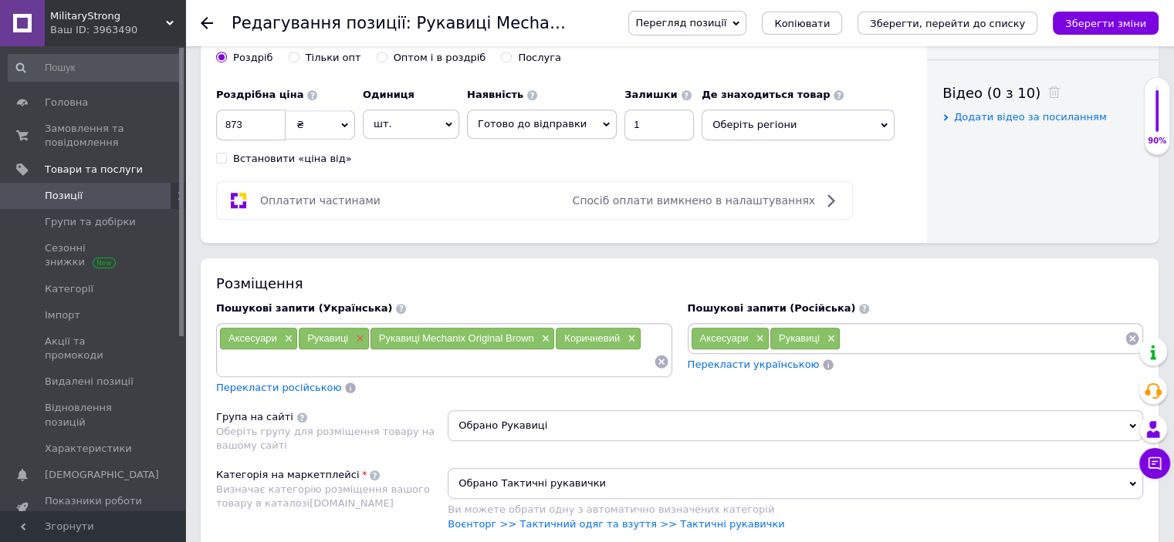
click at [357, 333] on span "×" at bounding box center [358, 339] width 12 height 13
click at [287, 333] on span "×" at bounding box center [287, 339] width 12 height 13
click at [481, 333] on span "×" at bounding box center [479, 339] width 12 height 13
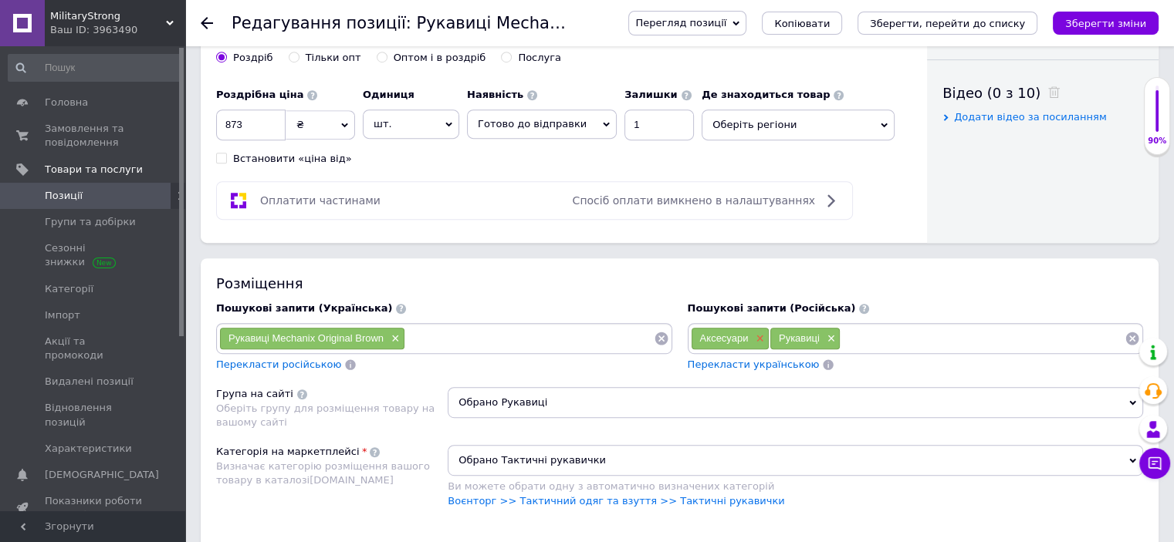
click at [758, 333] on span "×" at bounding box center [758, 339] width 12 height 13
drag, startPoint x: 758, startPoint y: 327, endPoint x: 750, endPoint y: 335, distance: 11.5
click at [750, 335] on div "Рукавиці ×" at bounding box center [725, 339] width 69 height 22
click at [750, 335] on span "×" at bounding box center [750, 339] width 12 height 13
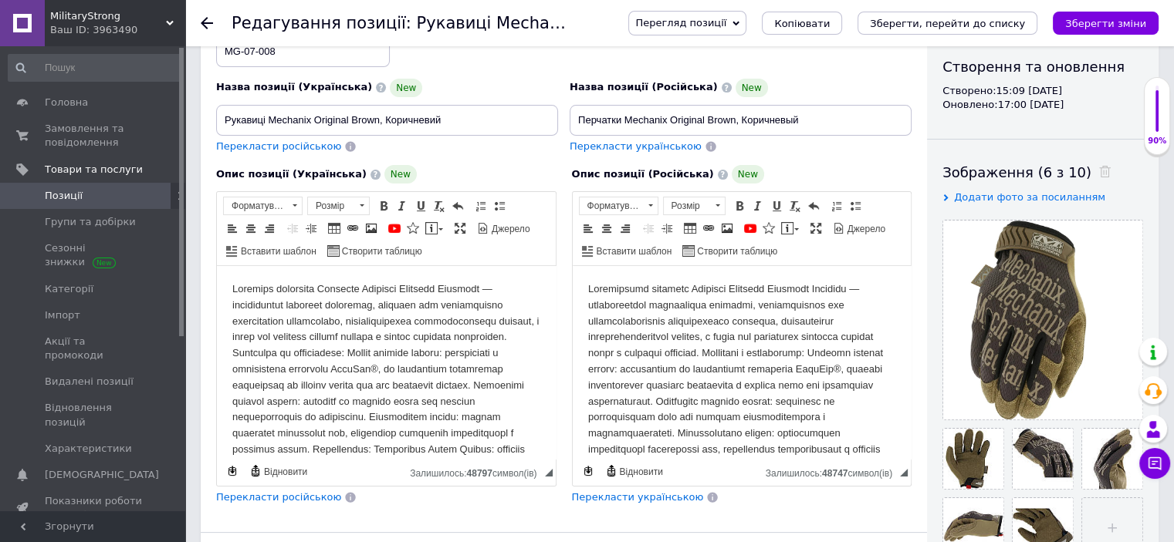
scroll to position [156, 0]
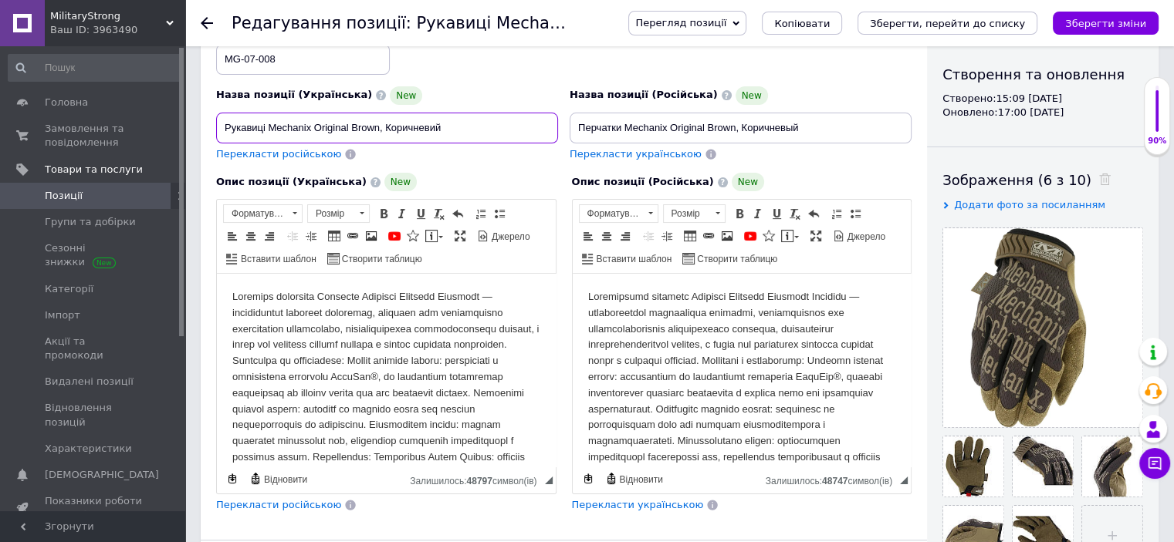
click at [225, 119] on input "Рукавиці Mechanix Original Brown, Коричневий" at bounding box center [387, 128] width 342 height 31
click at [270, 123] on input "Тактичні Рукавиці Mechanix Original Brown, Коричневий" at bounding box center [387, 128] width 342 height 31
type input "Тактичні рукавиці Mechanix Original Brown, Коричневий"
click at [299, 148] on span "Перекласти російською" at bounding box center [278, 154] width 125 height 12
type input "Тактические перчатки Mechanix Original Brown, Коричневый"
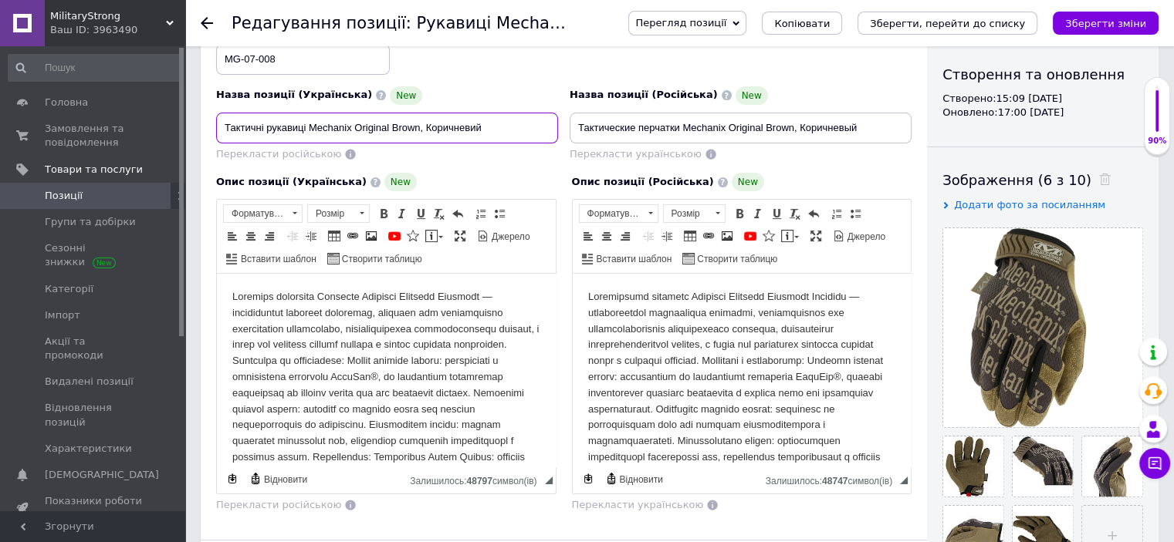
click at [370, 120] on input "Тактичні рукавиці Mechanix Original Brown, Коричневий" at bounding box center [387, 128] width 342 height 31
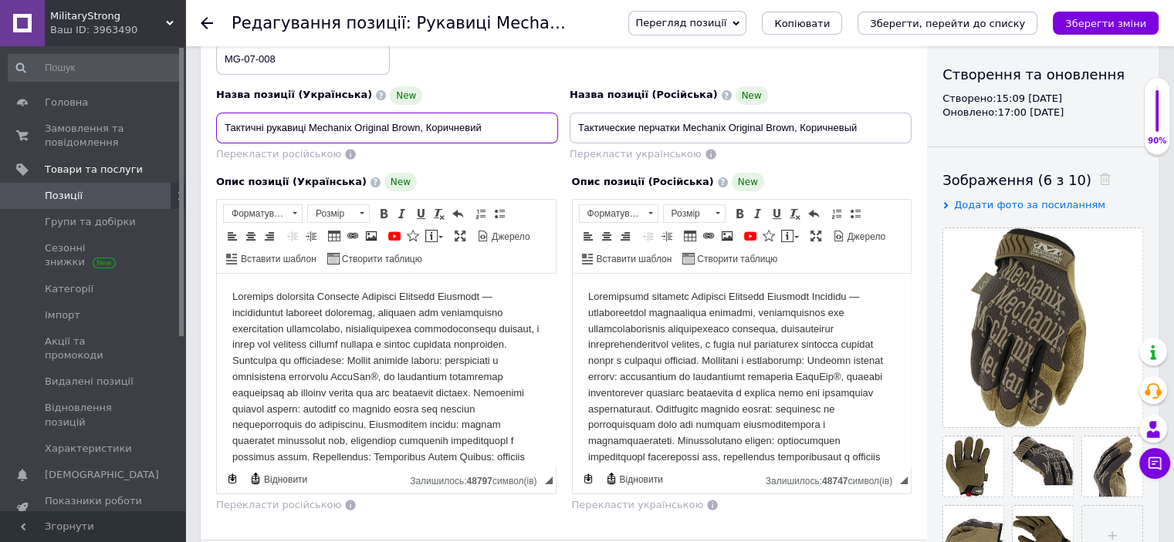
click at [370, 120] on input "Тактичні рукавиці Mechanix Original Brown, Коричневий" at bounding box center [387, 128] width 342 height 31
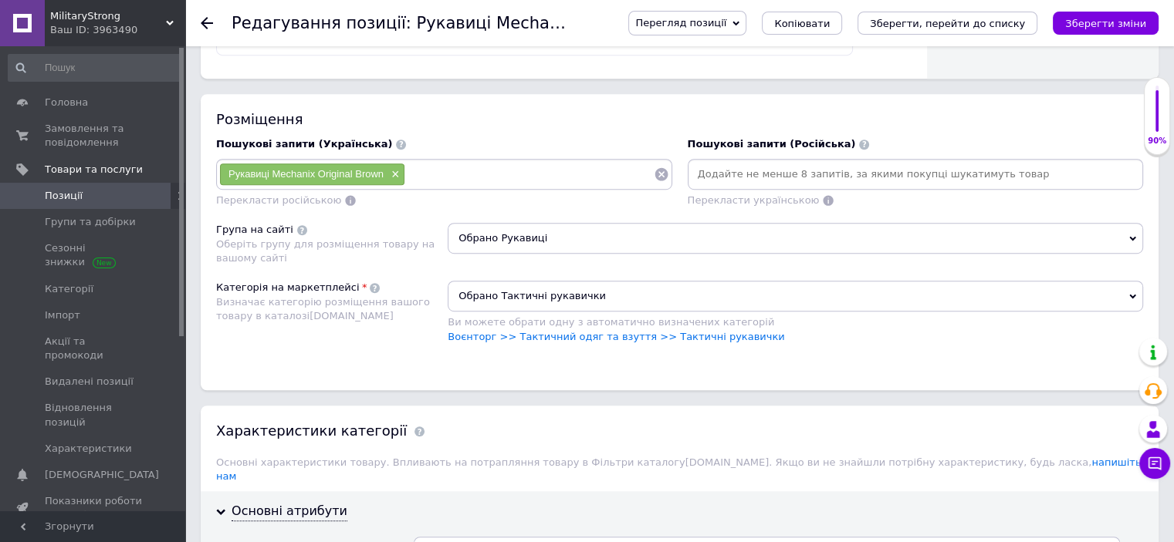
scroll to position [972, 0]
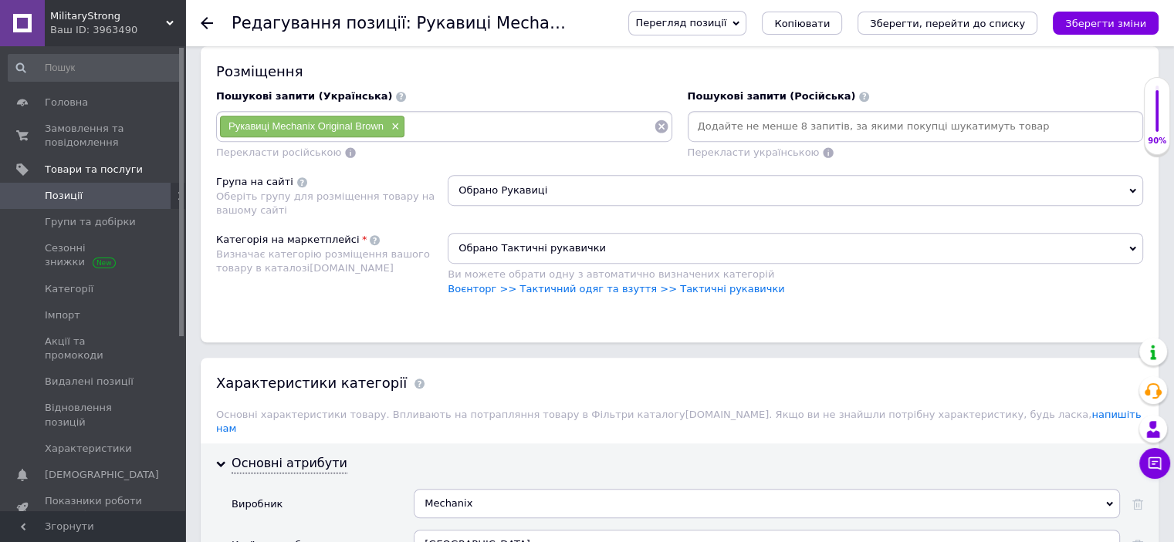
click at [495, 120] on input at bounding box center [529, 126] width 248 height 23
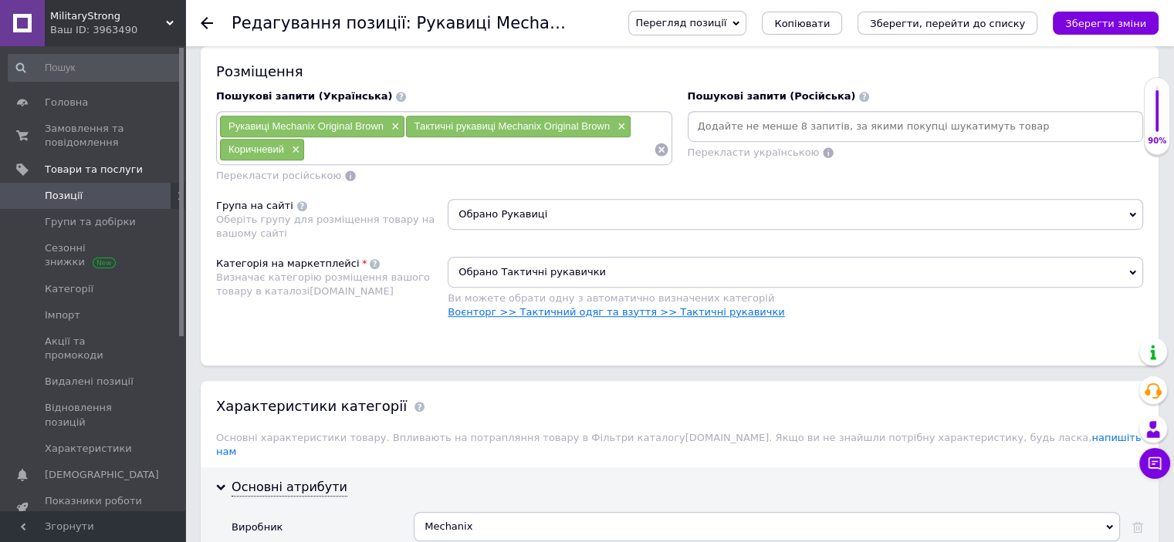
click at [691, 310] on link "Воєнторг >> Тактичний одяг та взуття >> Тактичні рукавички" at bounding box center [616, 312] width 336 height 12
click at [507, 169] on div "Перекласти російською" at bounding box center [444, 176] width 456 height 15
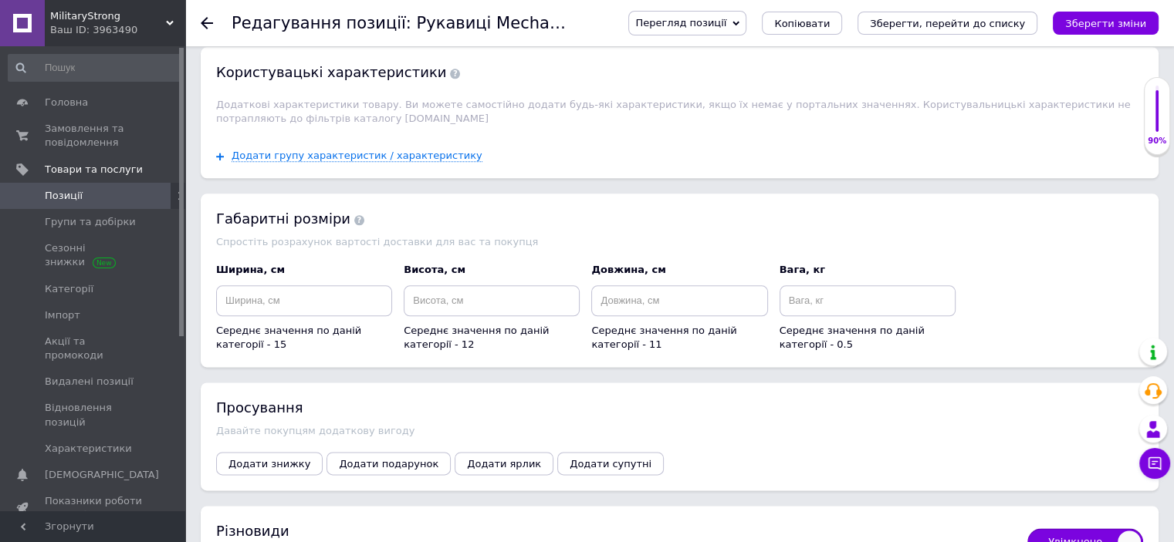
scroll to position [2281, 0]
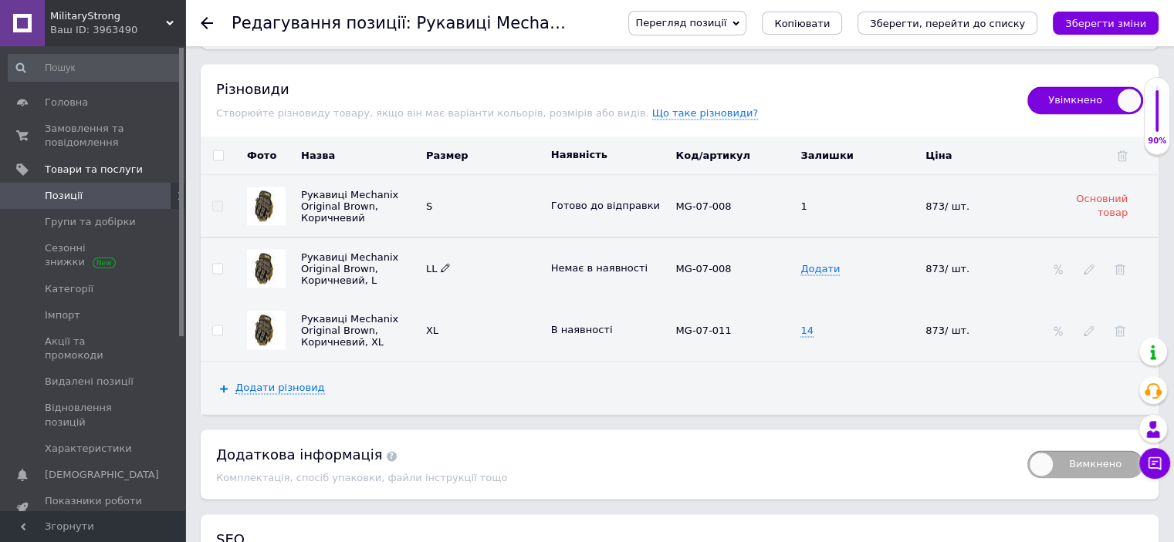
click at [448, 262] on span at bounding box center [446, 267] width 10 height 10
type input "L"
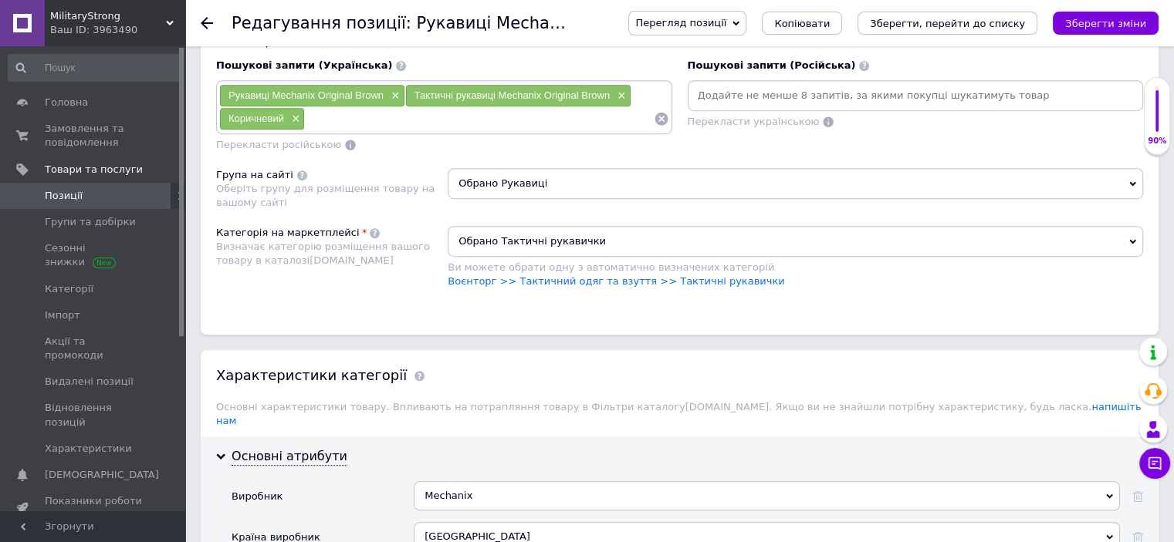
scroll to position [967, 0]
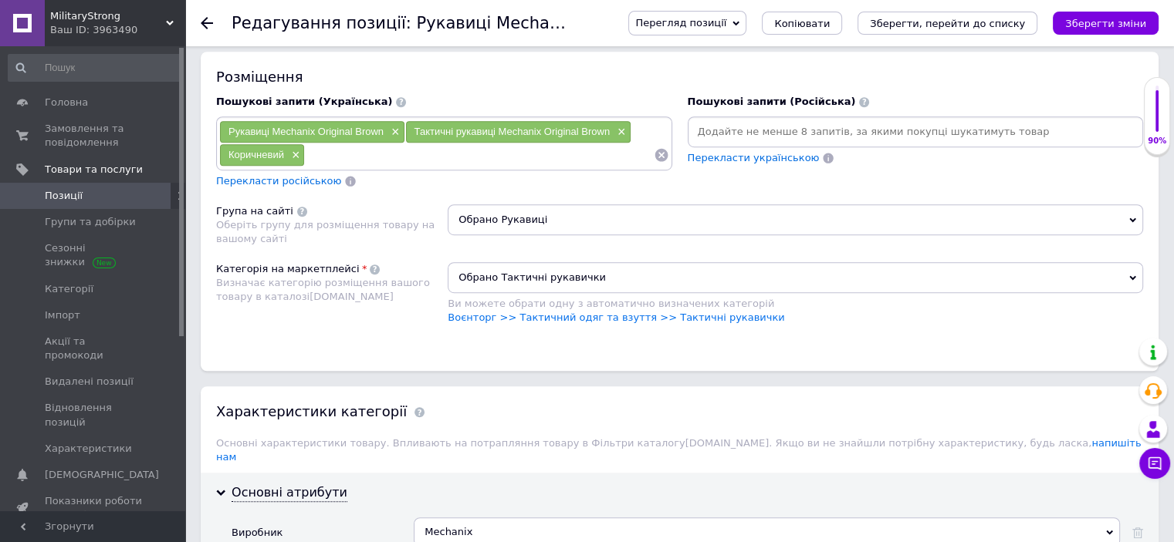
click at [243, 176] on span "Перекласти російською" at bounding box center [278, 181] width 125 height 12
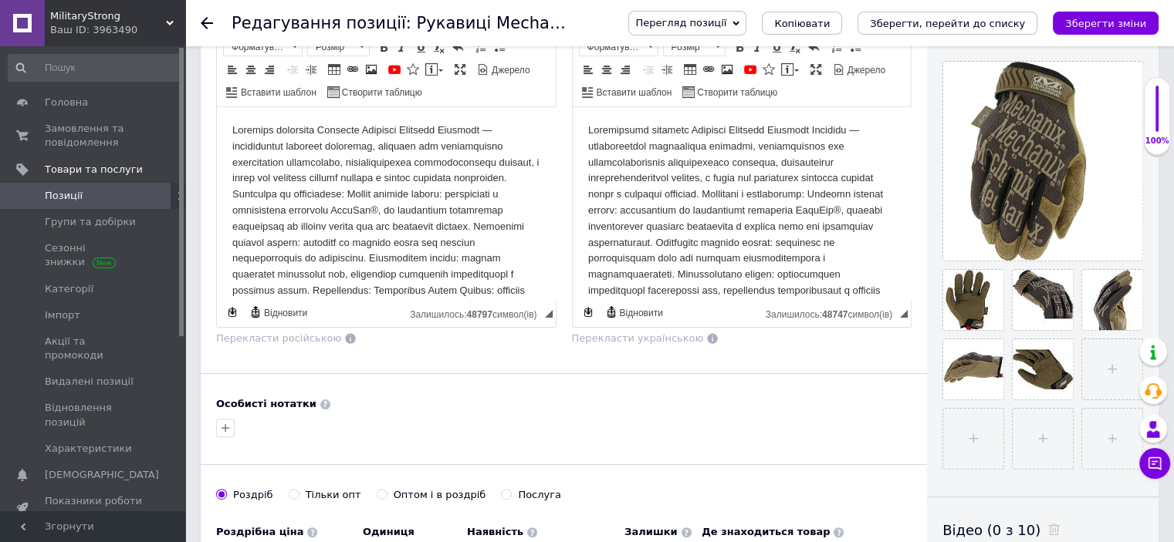
scroll to position [466, 0]
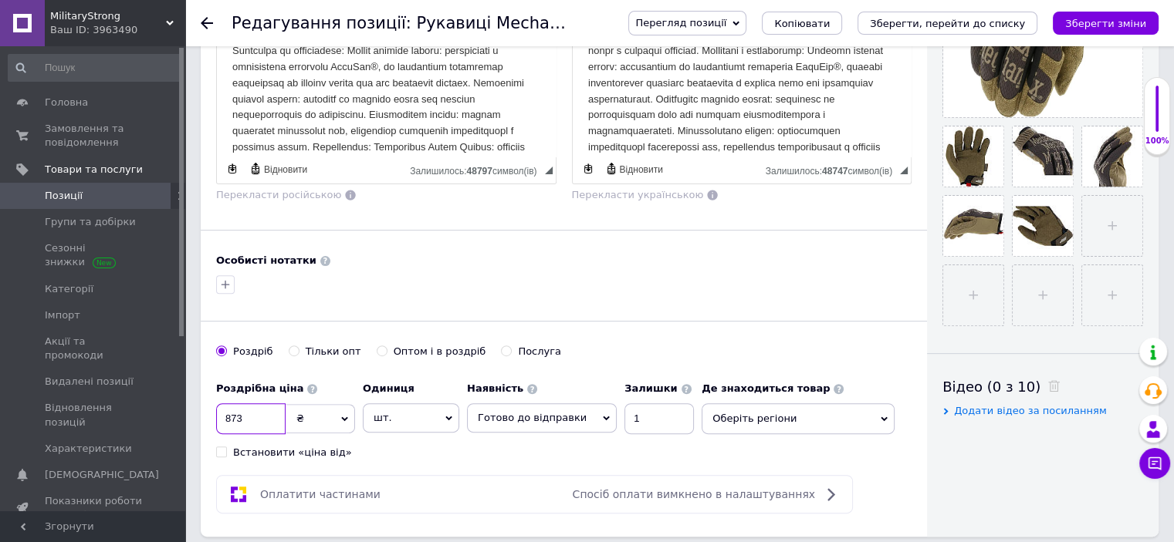
click at [244, 419] on input "873" at bounding box center [250, 419] width 69 height 31
type input "950"
click at [624, 417] on input "1" at bounding box center [658, 419] width 69 height 31
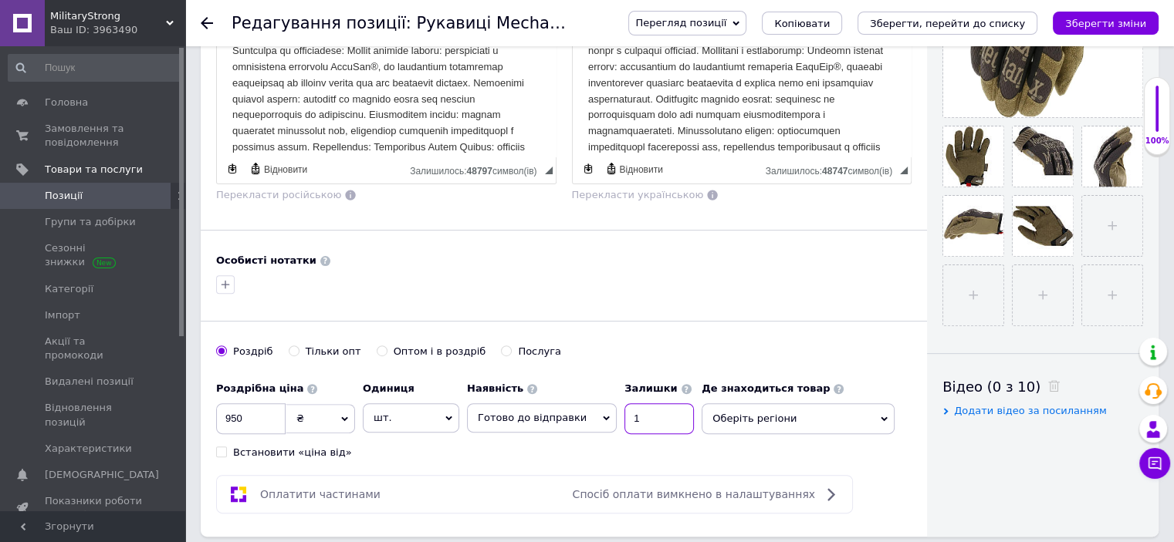
click at [624, 417] on input "1" at bounding box center [658, 419] width 69 height 31
type input "3"
click at [1144, 22] on icon "Зберегти зміни" at bounding box center [1105, 24] width 81 height 12
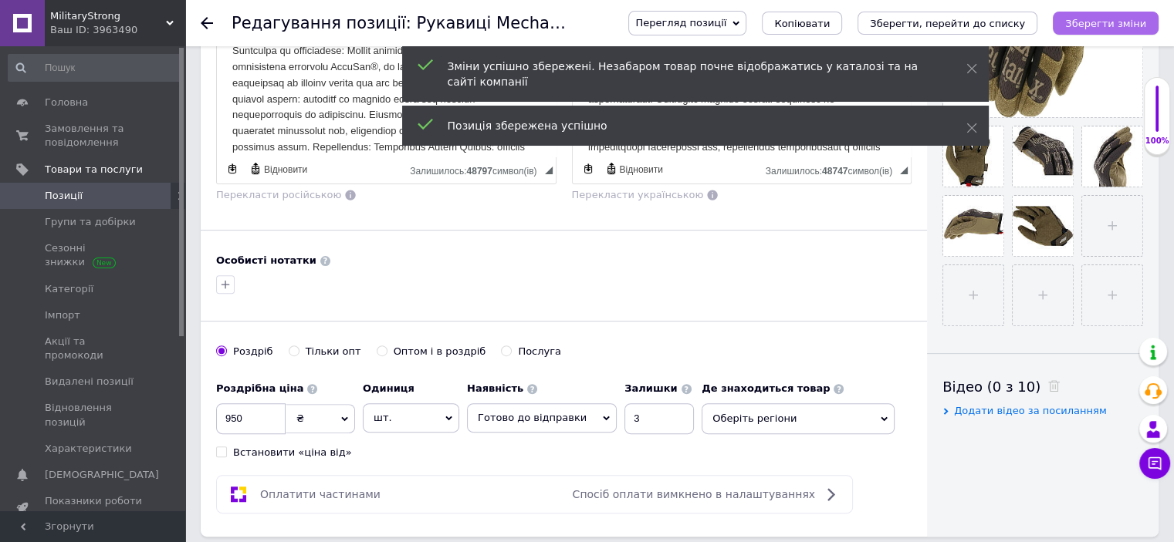
click at [1144, 22] on icon "Зберегти зміни" at bounding box center [1105, 24] width 81 height 12
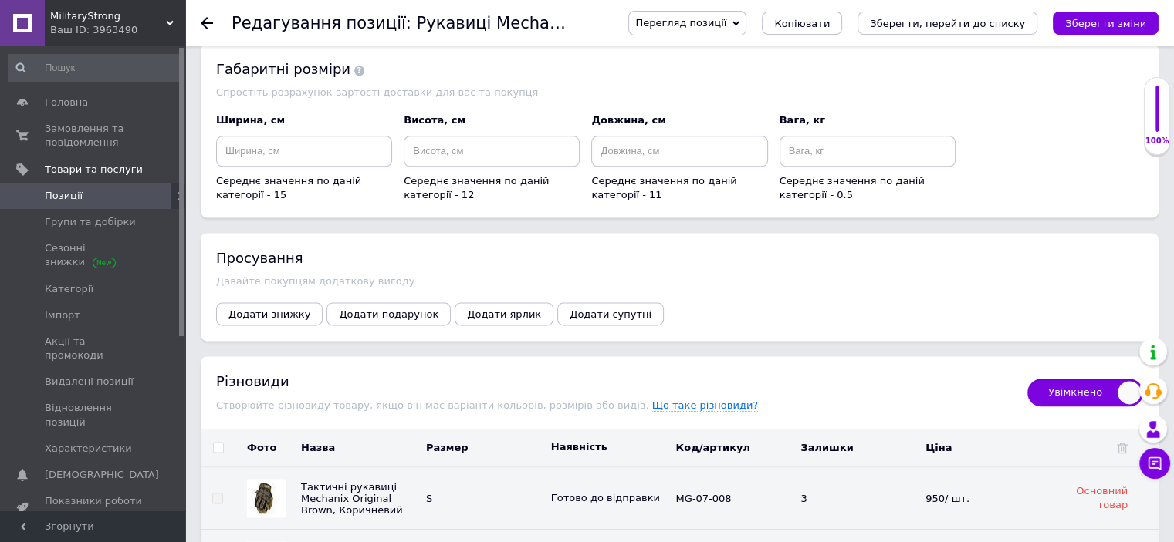
scroll to position [2244, 0]
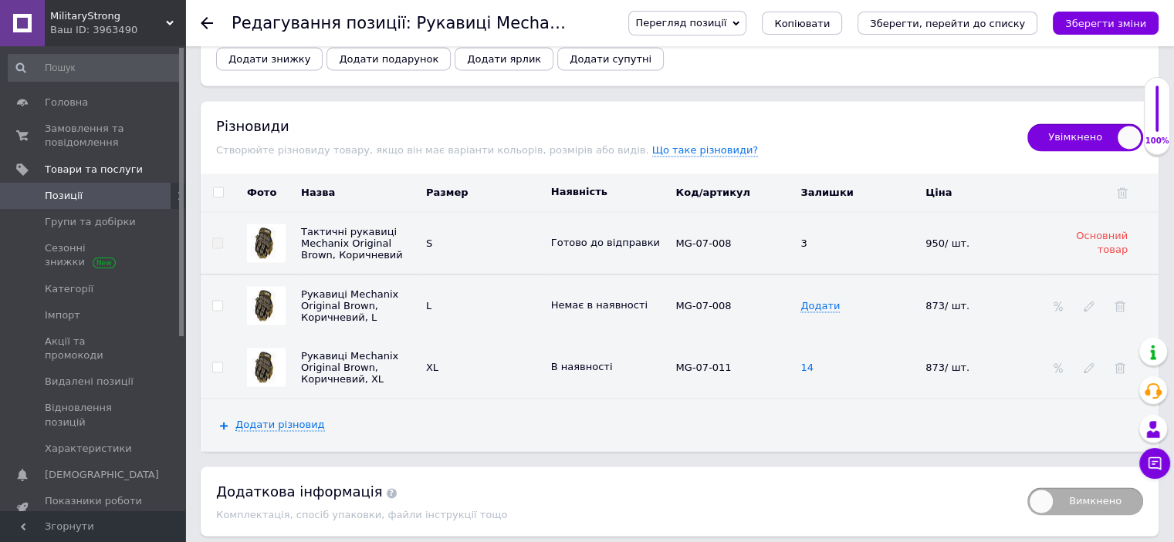
click at [806, 362] on span "14" at bounding box center [806, 368] width 13 height 12
type input "1"
click at [806, 362] on span "Додати" at bounding box center [819, 368] width 39 height 12
type input "9"
click at [760, 399] on div "Додати різновид" at bounding box center [680, 425] width 958 height 52
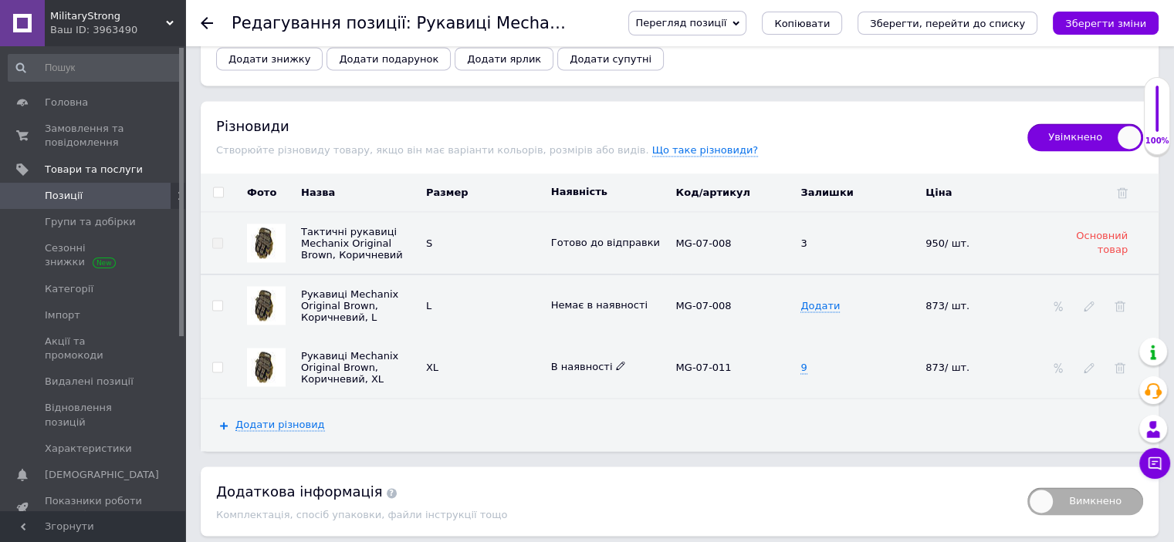
click at [616, 361] on icon at bounding box center [620, 365] width 9 height 9
click at [605, 430] on li "Готово до відправки" at bounding box center [606, 447] width 123 height 35
click at [430, 361] on div "XL" at bounding box center [484, 367] width 117 height 12
click at [440, 300] on icon at bounding box center [439, 304] width 9 height 9
click at [425, 294] on input "L" at bounding box center [476, 305] width 110 height 23
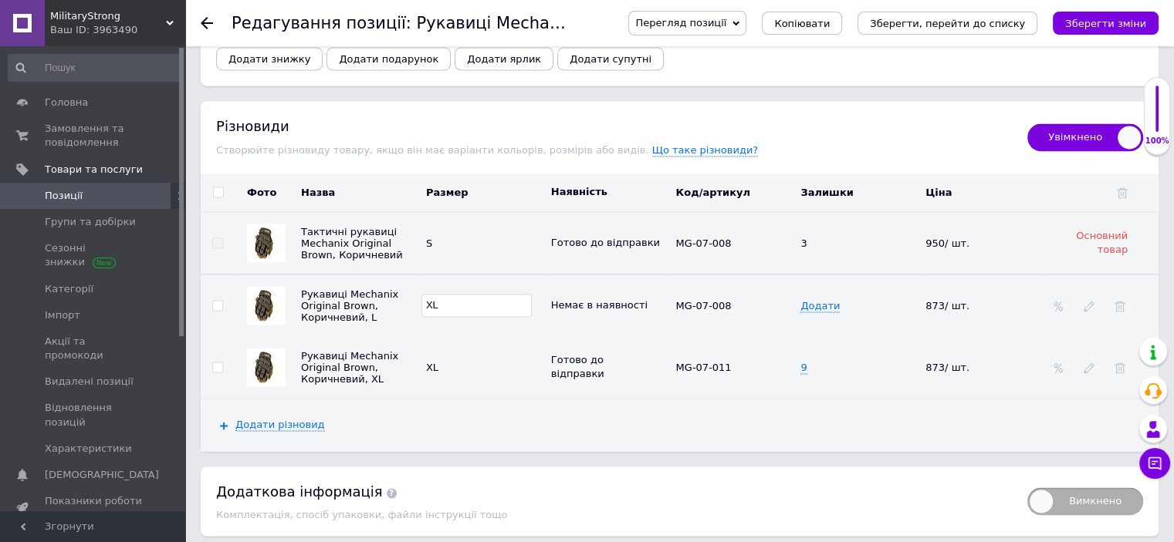
click at [425, 294] on input "XL" at bounding box center [476, 305] width 110 height 23
type input "2XL"
click at [441, 323] on li "2XL" at bounding box center [476, 332] width 109 height 19
click at [417, 307] on td "Рукавиці Mechanix Original Brown, Коричневий, L" at bounding box center [359, 306] width 125 height 62
click at [735, 300] on icon at bounding box center [739, 304] width 9 height 9
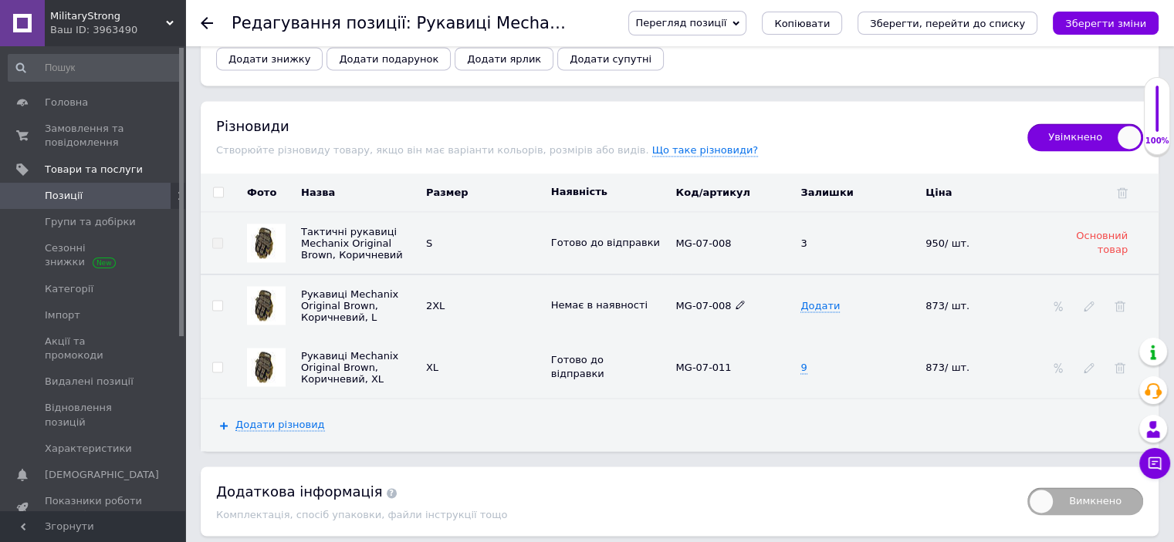
click at [735, 300] on icon at bounding box center [739, 304] width 9 height 9
click at [807, 300] on span "Додати" at bounding box center [819, 306] width 39 height 12
click at [735, 300] on icon at bounding box center [739, 304] width 9 height 9
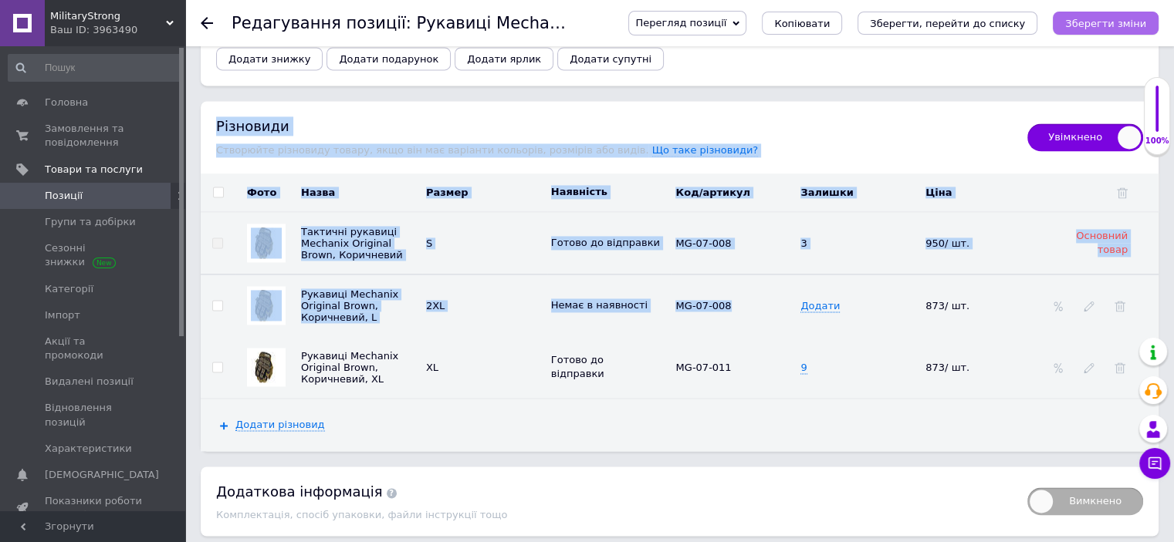
drag, startPoint x: 735, startPoint y: 290, endPoint x: 1102, endPoint y: 27, distance: 451.8
click at [1102, 27] on icon "Зберегти зміни" at bounding box center [1105, 24] width 81 height 12
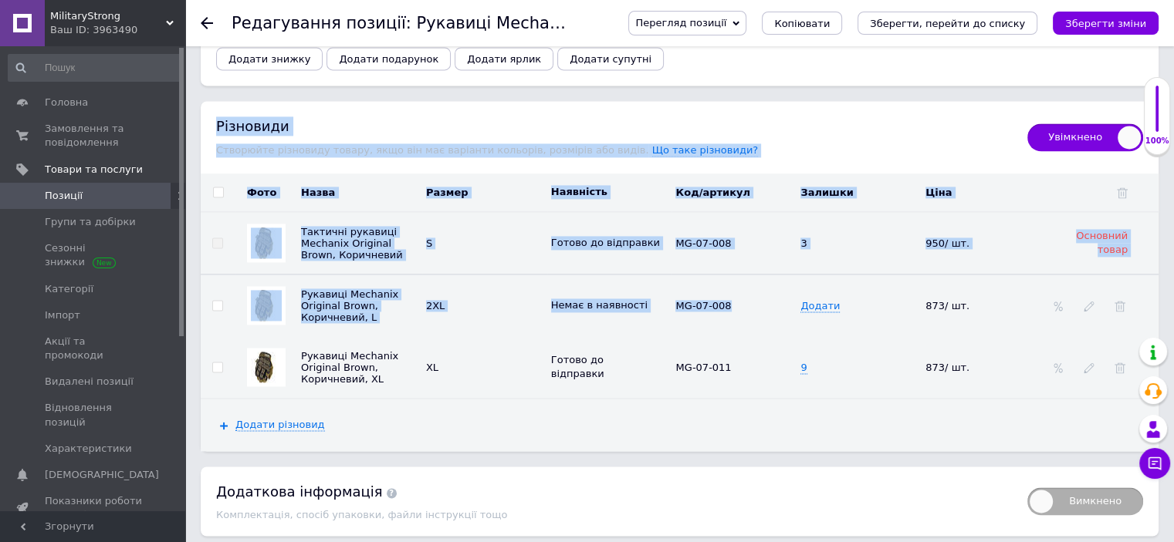
click at [874, 117] on div "Різновиди" at bounding box center [614, 126] width 796 height 19
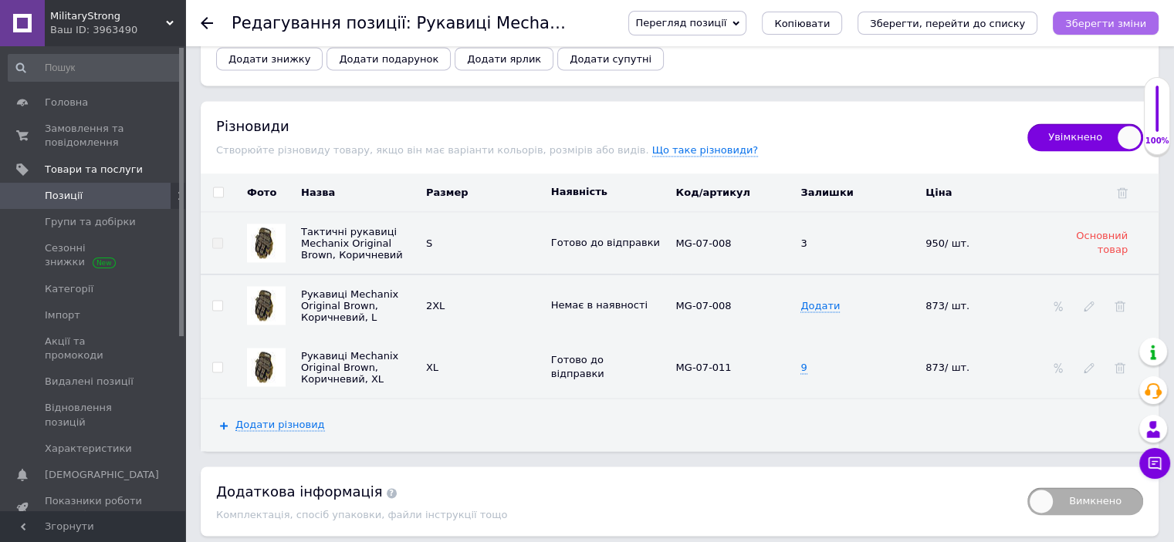
click at [1110, 29] on icon "Зберегти зміни" at bounding box center [1105, 24] width 81 height 12
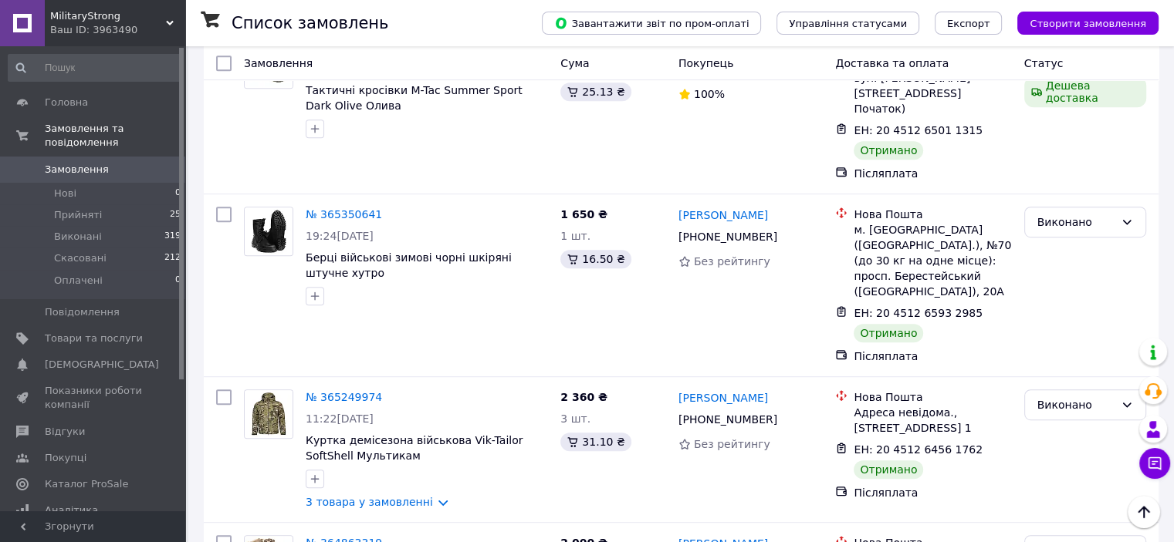
scroll to position [713, 0]
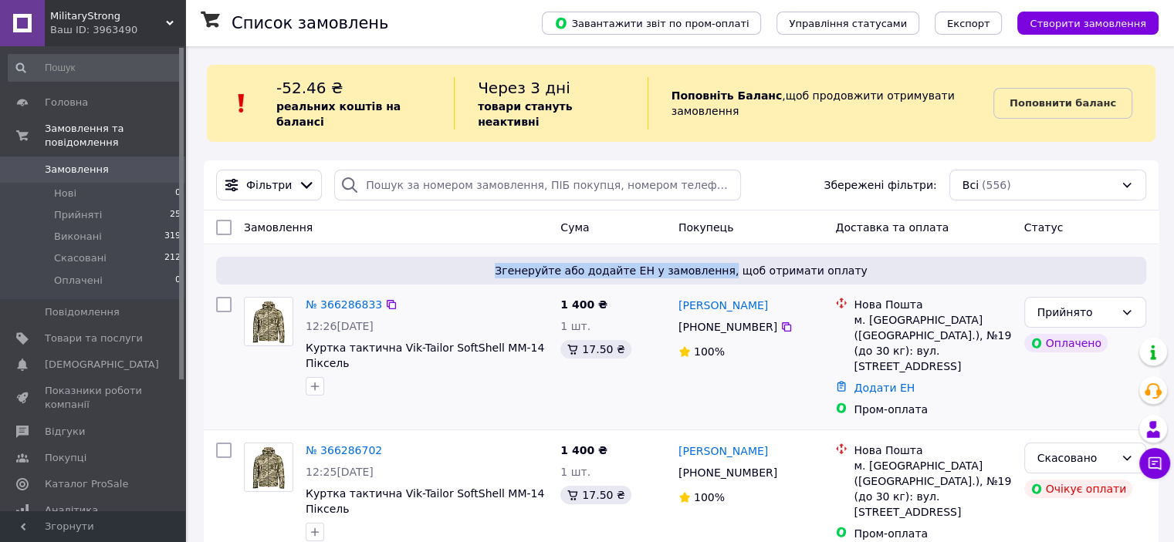
drag, startPoint x: 522, startPoint y: 253, endPoint x: 792, endPoint y: 263, distance: 270.2
click at [762, 265] on div "Згенеруйте або додайте ЕН у замовлення, щоб отримати оплату" at bounding box center [681, 271] width 930 height 28
click at [792, 263] on span "Згенеруйте або додайте ЕН у замовлення, щоб отримати оплату" at bounding box center [680, 270] width 917 height 15
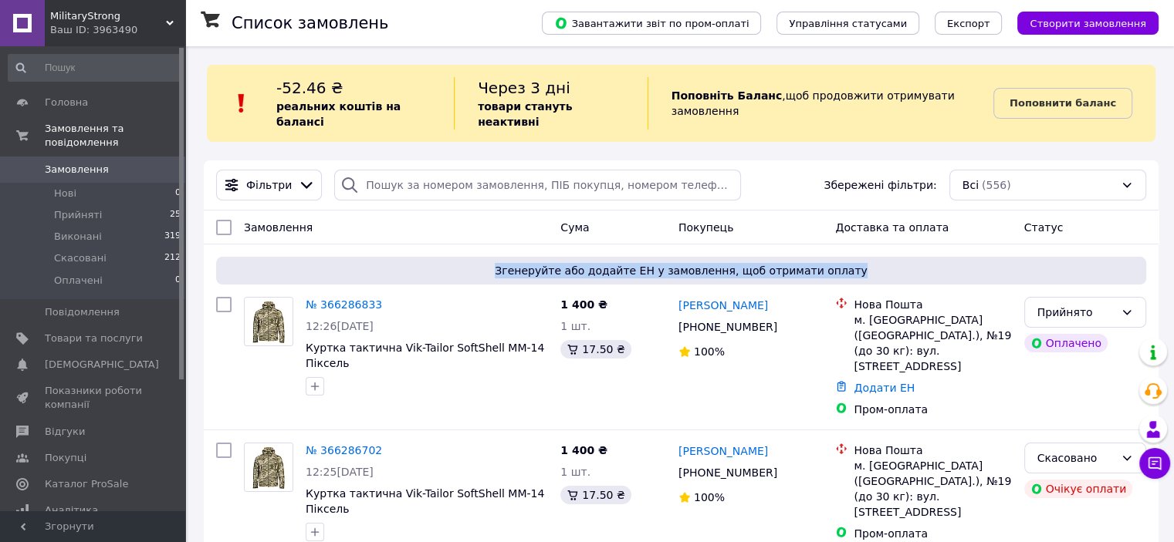
click at [59, 157] on link "Замовлення 0" at bounding box center [95, 170] width 190 height 26
